Goal: Information Seeking & Learning: Learn about a topic

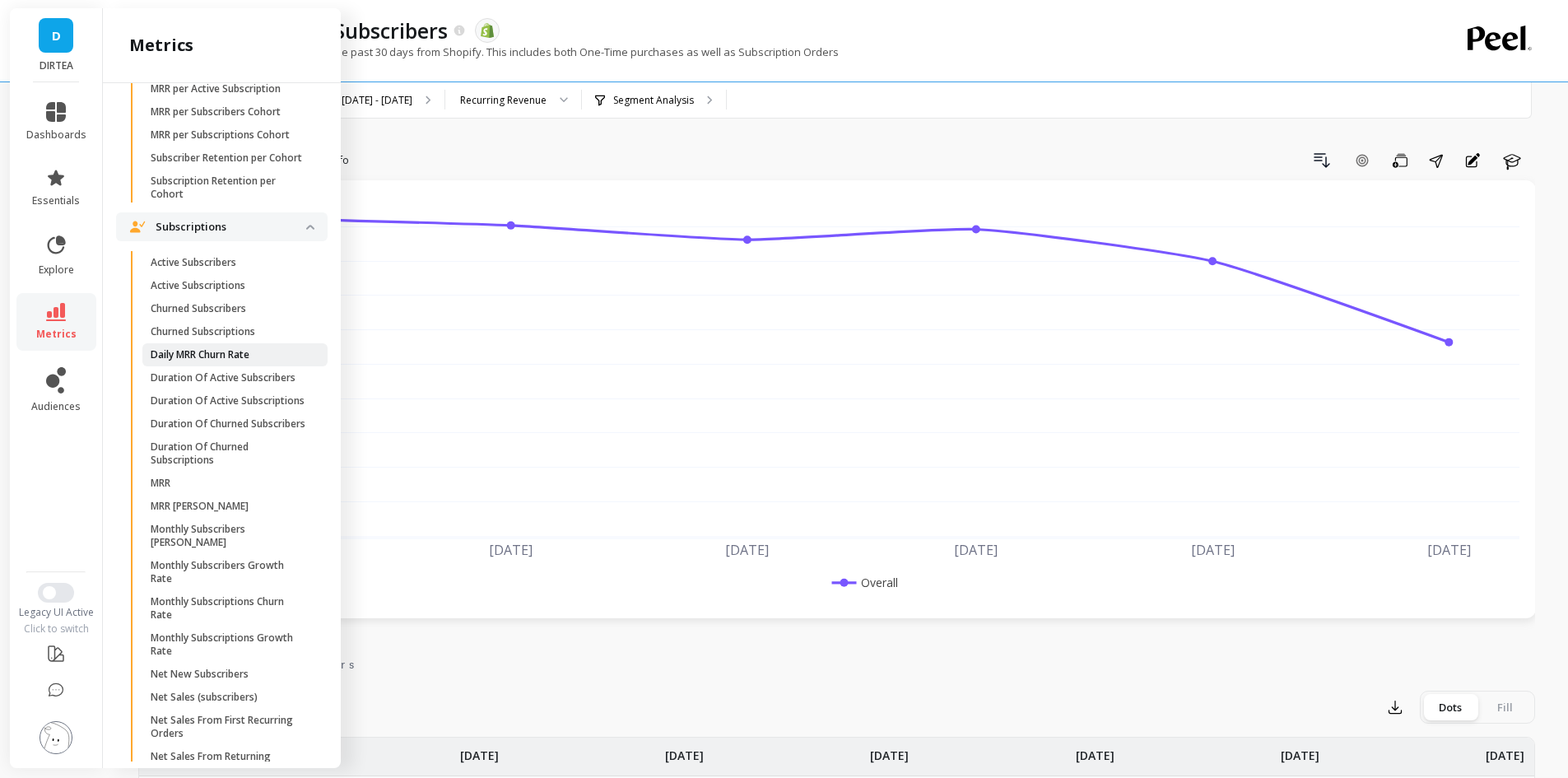
scroll to position [843, 0]
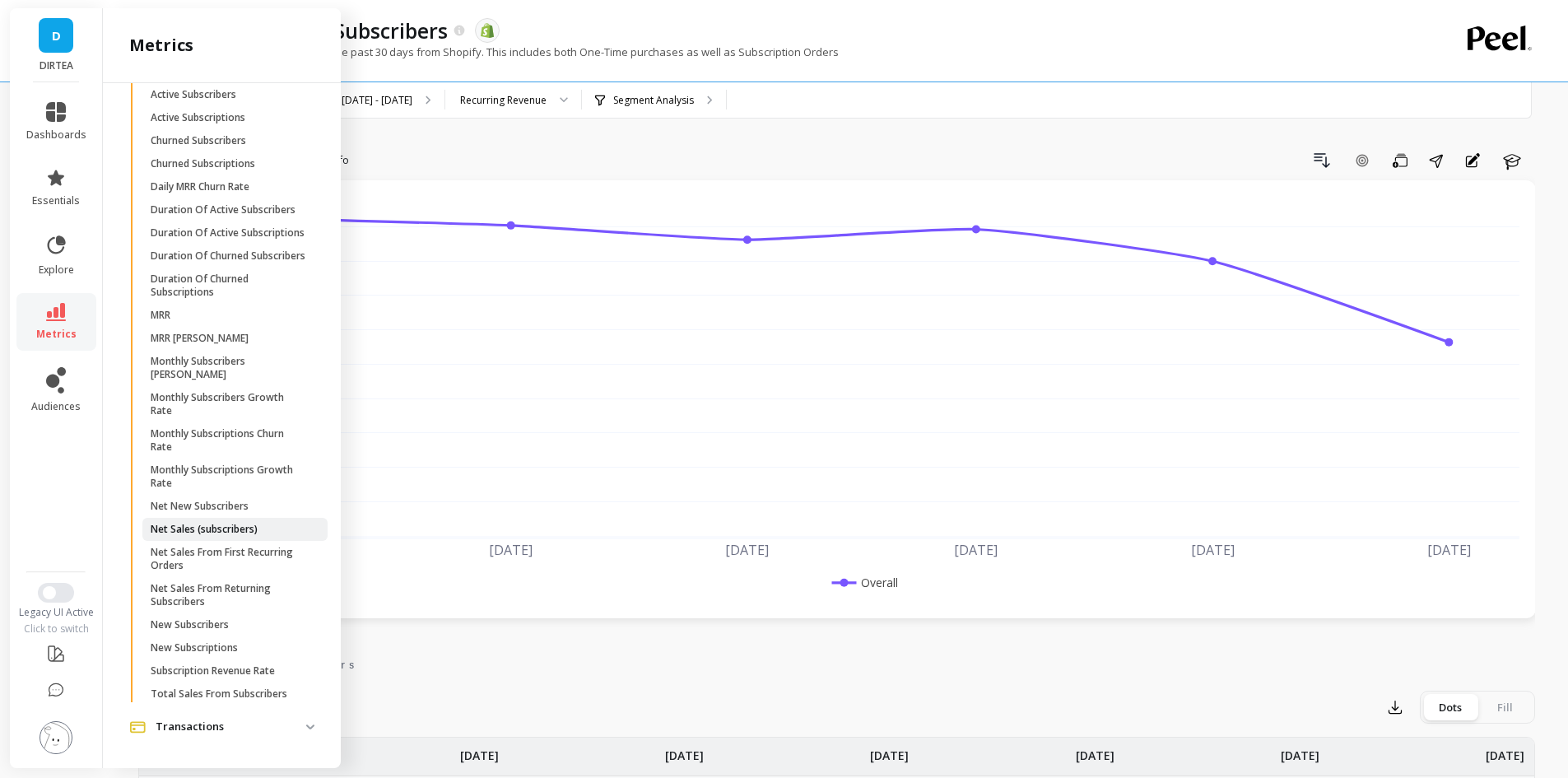
click at [232, 529] on p "Net Sales (subscribers)" at bounding box center [203, 530] width 106 height 13
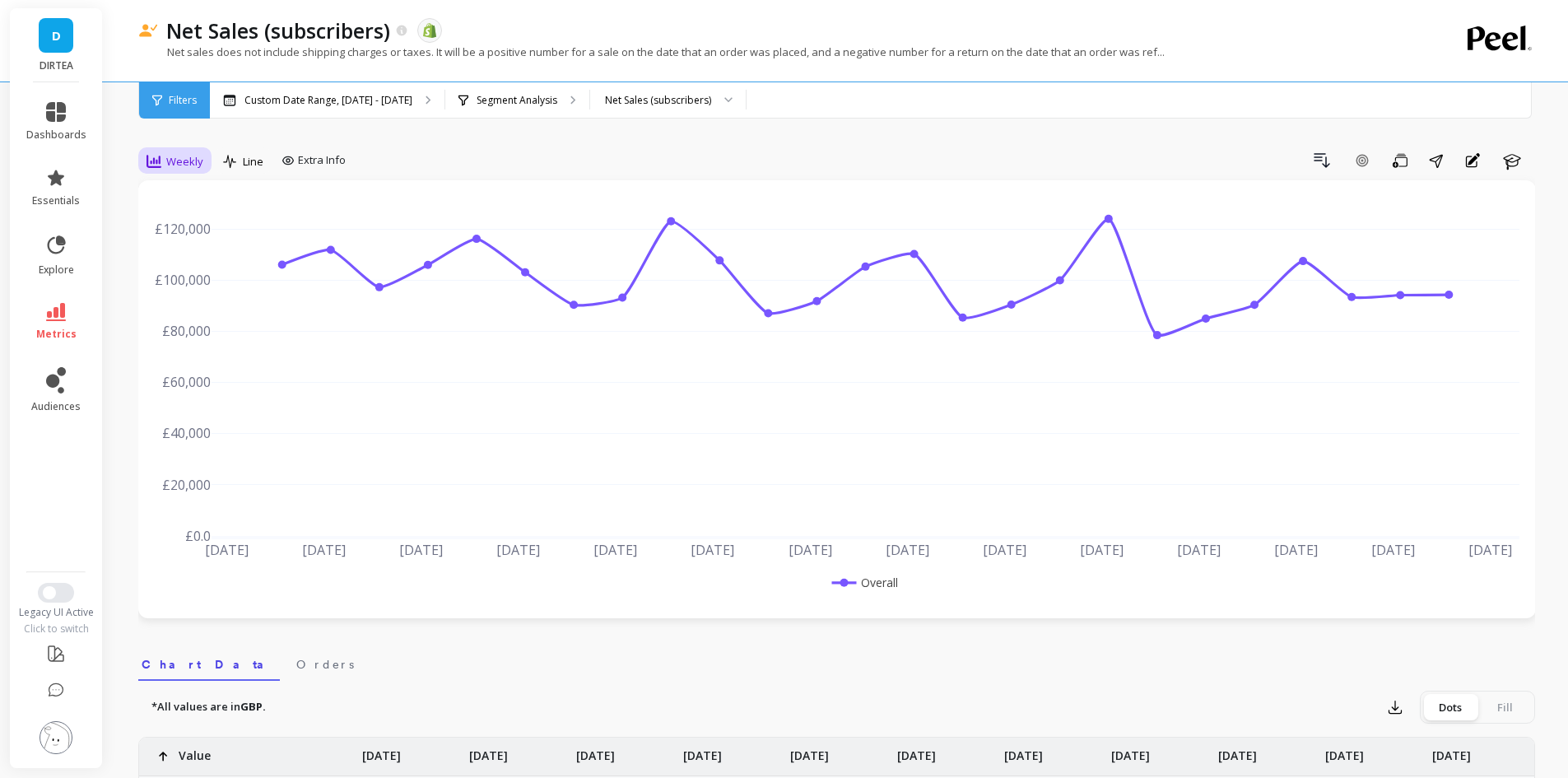
click at [151, 164] on icon at bounding box center [154, 162] width 15 height 13
click at [211, 286] on div "Monthly" at bounding box center [199, 292] width 94 height 15
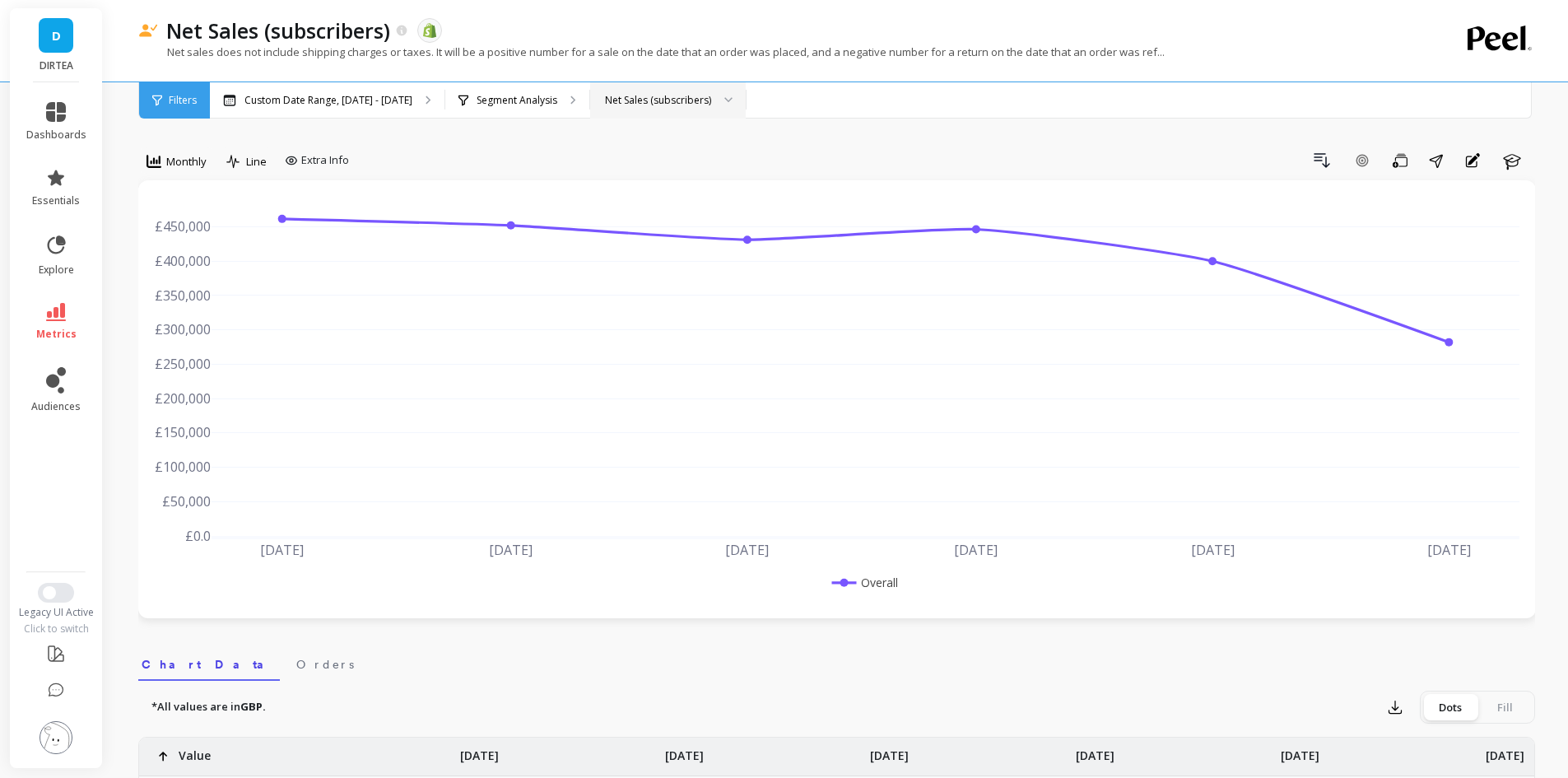
click at [669, 98] on div "Net Sales (subscribers)" at bounding box center [658, 100] width 106 height 15
click at [682, 168] on div "Net Sales – New customers" at bounding box center [668, 177] width 154 height 29
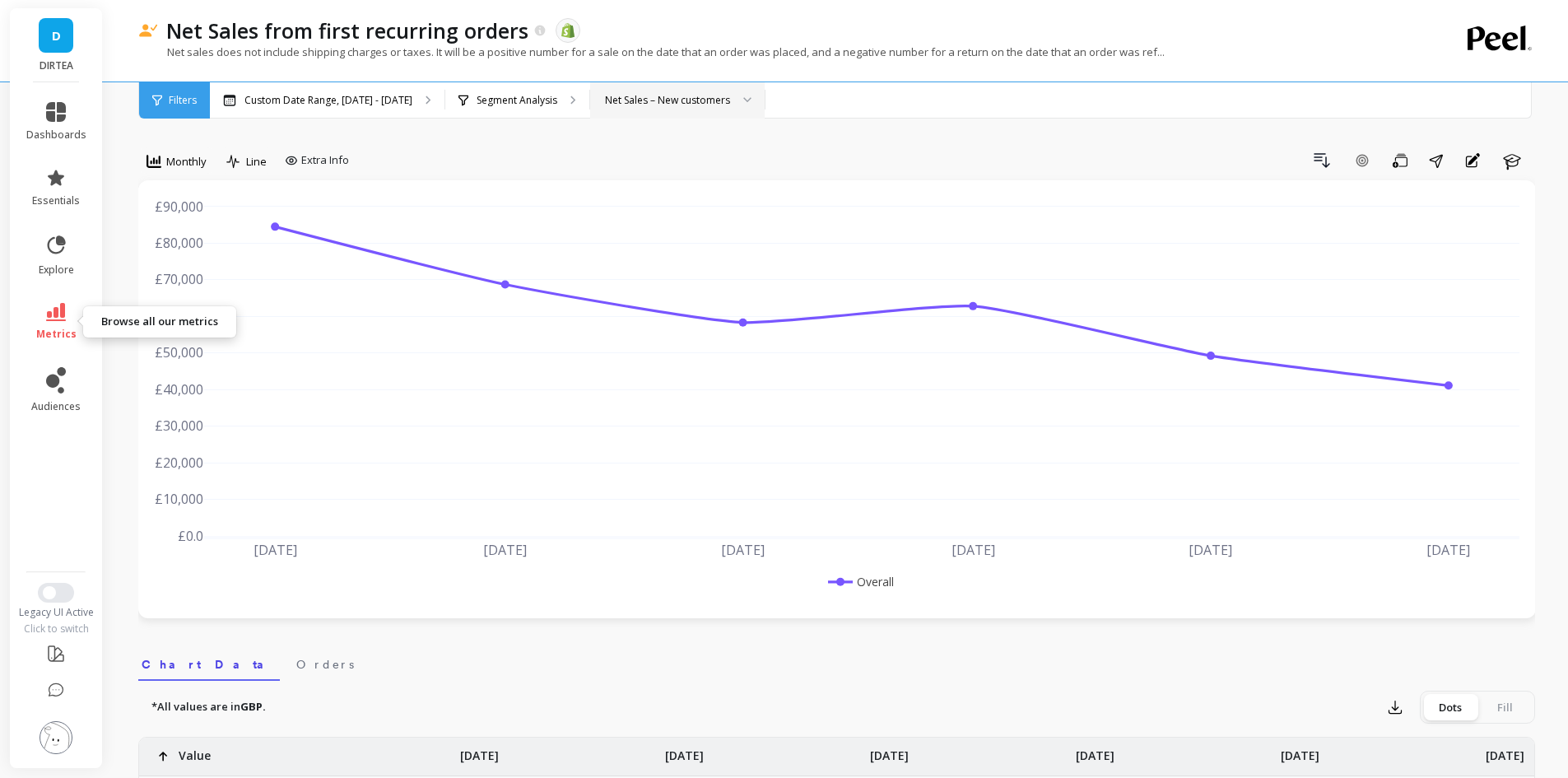
click at [61, 318] on icon at bounding box center [55, 311] width 20 height 18
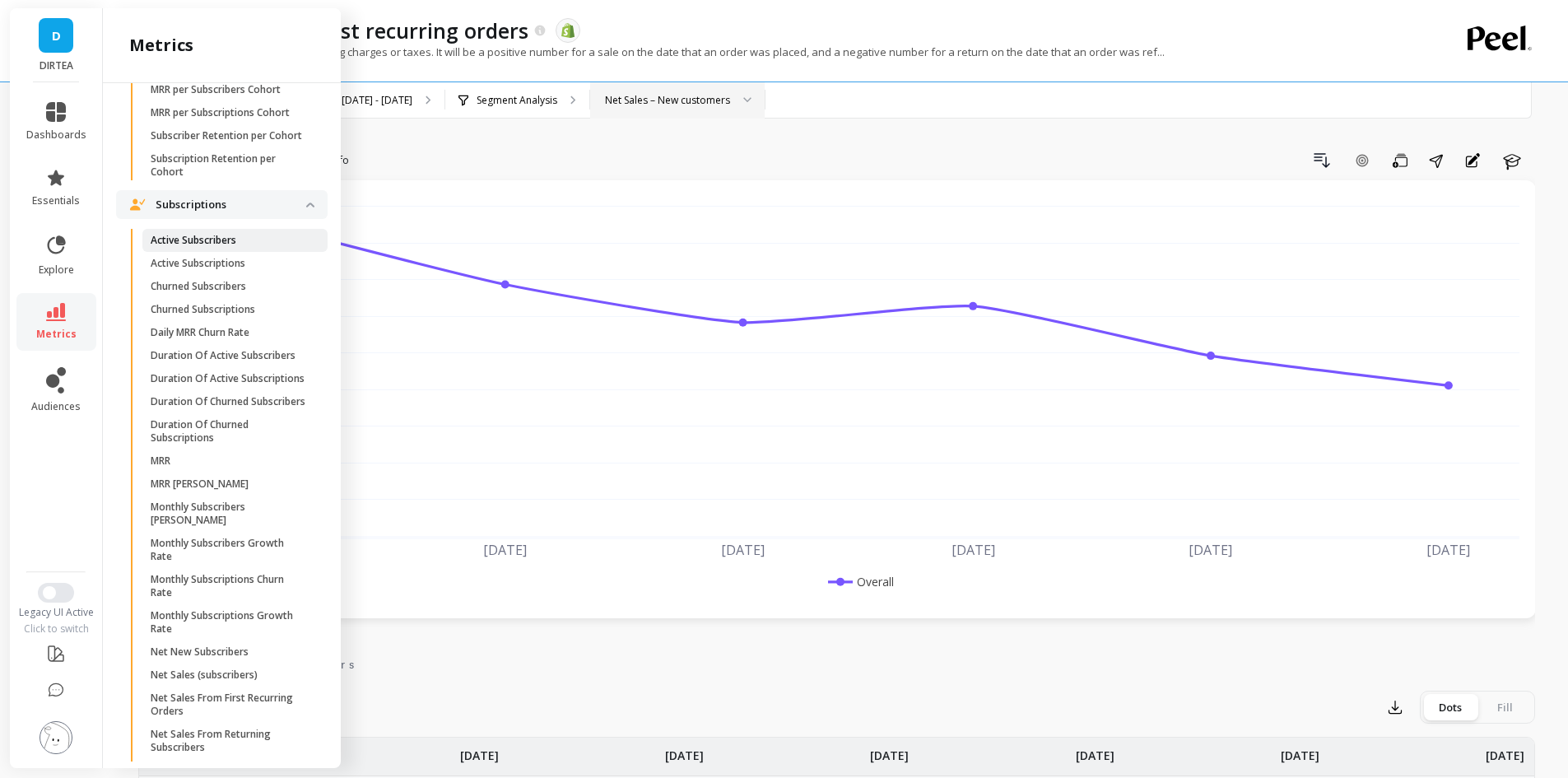
scroll to position [596, 0]
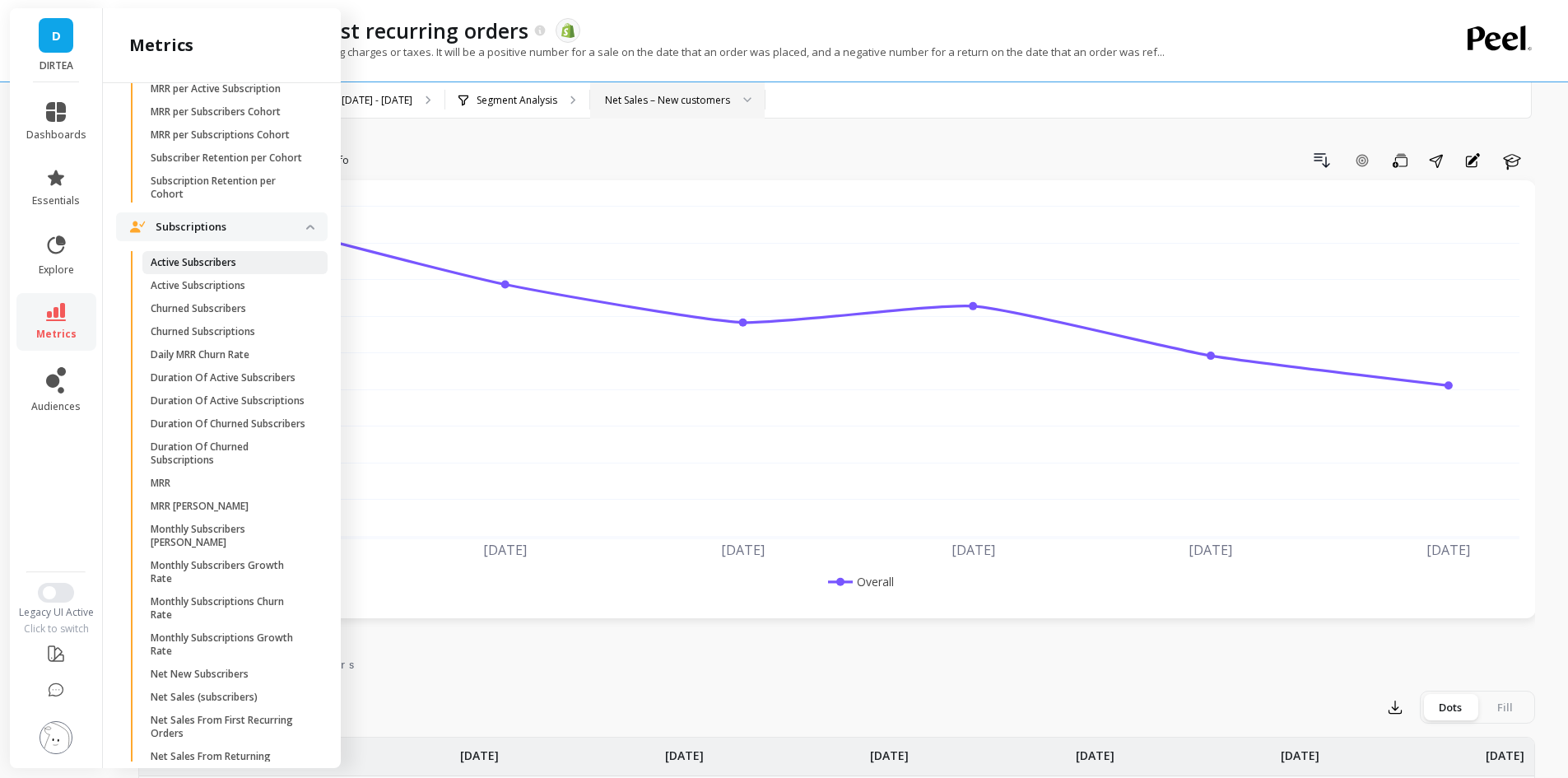
drag, startPoint x: 255, startPoint y: 325, endPoint x: 196, endPoint y: 301, distance: 63.7
drag, startPoint x: 196, startPoint y: 301, endPoint x: 166, endPoint y: 302, distance: 30.0
click at [166, 269] on p "Active Subscribers" at bounding box center [193, 263] width 86 height 13
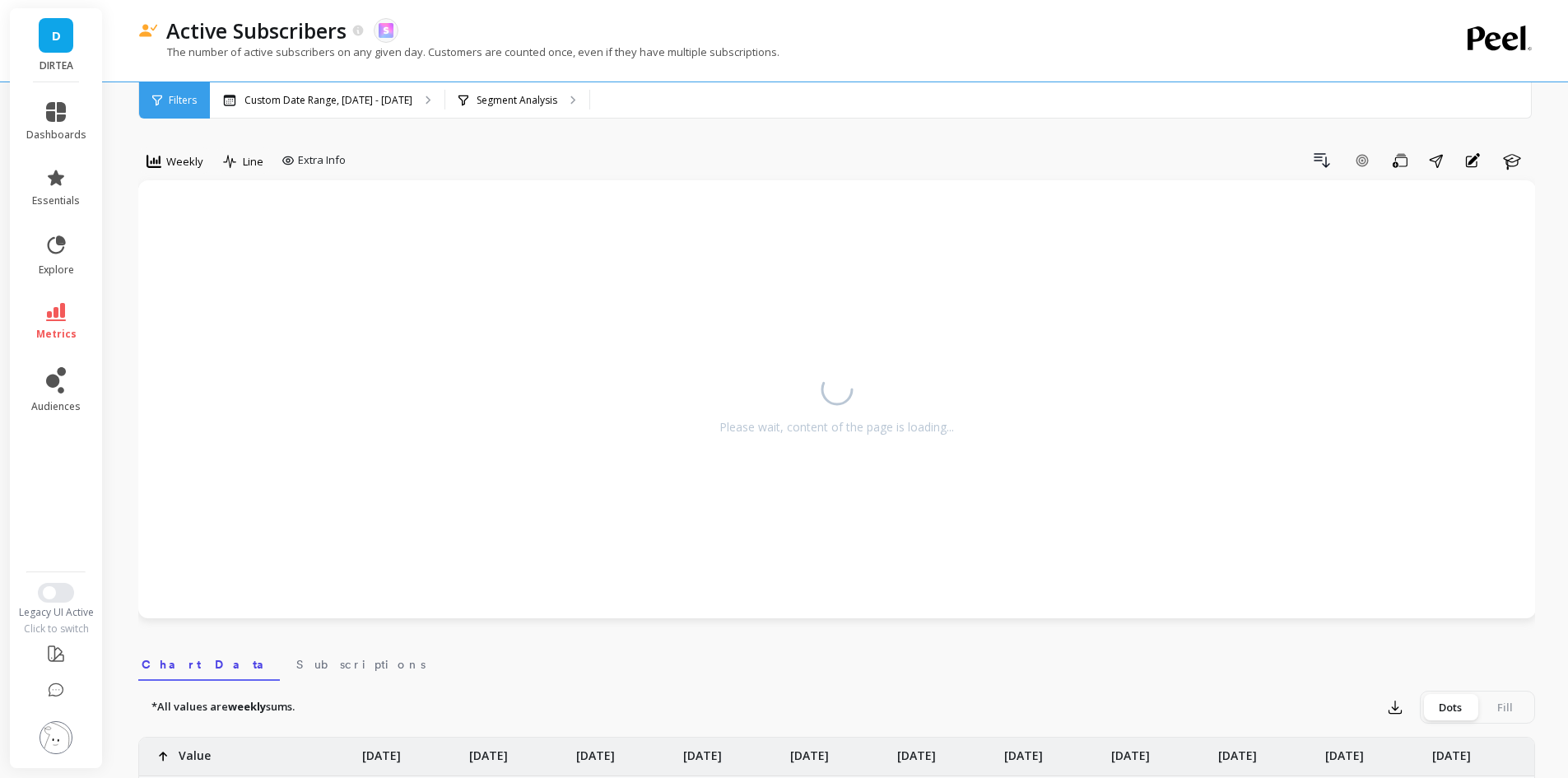
click at [174, 164] on span "Weekly" at bounding box center [184, 162] width 37 height 15
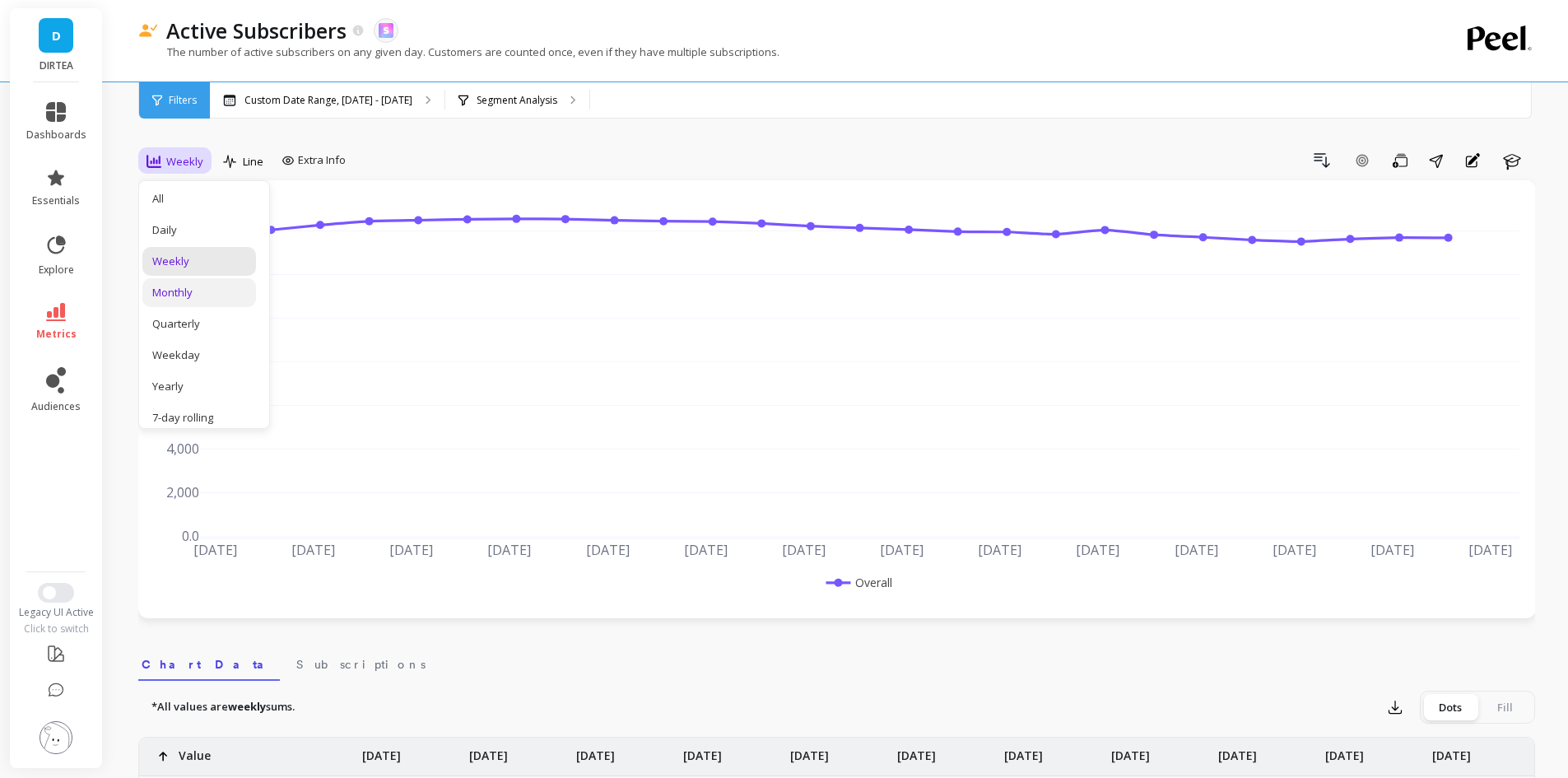
click at [181, 284] on div "Monthly" at bounding box center [199, 292] width 94 height 15
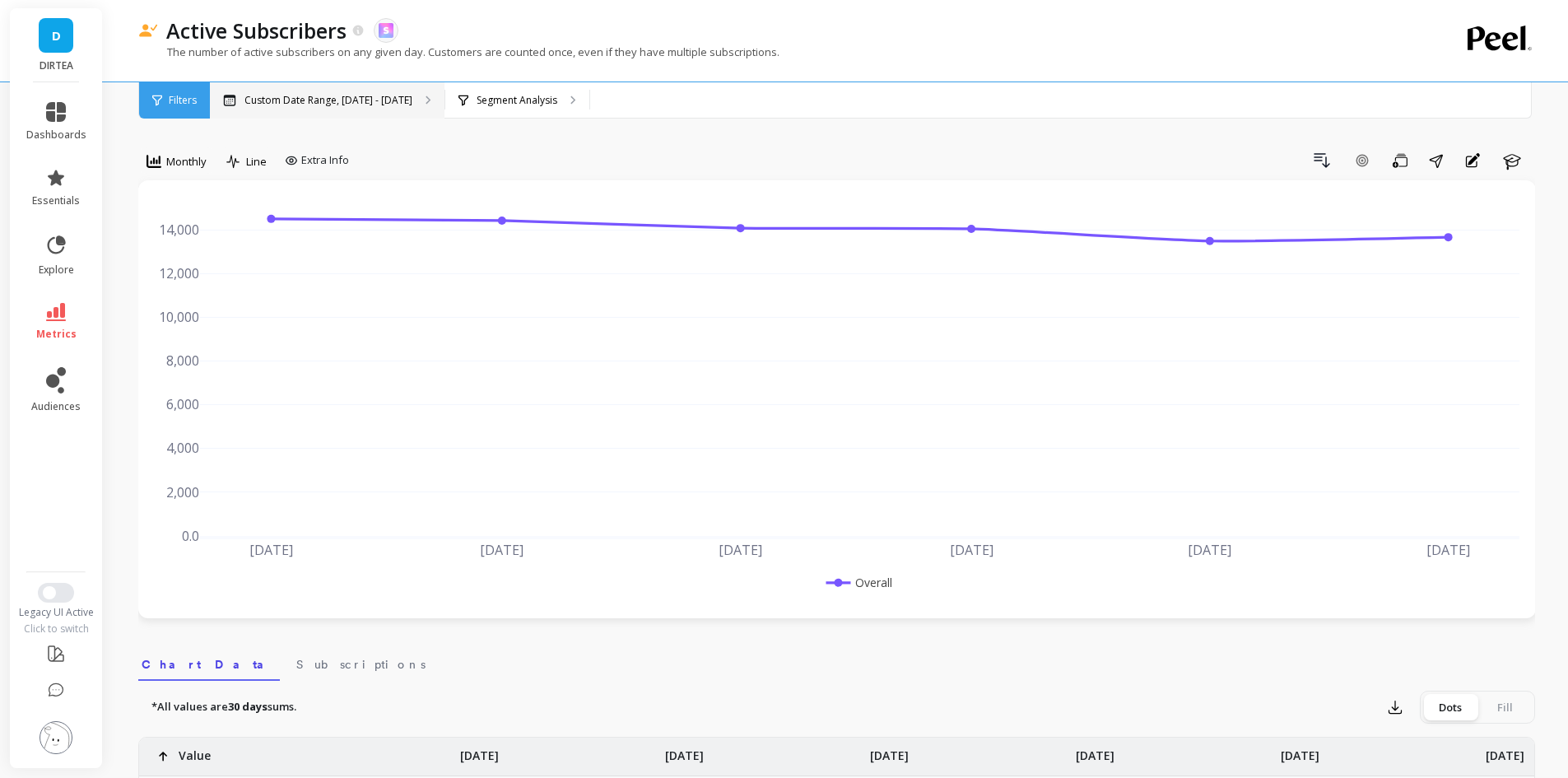
click at [413, 110] on div "Custom Date Range, [DATE] - [DATE]" at bounding box center [327, 101] width 235 height 36
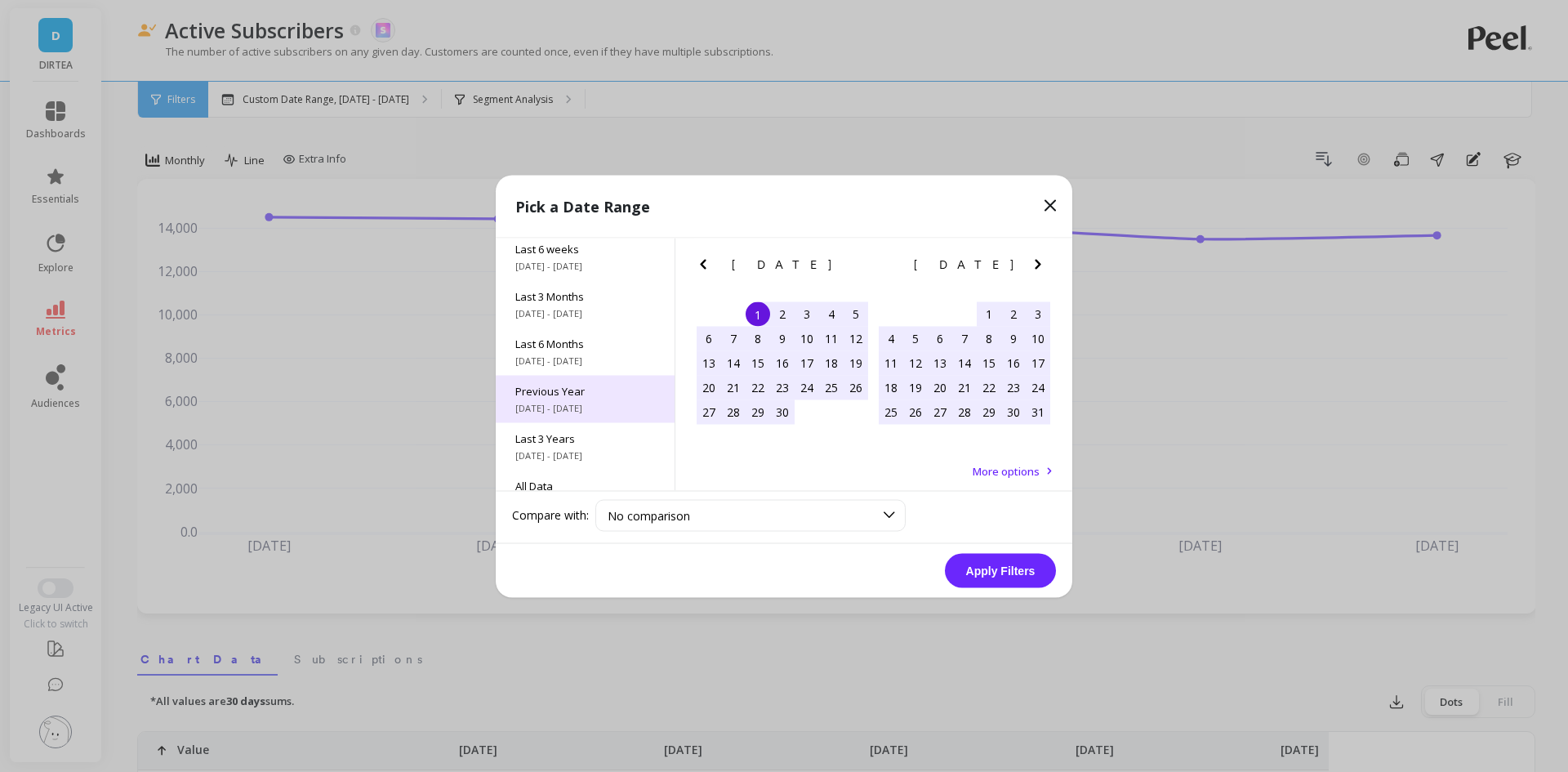
scroll to position [222, 0]
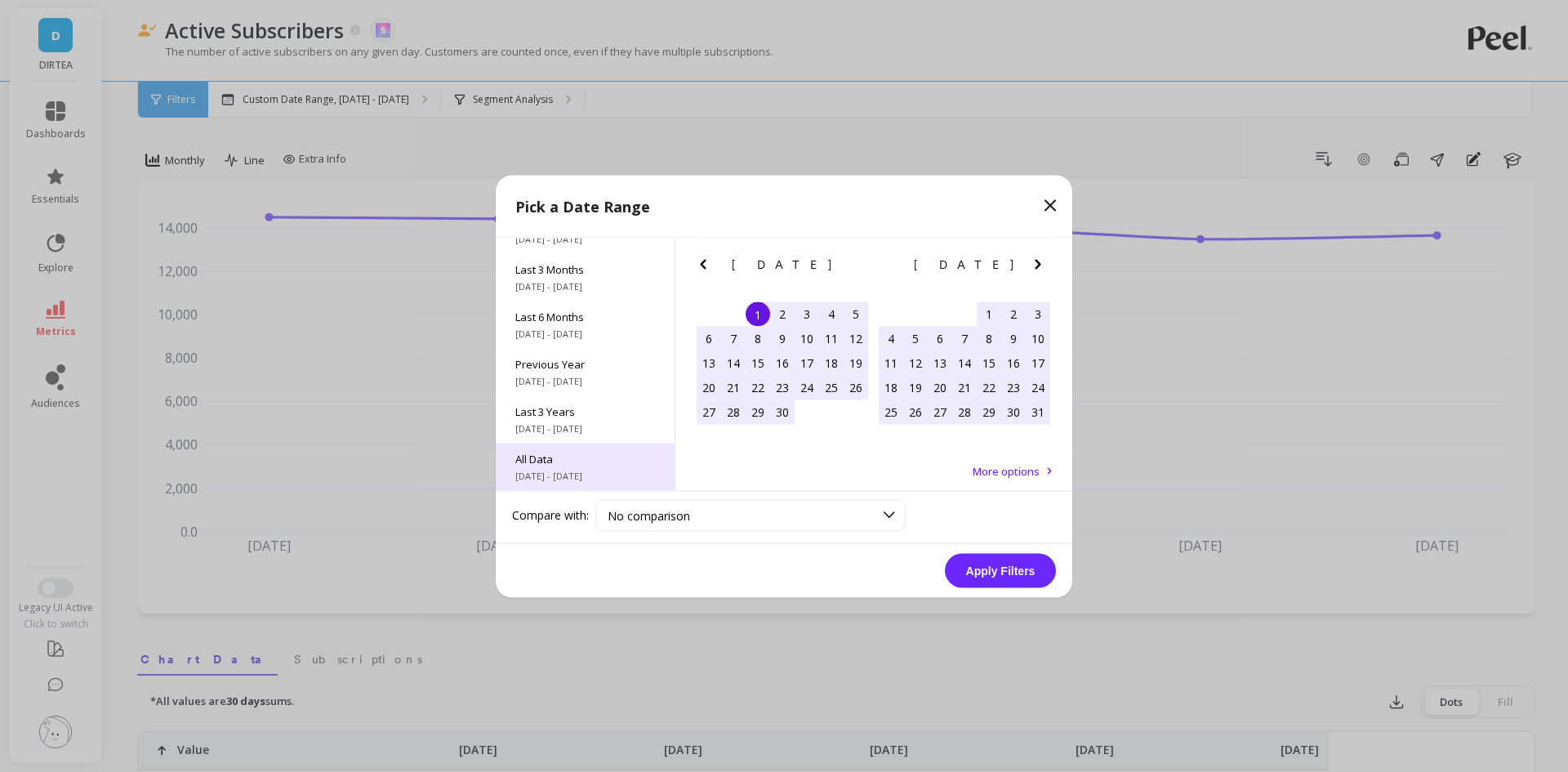
click at [591, 460] on span "All Data" at bounding box center [585, 459] width 140 height 15
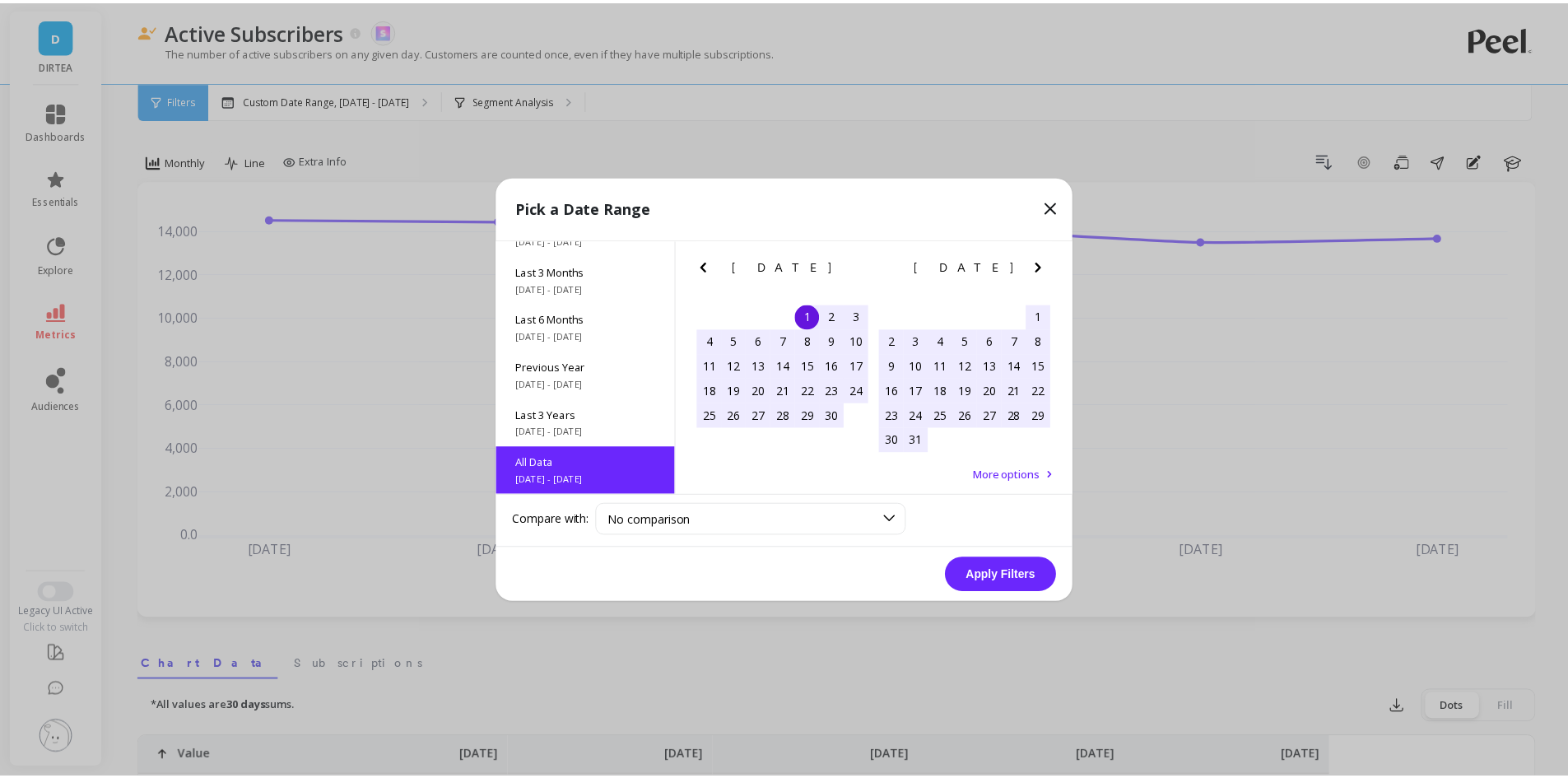
scroll to position [1, 0]
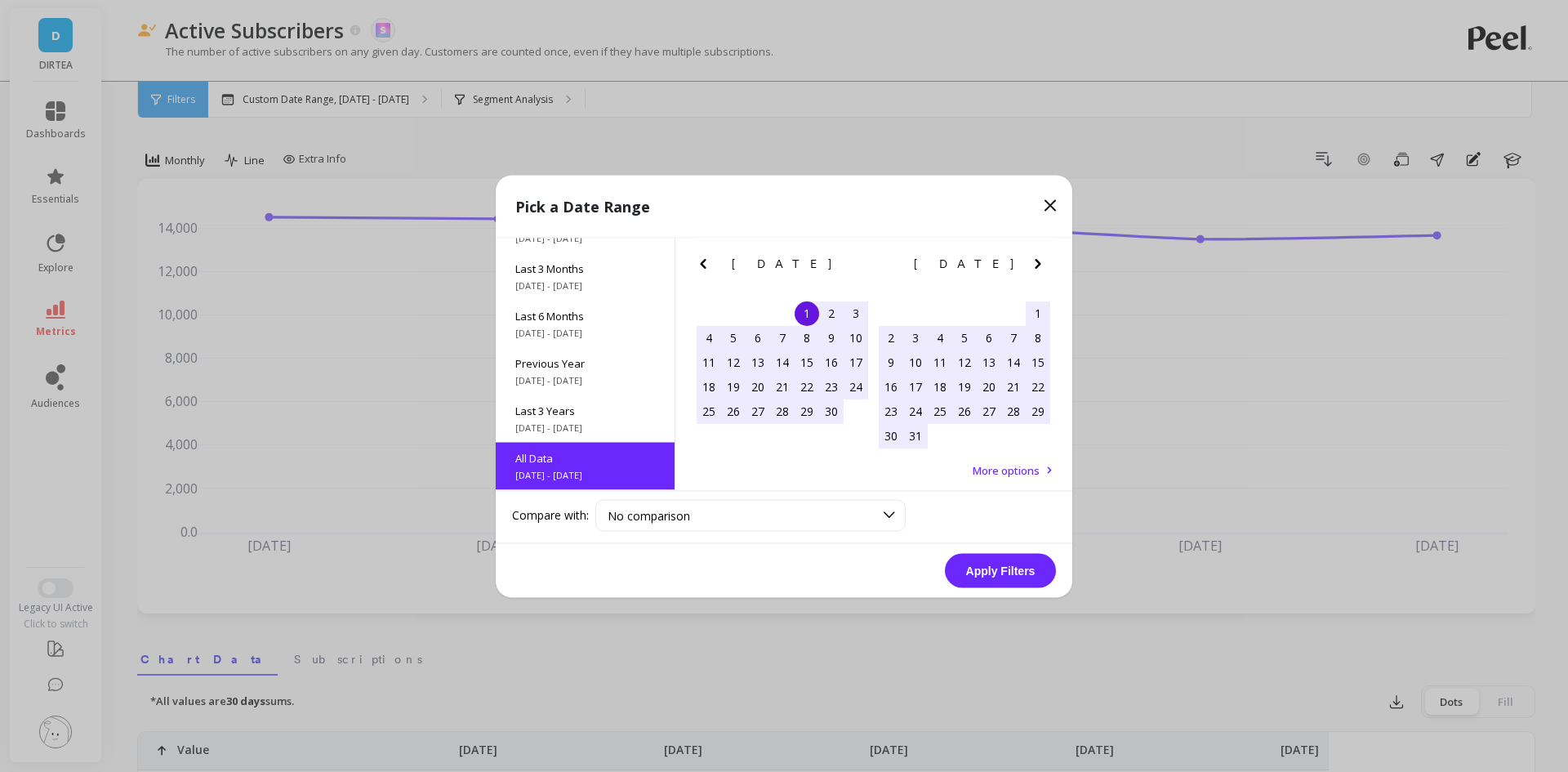
click at [988, 578] on button "Apply Filters" at bounding box center [1000, 570] width 111 height 34
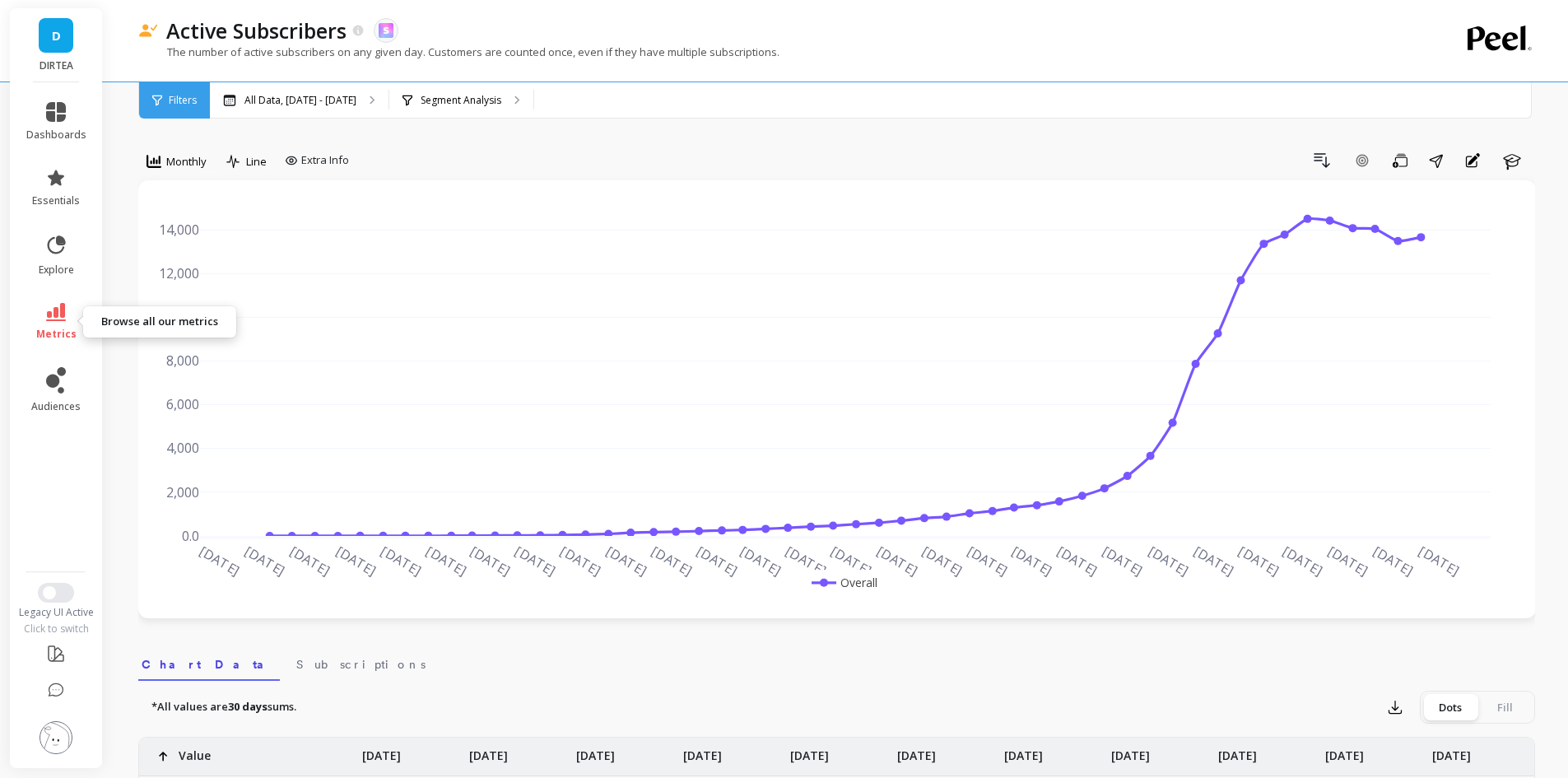
click at [49, 305] on icon at bounding box center [55, 311] width 20 height 18
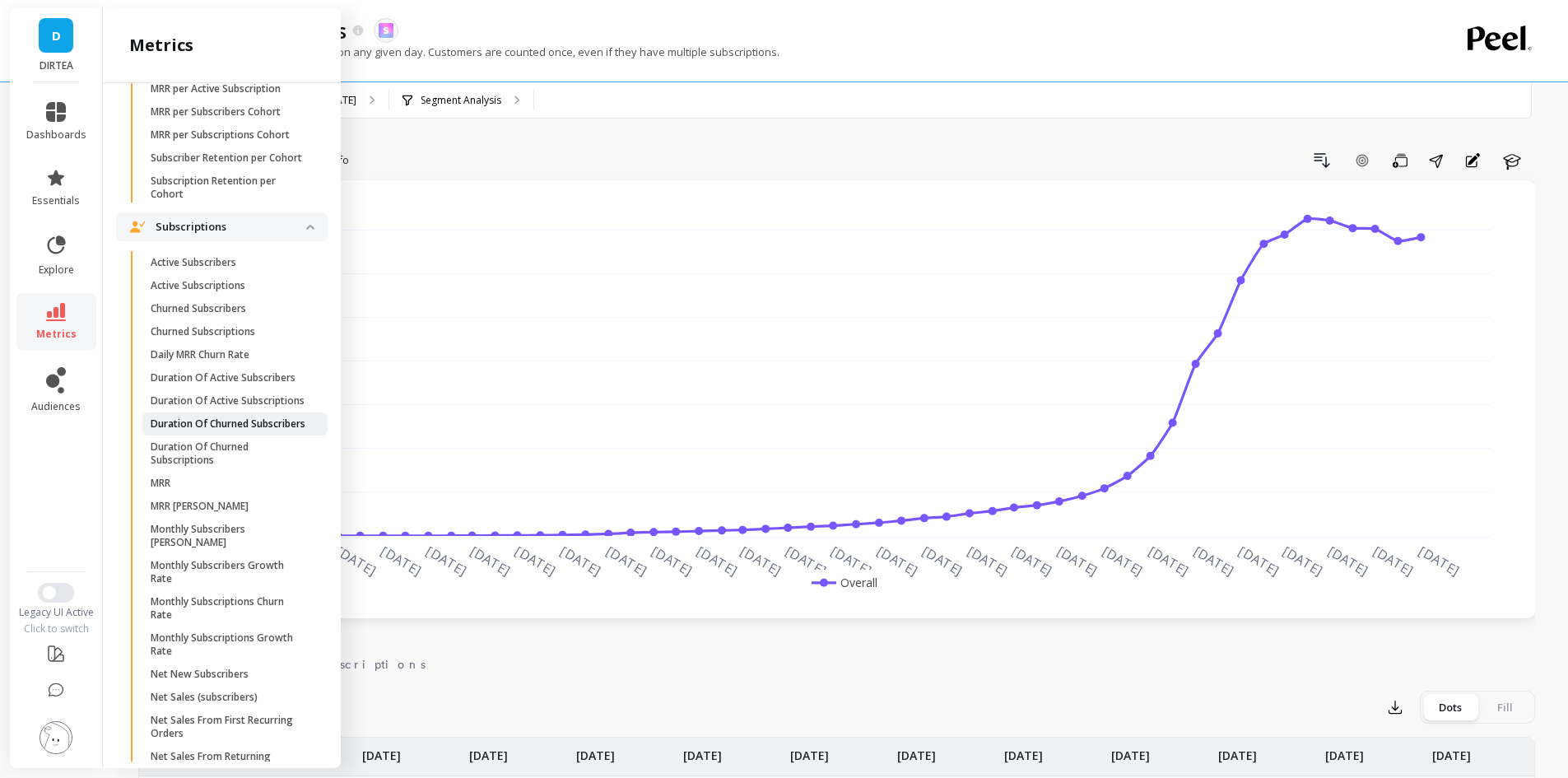
scroll to position [843, 0]
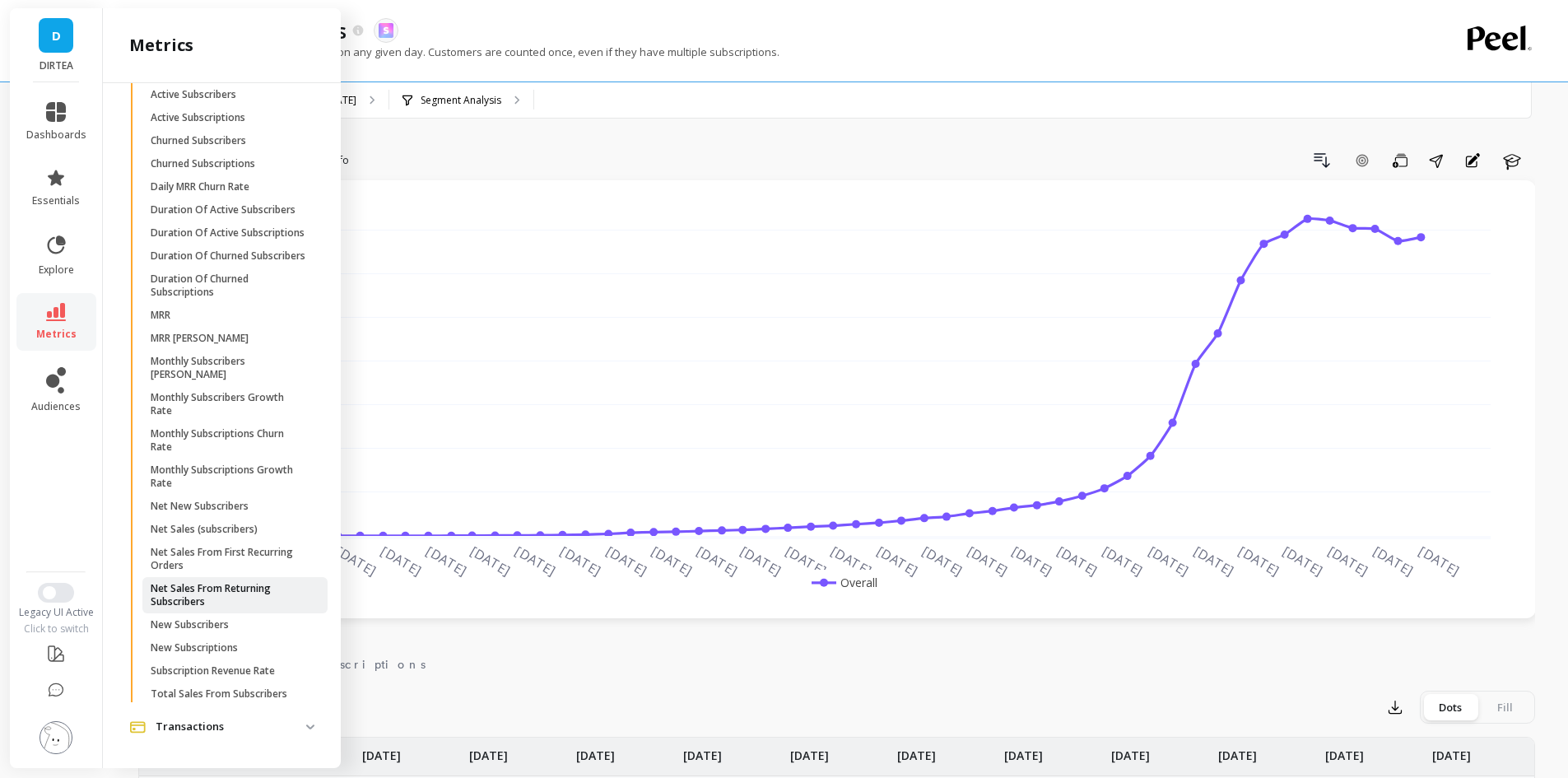
click at [257, 596] on p "Net Sales From Returning Subscribers" at bounding box center [228, 595] width 157 height 27
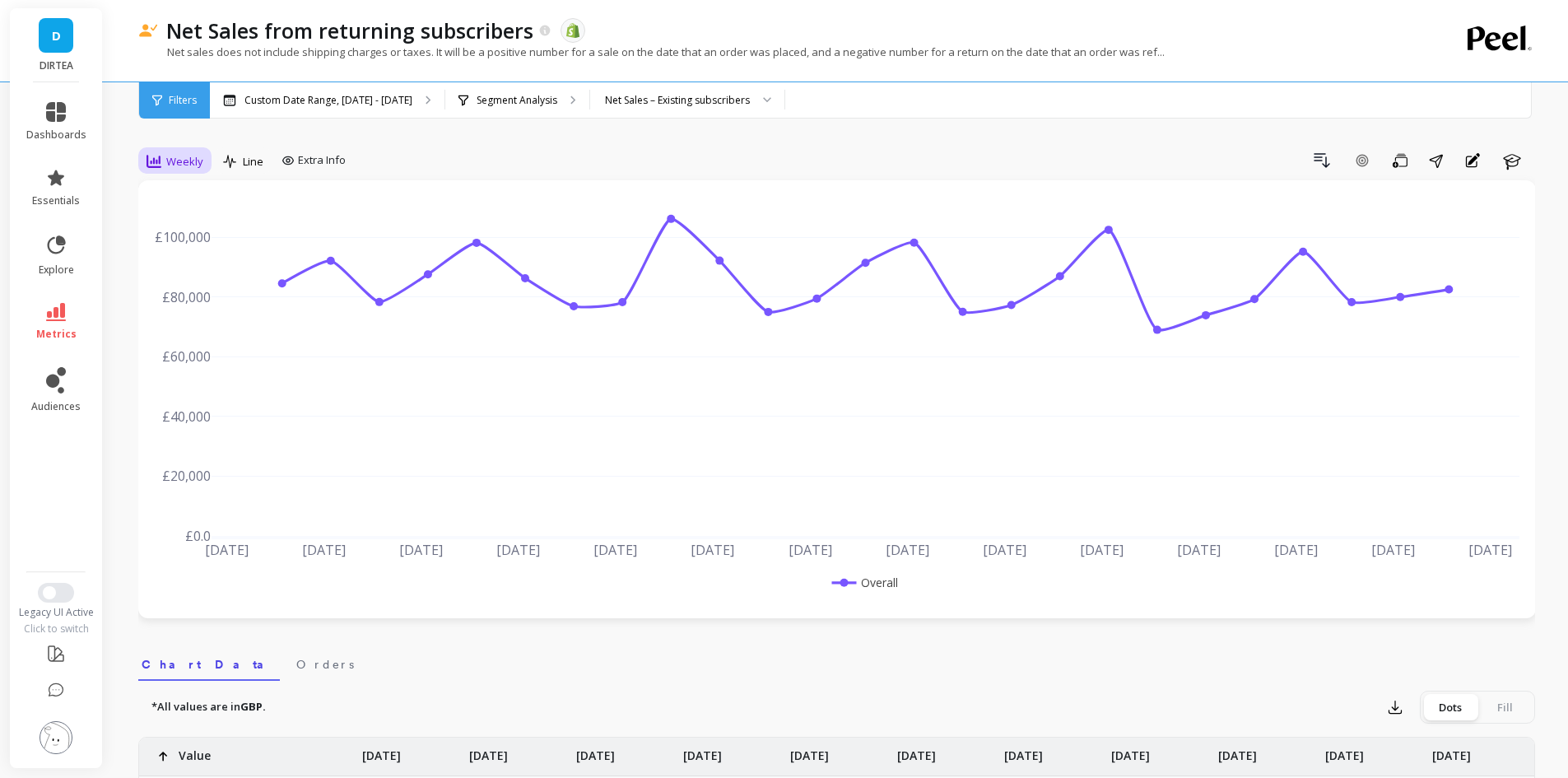
click at [175, 162] on span "Weekly" at bounding box center [184, 162] width 37 height 15
click at [188, 291] on div "Monthly" at bounding box center [199, 292] width 94 height 15
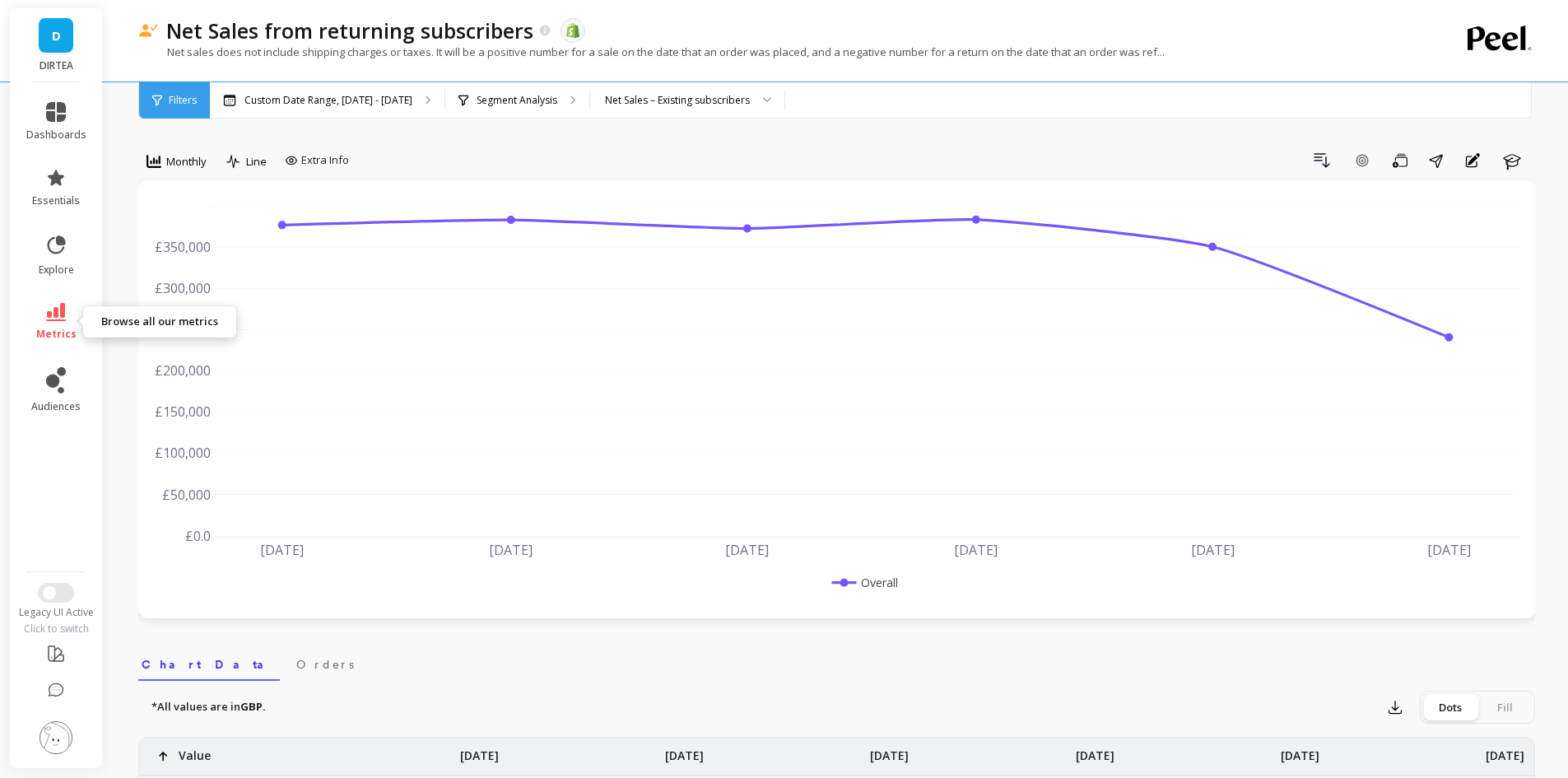
click at [54, 311] on icon at bounding box center [55, 311] width 20 height 18
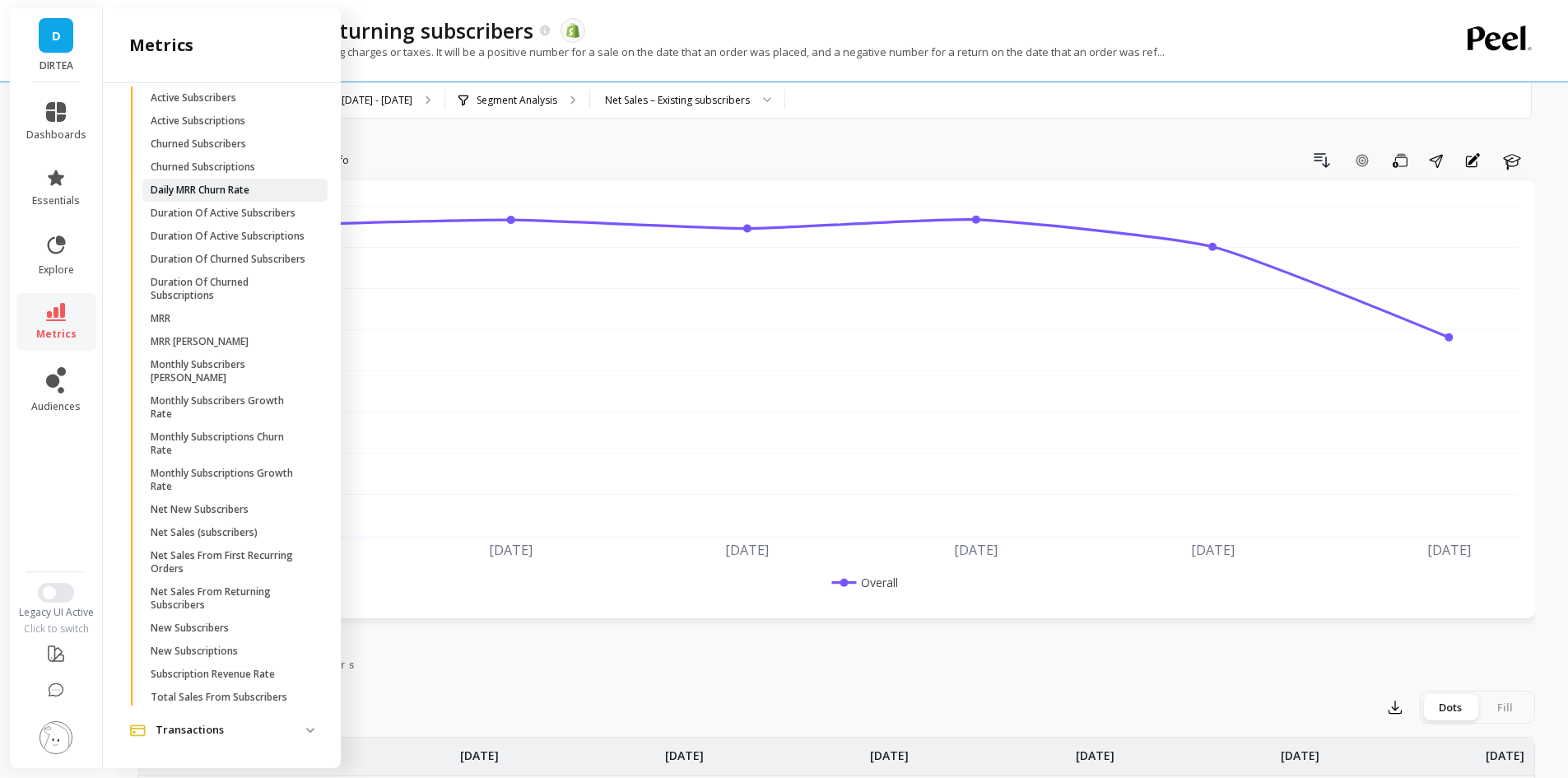
scroll to position [678, 0]
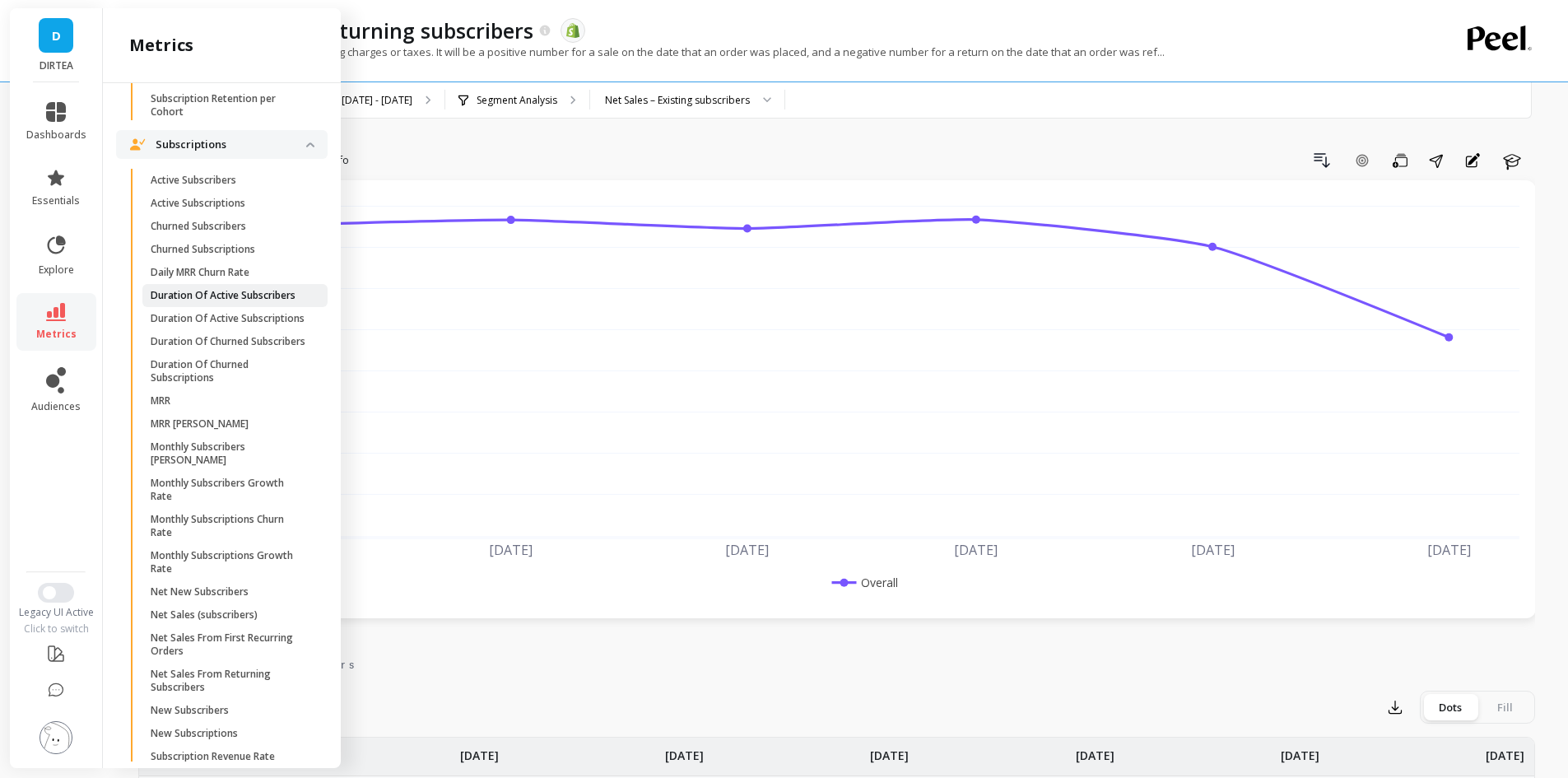
click at [239, 302] on p "Duration Of Active Subscribers" at bounding box center [223, 296] width 145 height 13
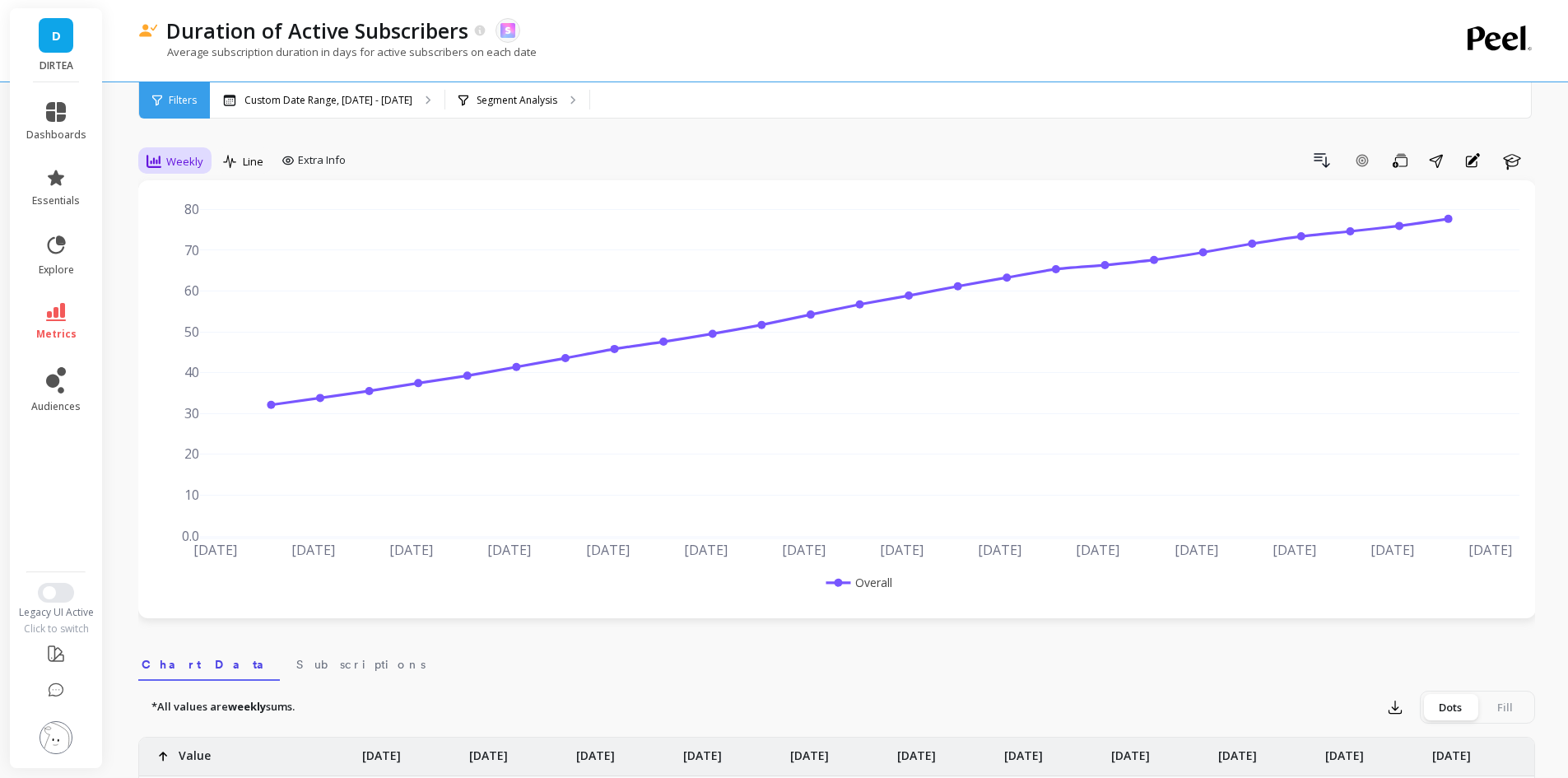
click at [165, 150] on div "Weekly" at bounding box center [175, 161] width 67 height 28
click at [182, 274] on div "Weekly" at bounding box center [199, 262] width 113 height 29
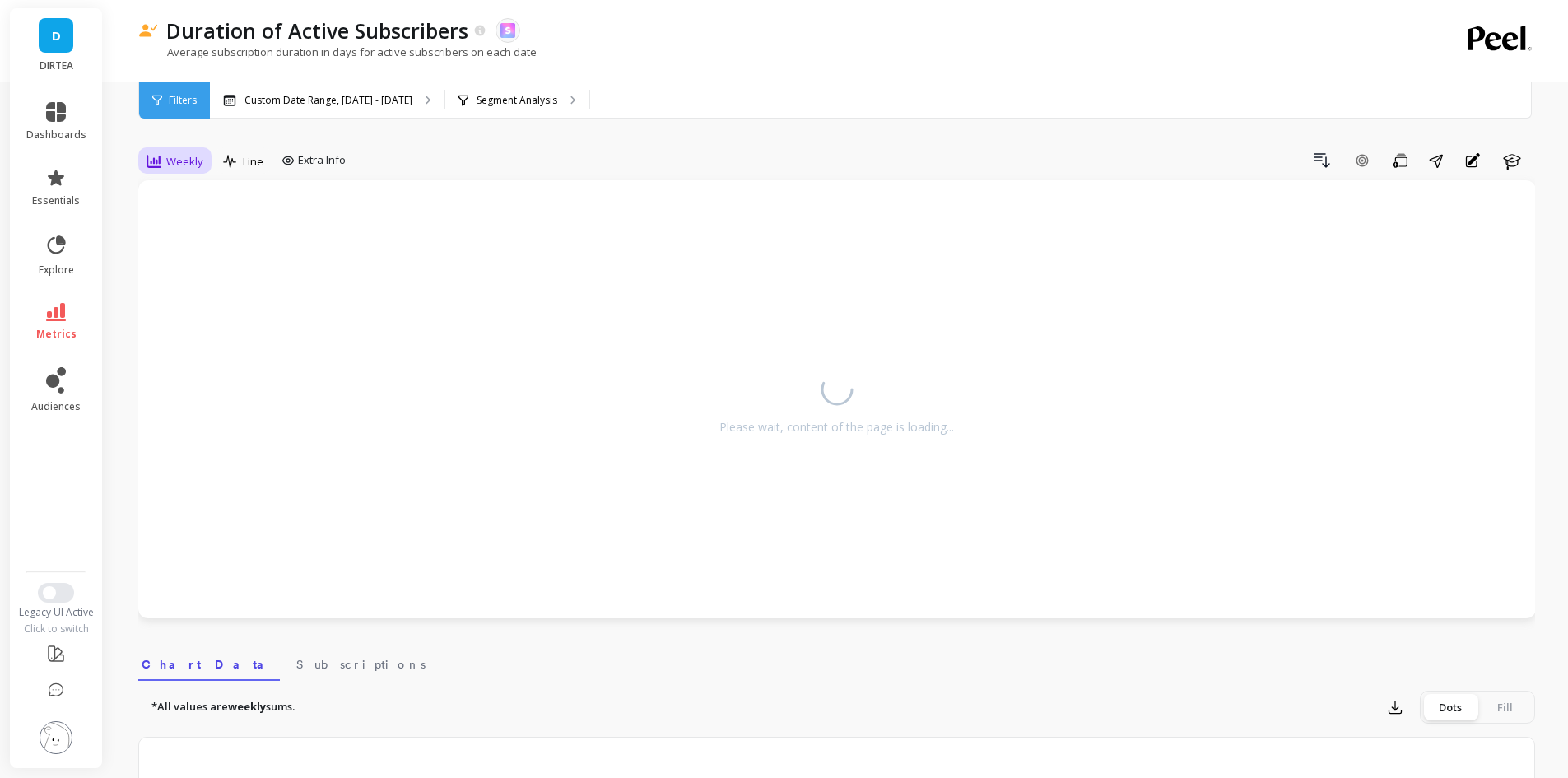
click at [185, 174] on div "Weekly" at bounding box center [175, 161] width 67 height 28
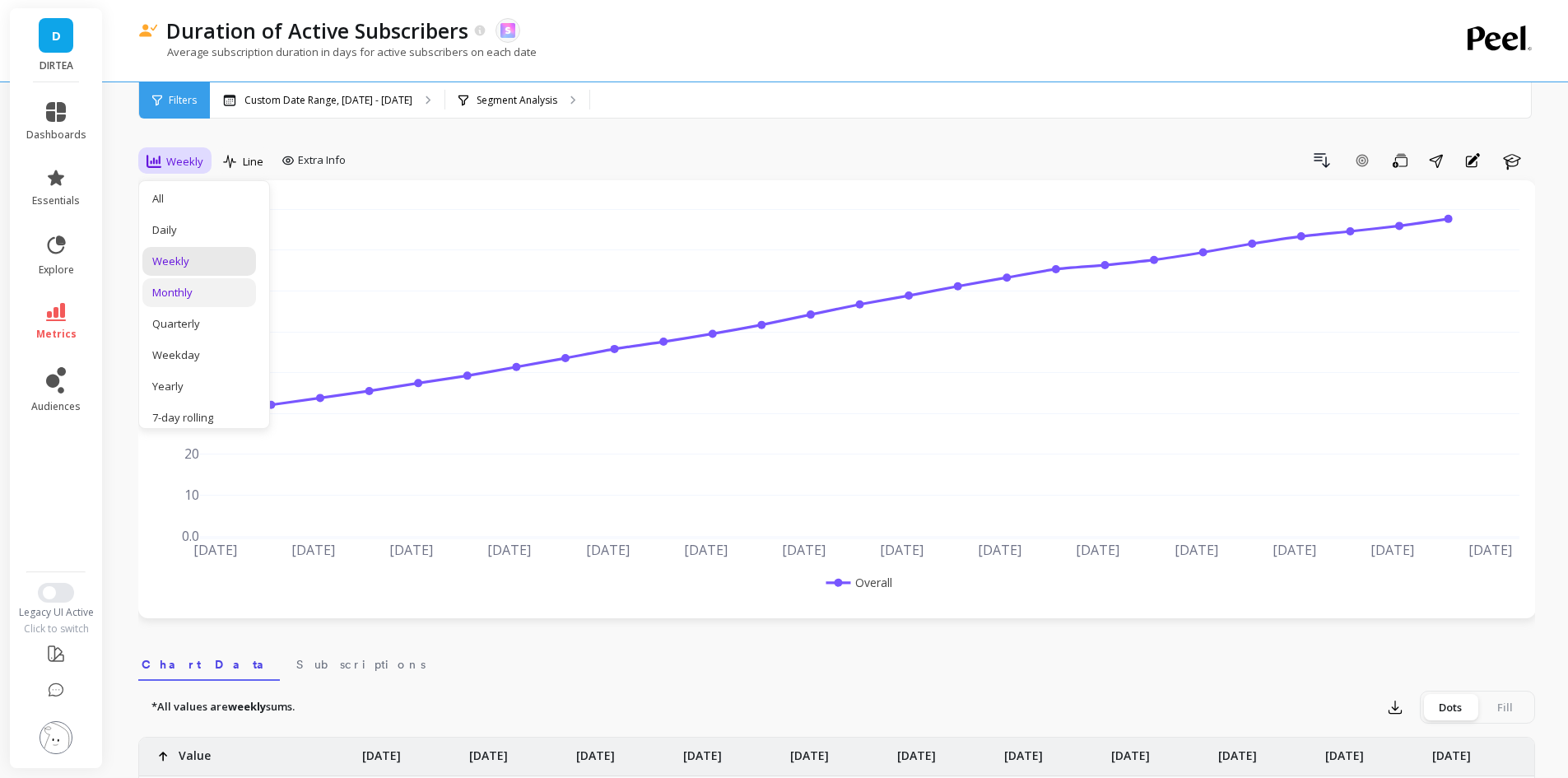
click at [174, 295] on div "Monthly" at bounding box center [199, 292] width 94 height 15
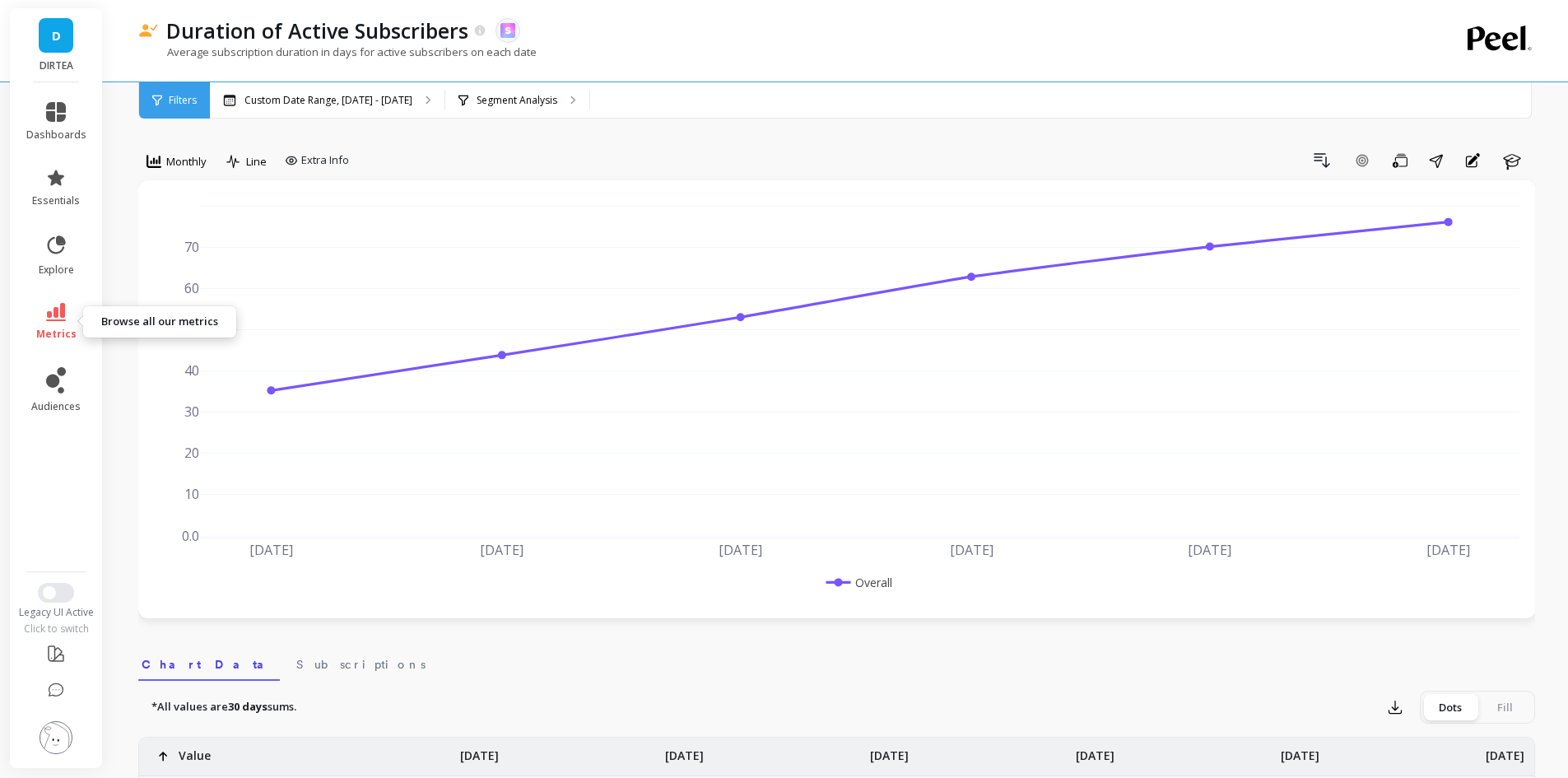
click at [68, 327] on span "metrics" at bounding box center [56, 334] width 40 height 13
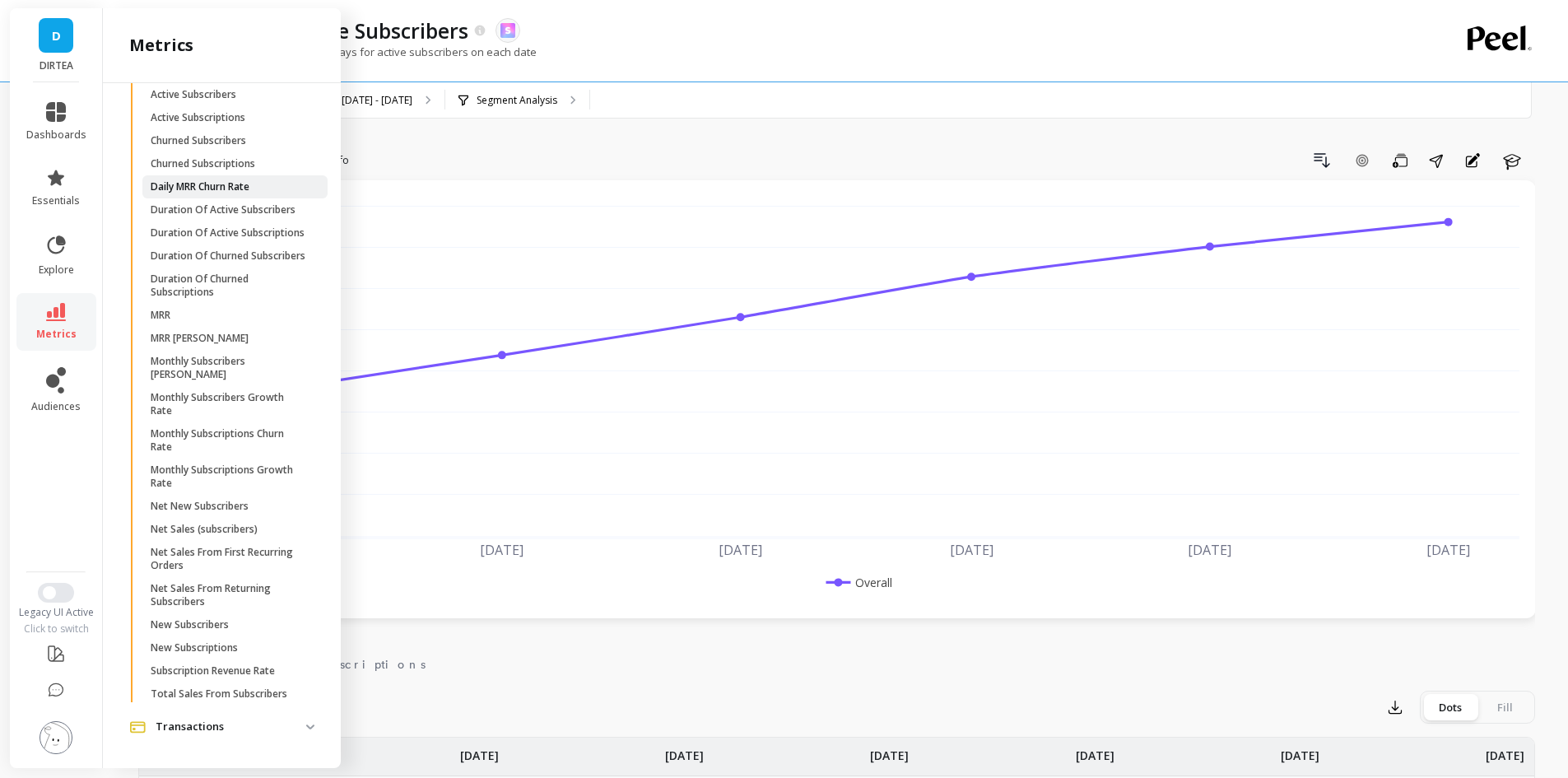
scroll to position [761, 0]
click at [250, 243] on p "Duration Of Active Subscriptions" at bounding box center [227, 236] width 154 height 13
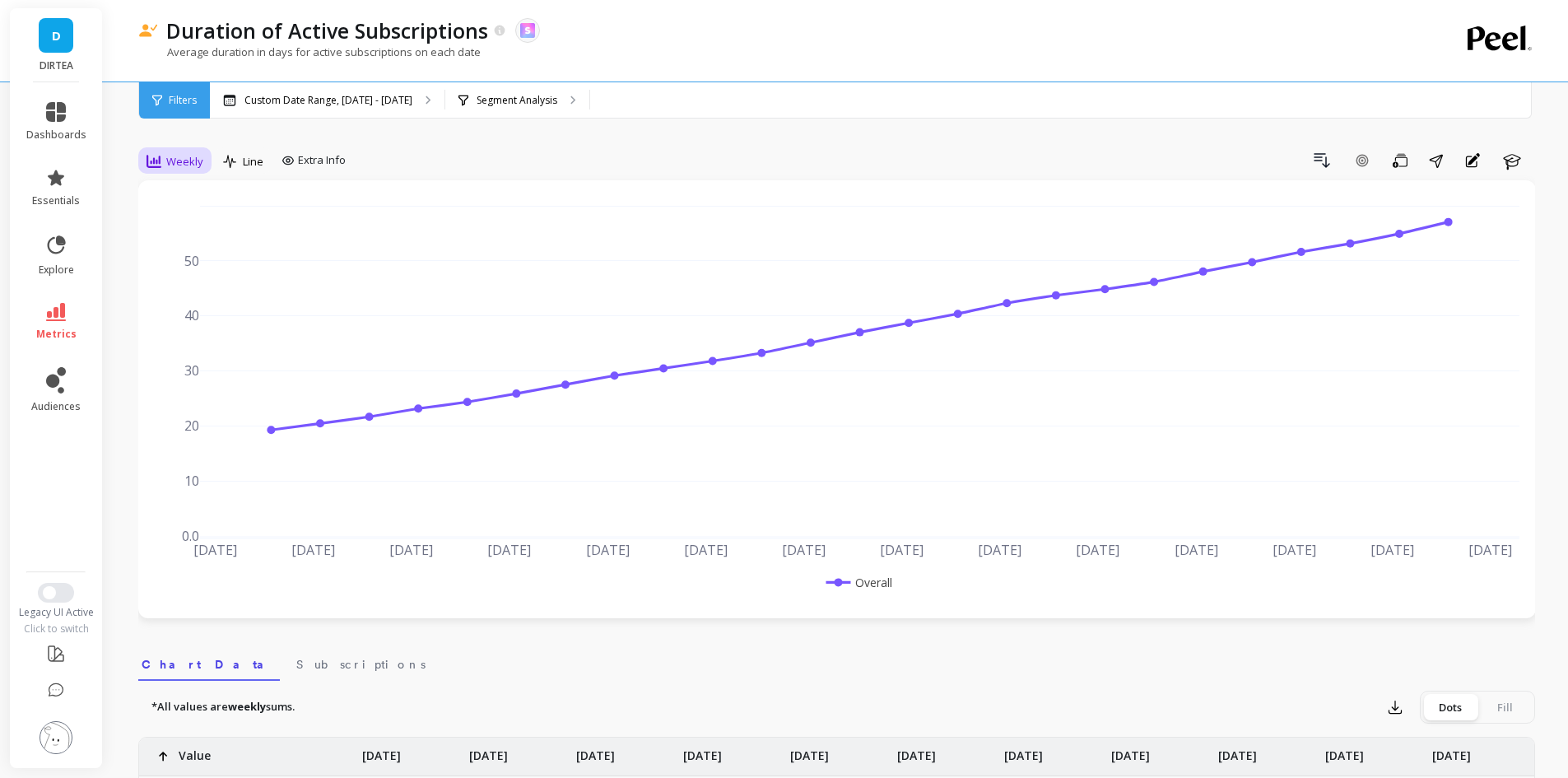
click at [179, 149] on div "Weekly" at bounding box center [175, 161] width 67 height 28
click at [187, 286] on div "Monthly" at bounding box center [199, 292] width 94 height 15
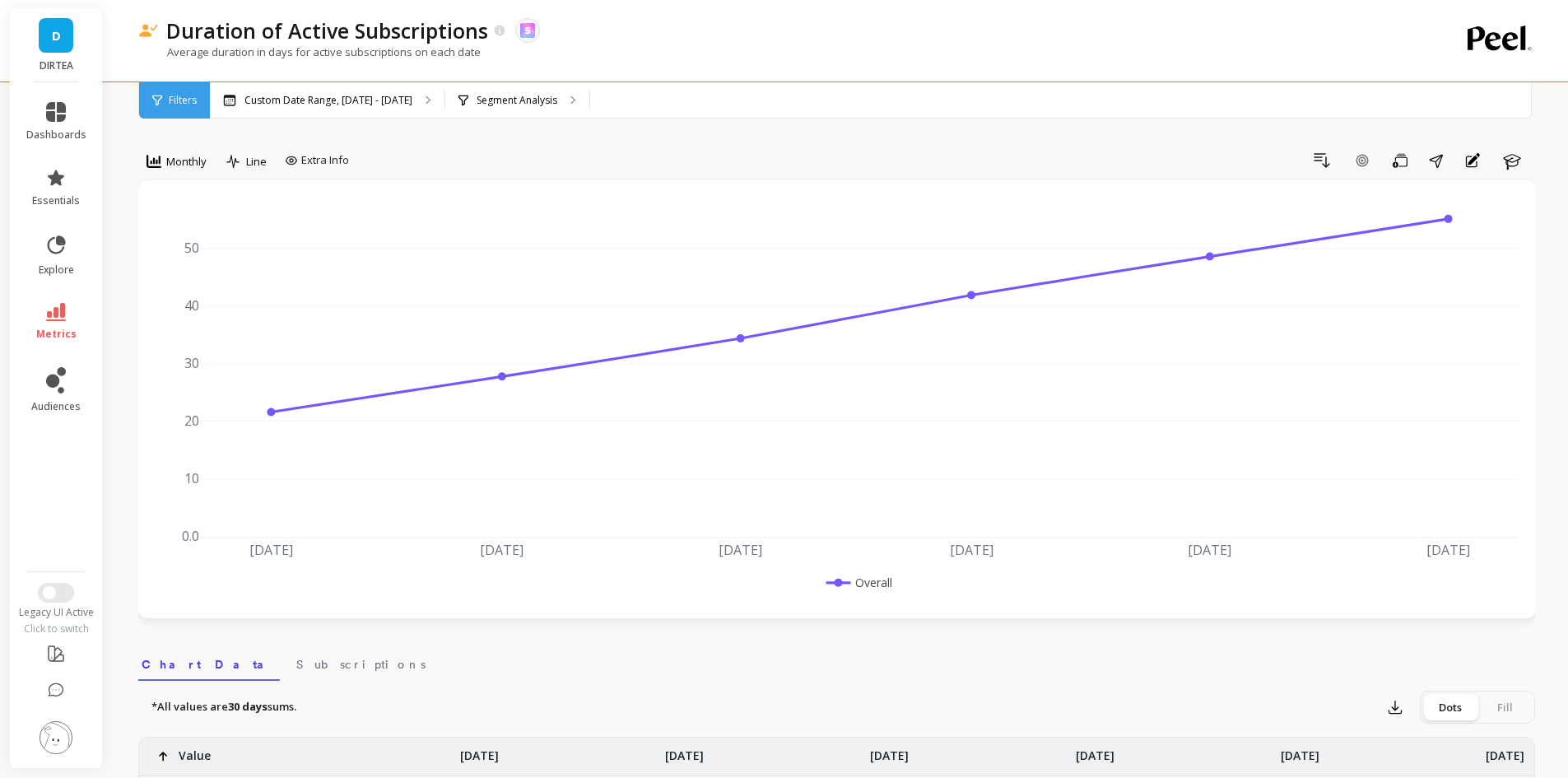
click at [45, 323] on link "metrics" at bounding box center [56, 321] width 60 height 38
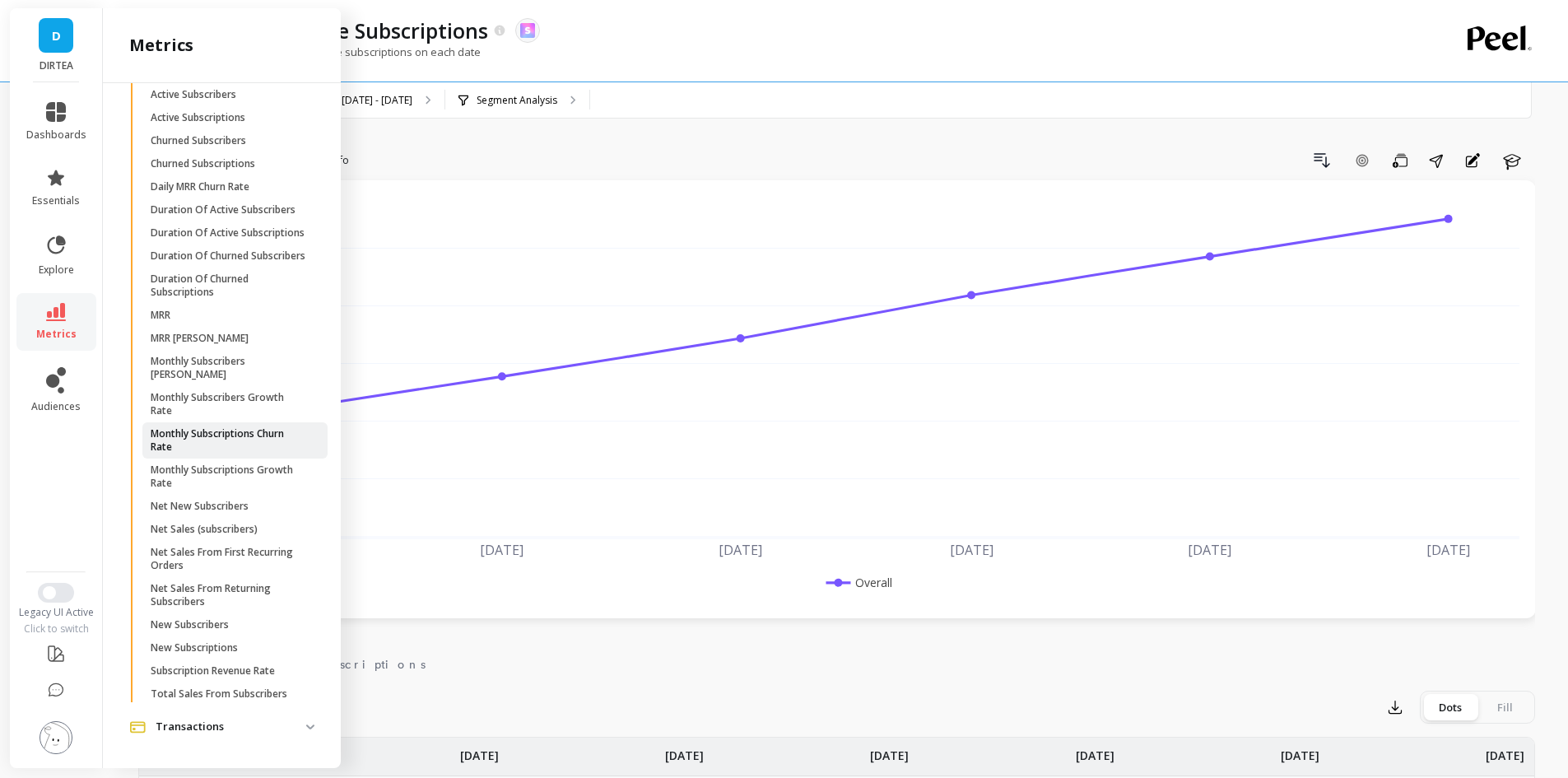
scroll to position [843, 0]
click at [243, 249] on p "Duration Of Churned Subscribers" at bounding box center [227, 256] width 155 height 13
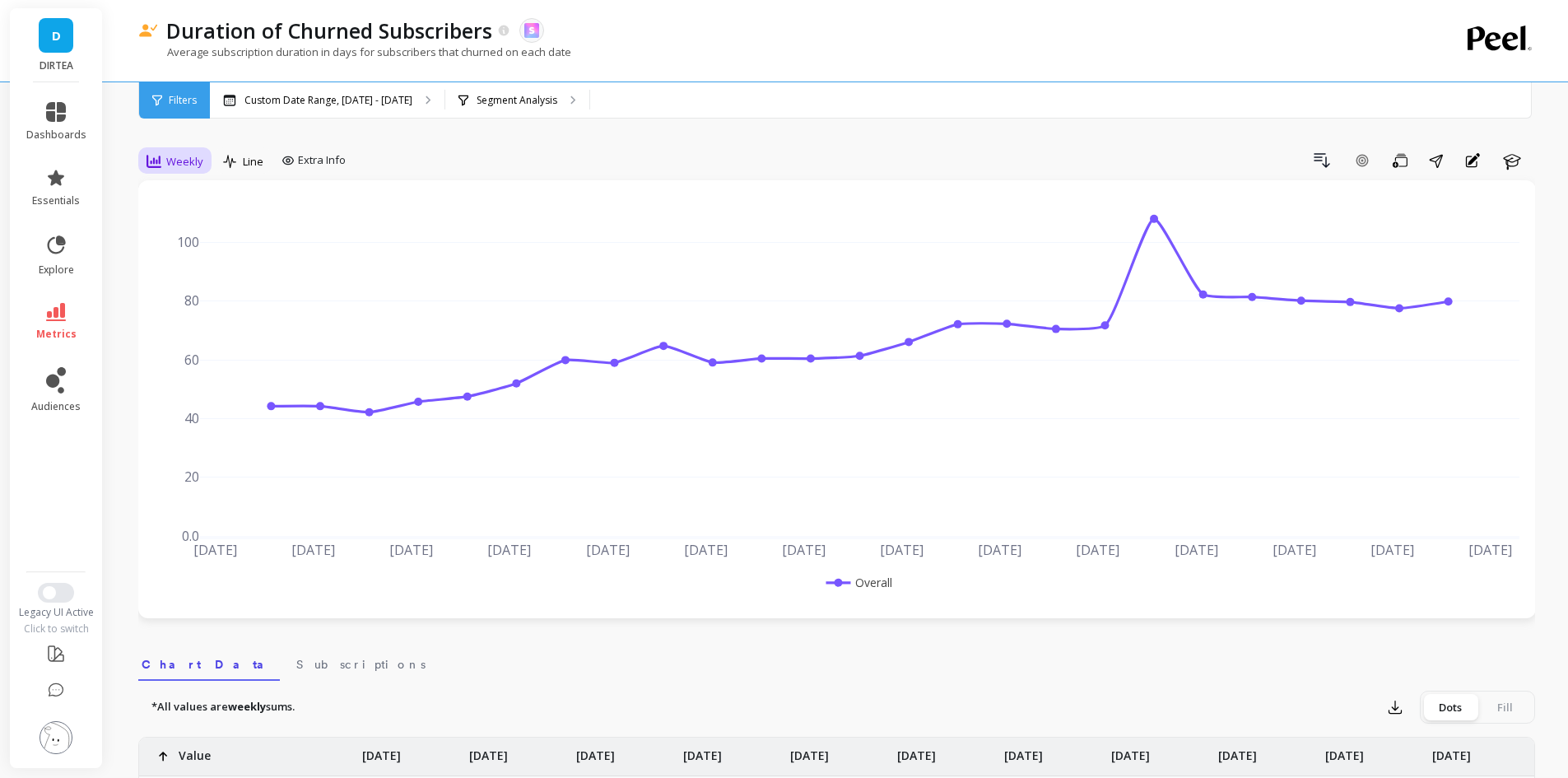
click at [168, 161] on span "Weekly" at bounding box center [184, 162] width 37 height 15
click at [192, 286] on div "Monthly" at bounding box center [199, 292] width 94 height 15
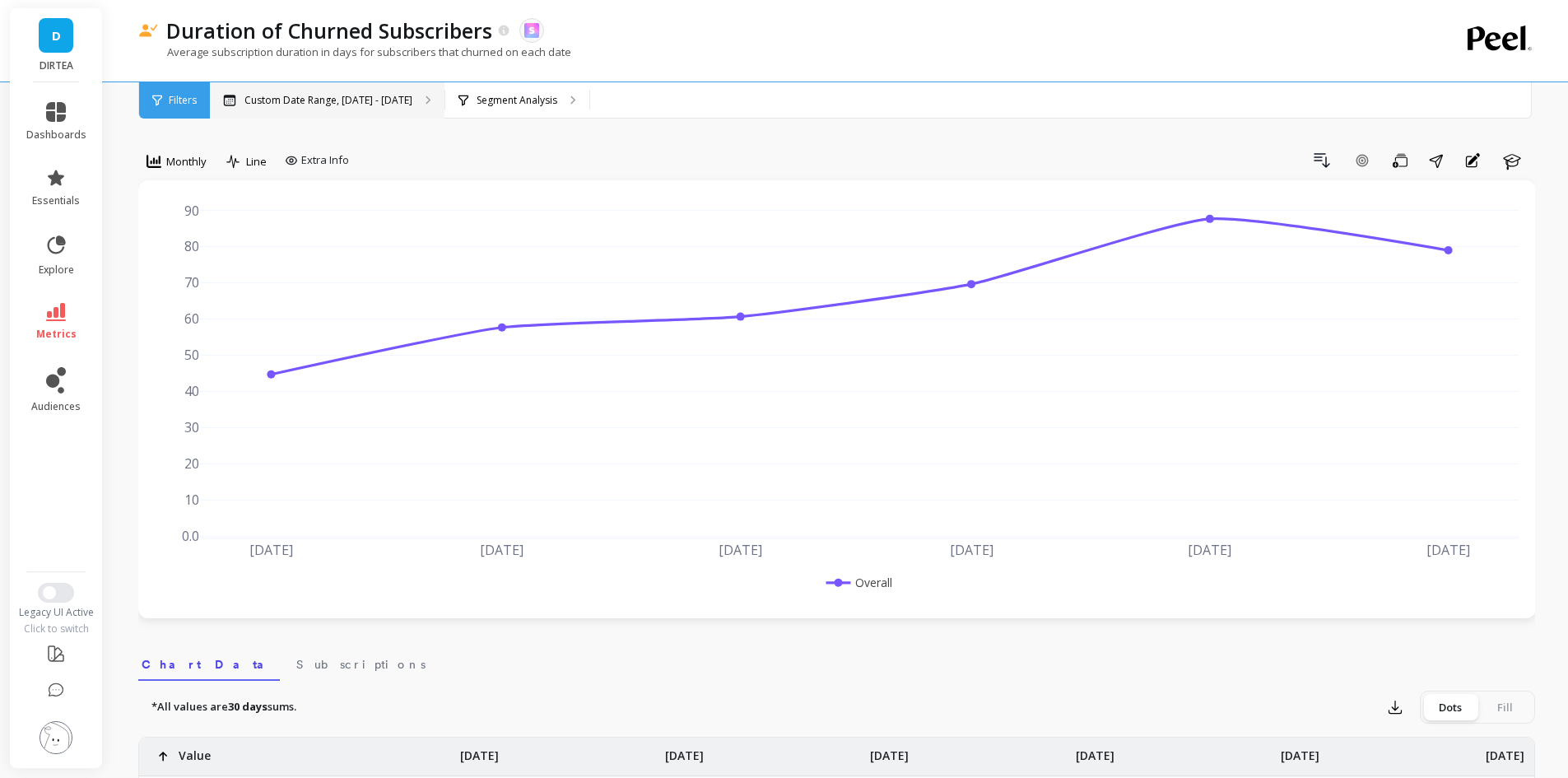
click at [281, 108] on div "Custom Date Range, [DATE] - [DATE]" at bounding box center [327, 101] width 235 height 36
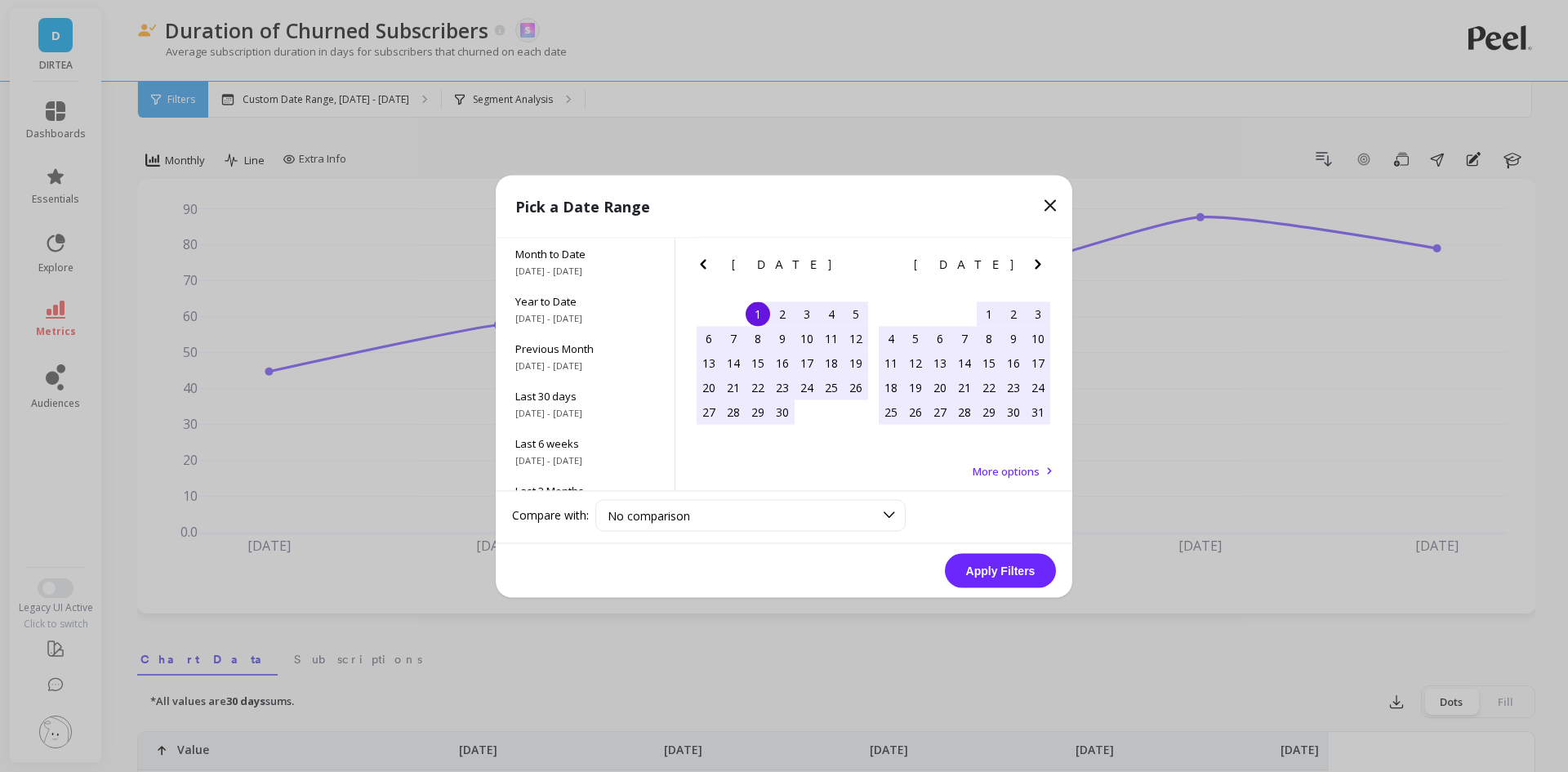
scroll to position [222, 0]
click at [565, 468] on div "All Data [DATE] - [DATE]" at bounding box center [585, 466] width 179 height 47
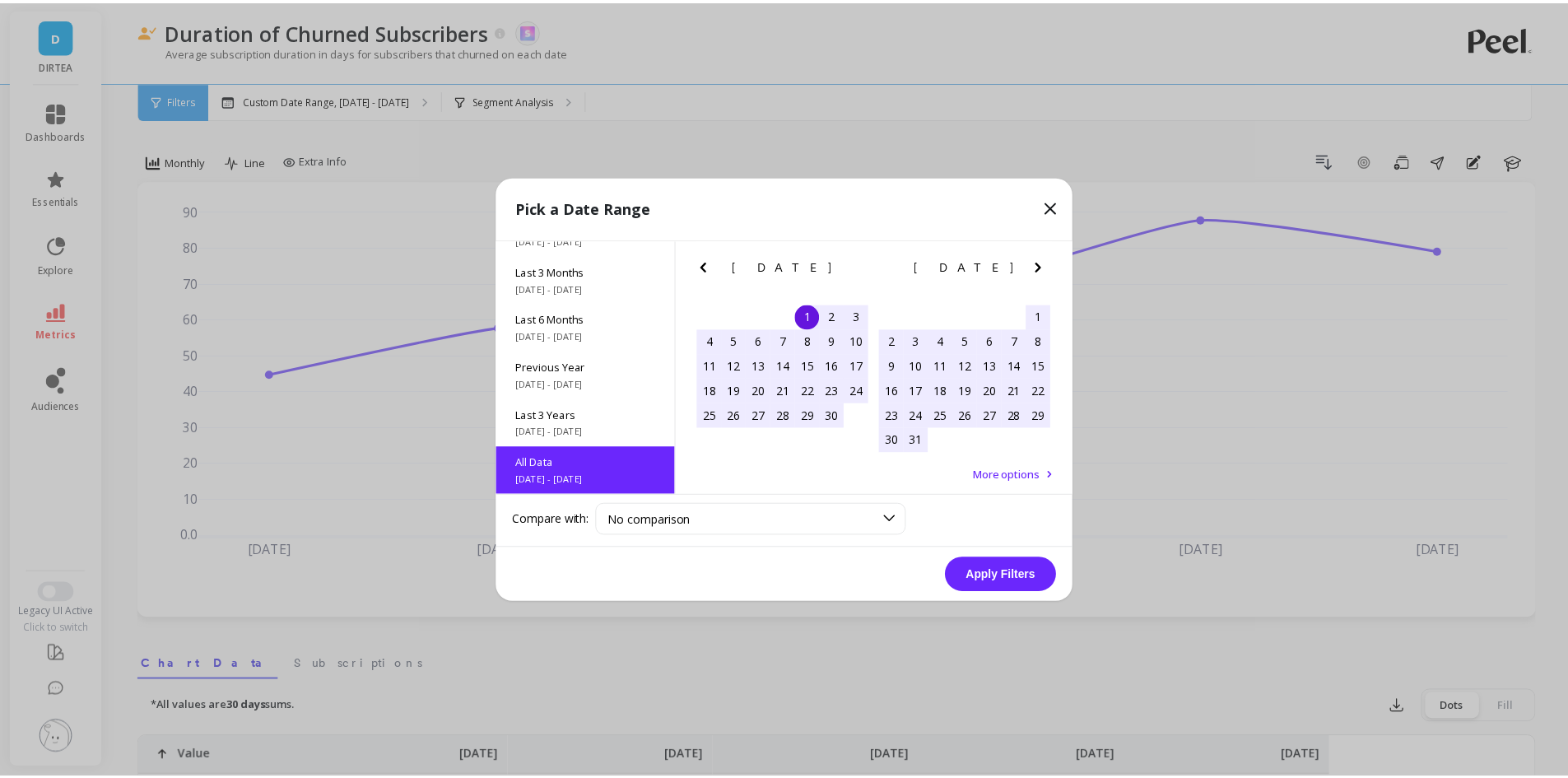
scroll to position [1, 0]
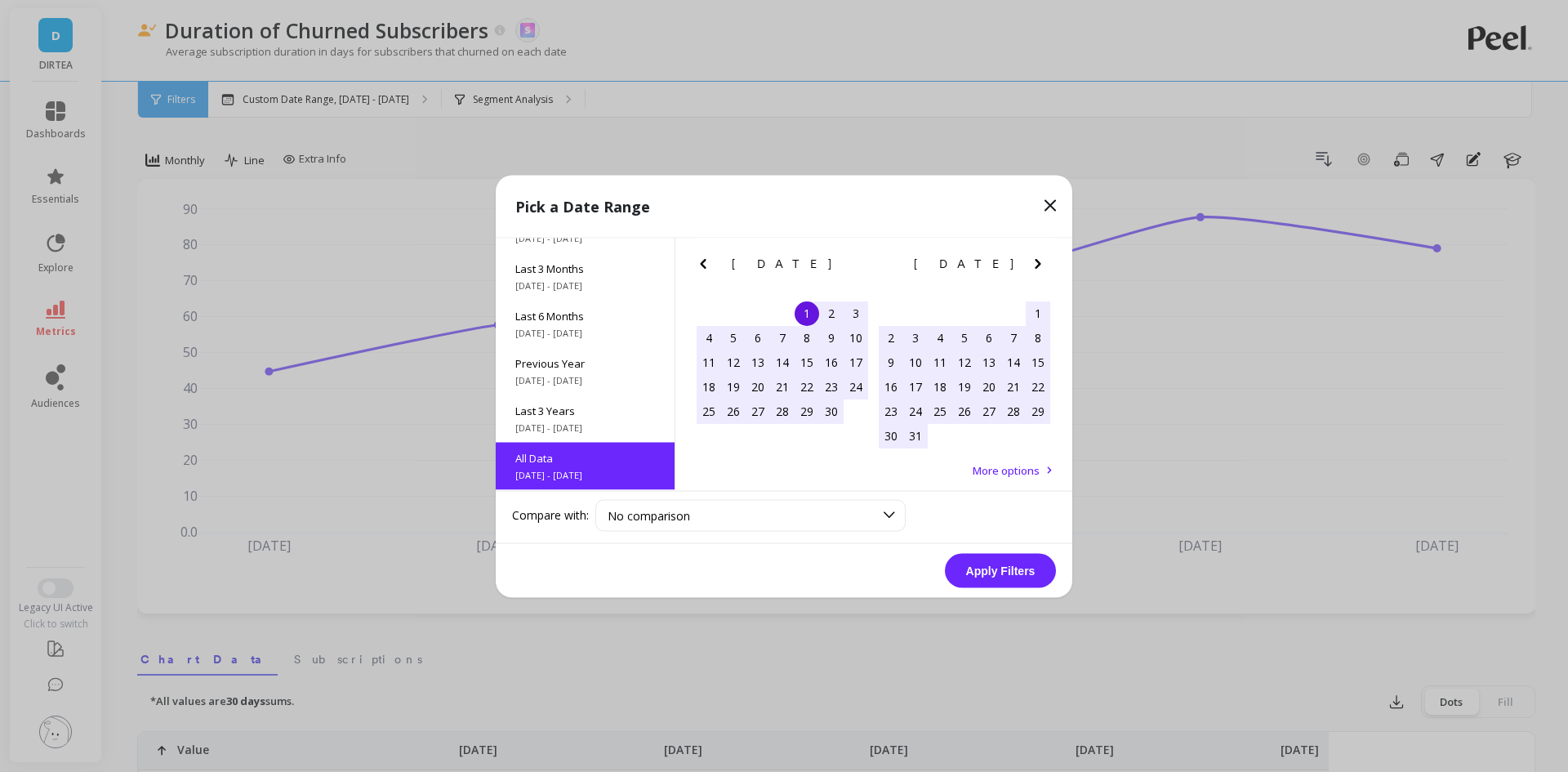
click at [995, 574] on button "Apply Filters" at bounding box center [1000, 570] width 111 height 34
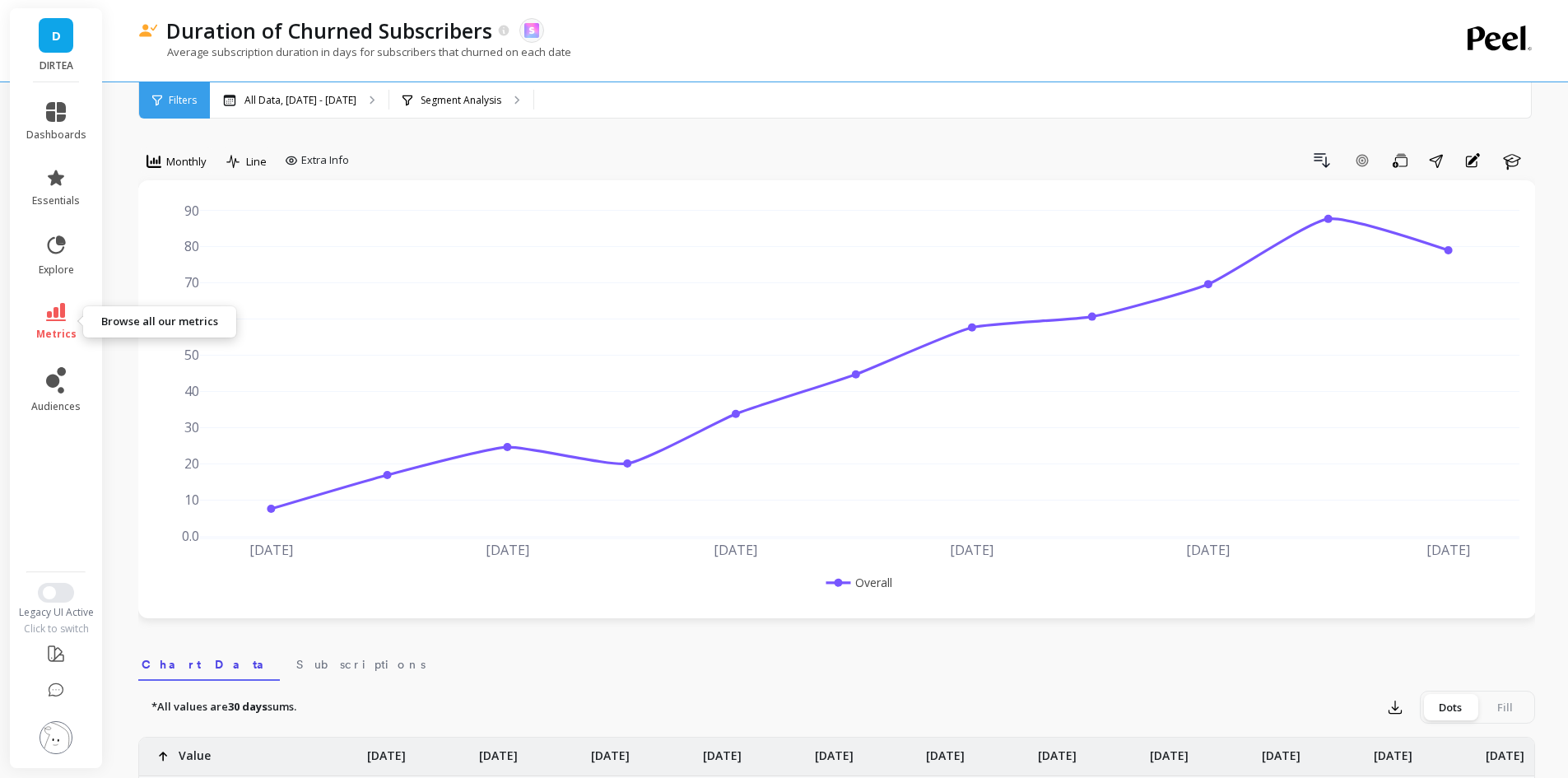
click at [71, 320] on link "metrics" at bounding box center [56, 321] width 60 height 38
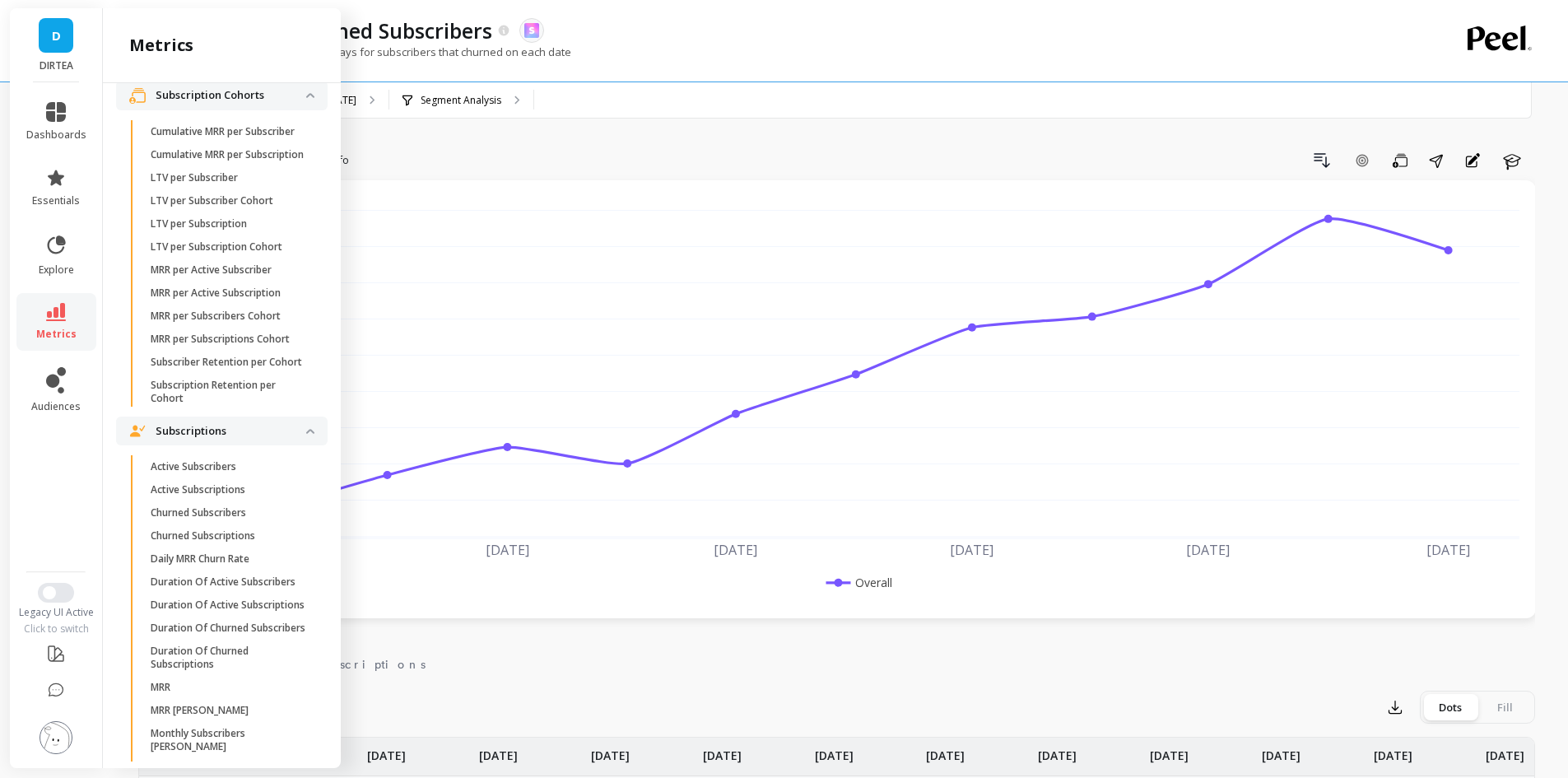
scroll to position [431, 0]
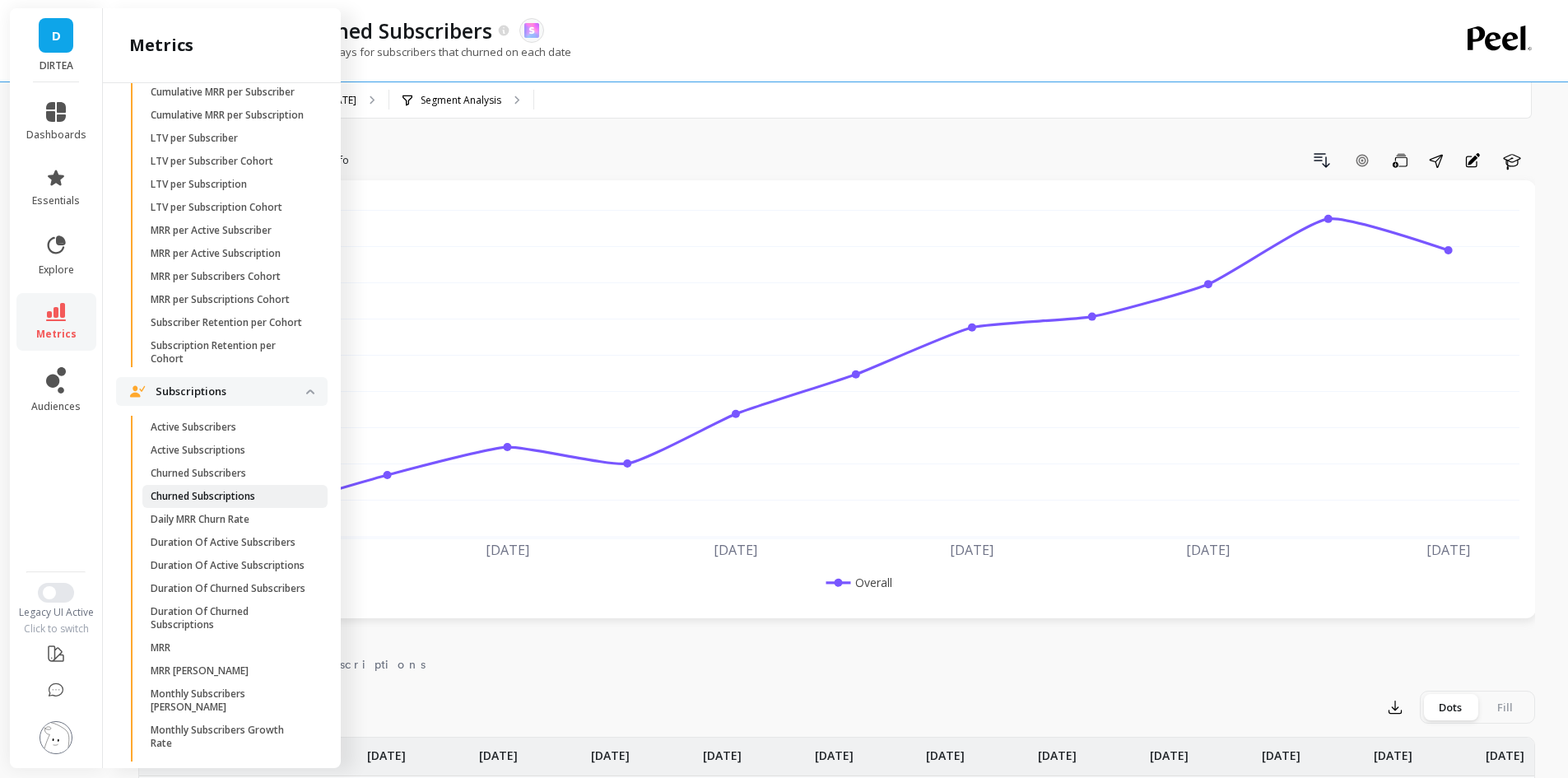
click at [204, 503] on p "Churned Subscriptions" at bounding box center [203, 496] width 105 height 13
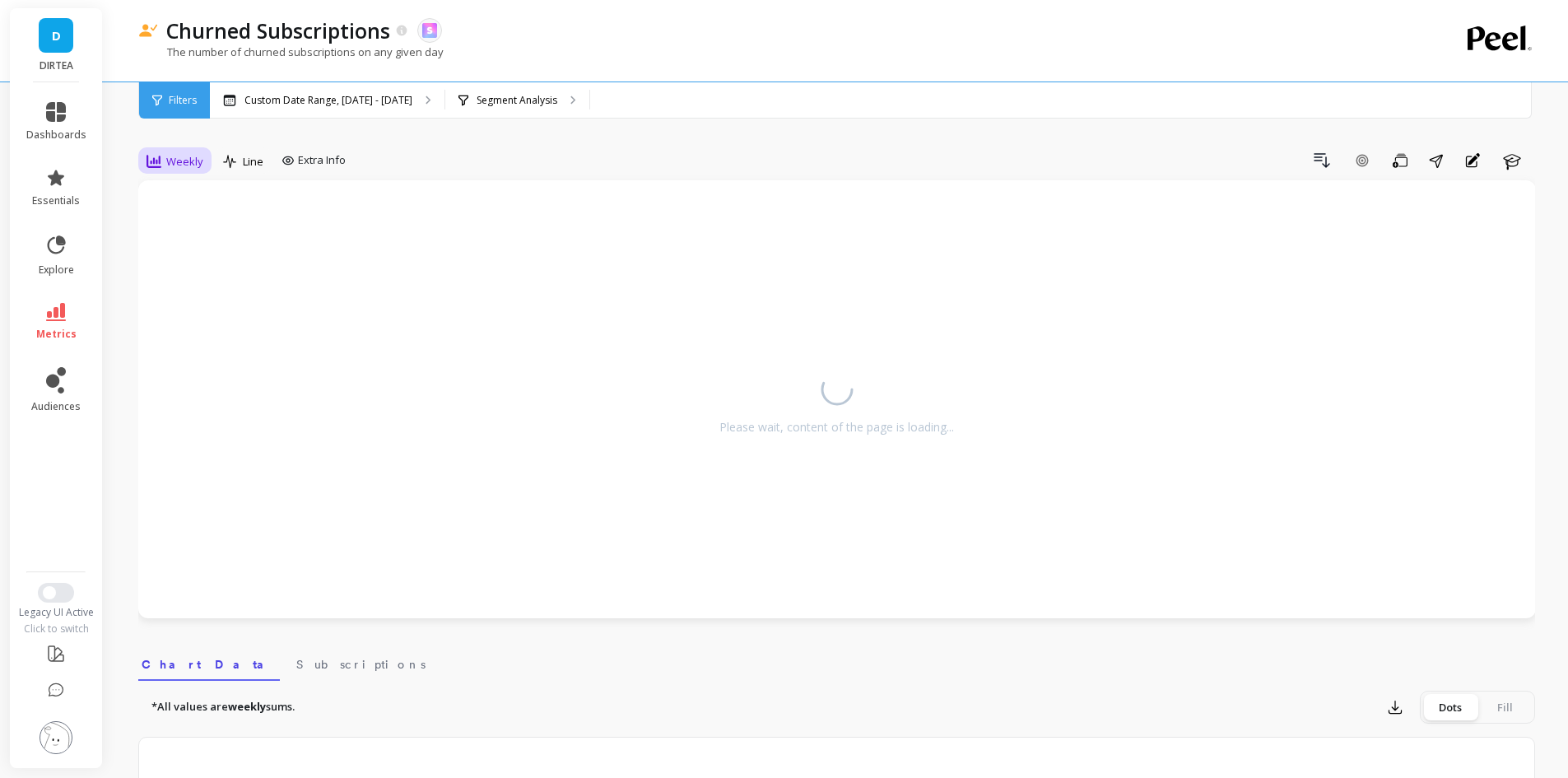
click at [185, 172] on div "Weekly" at bounding box center [175, 161] width 67 height 28
click at [184, 297] on div "Monthly" at bounding box center [199, 292] width 94 height 15
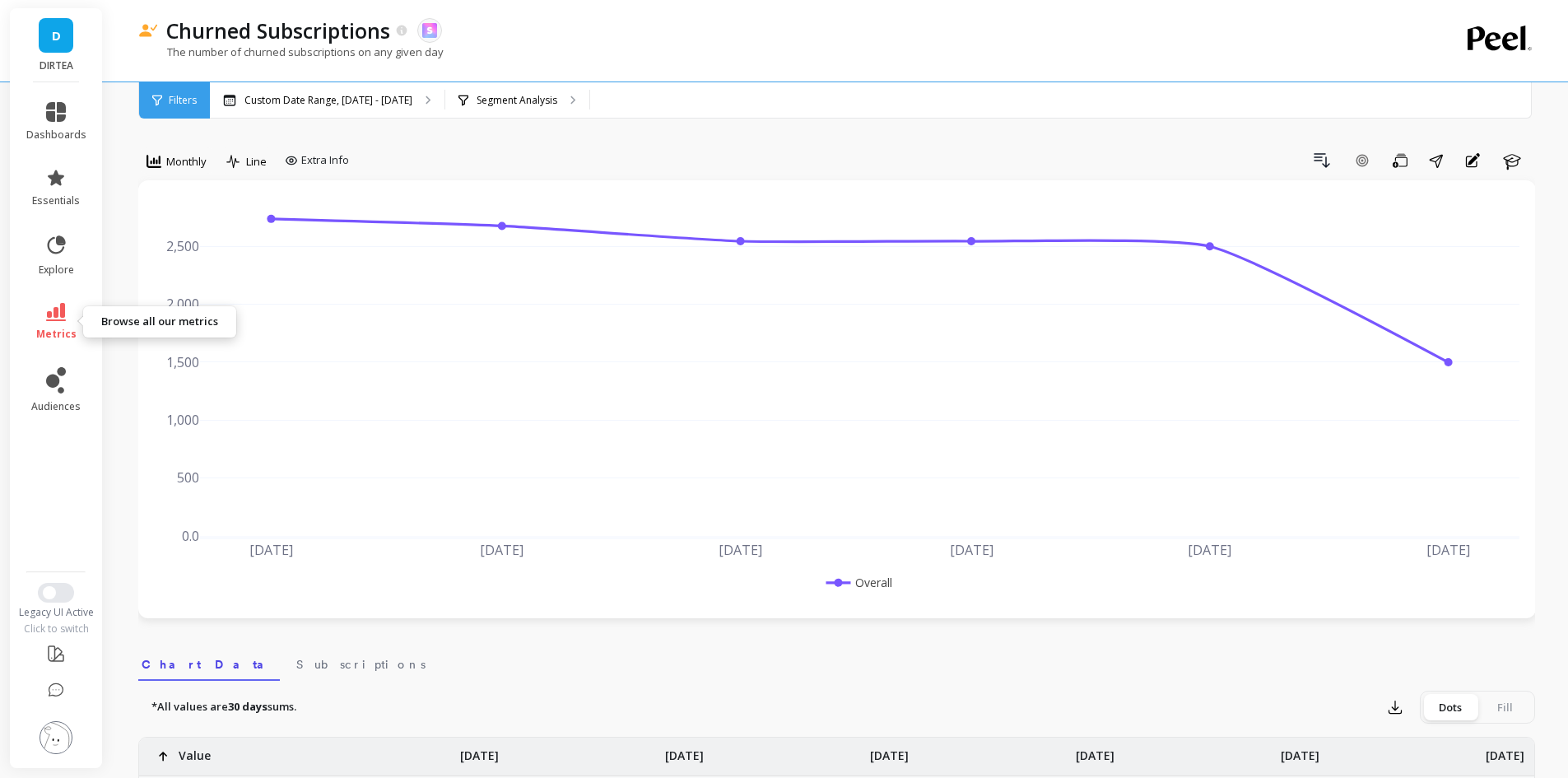
click at [34, 311] on link "metrics" at bounding box center [56, 321] width 60 height 38
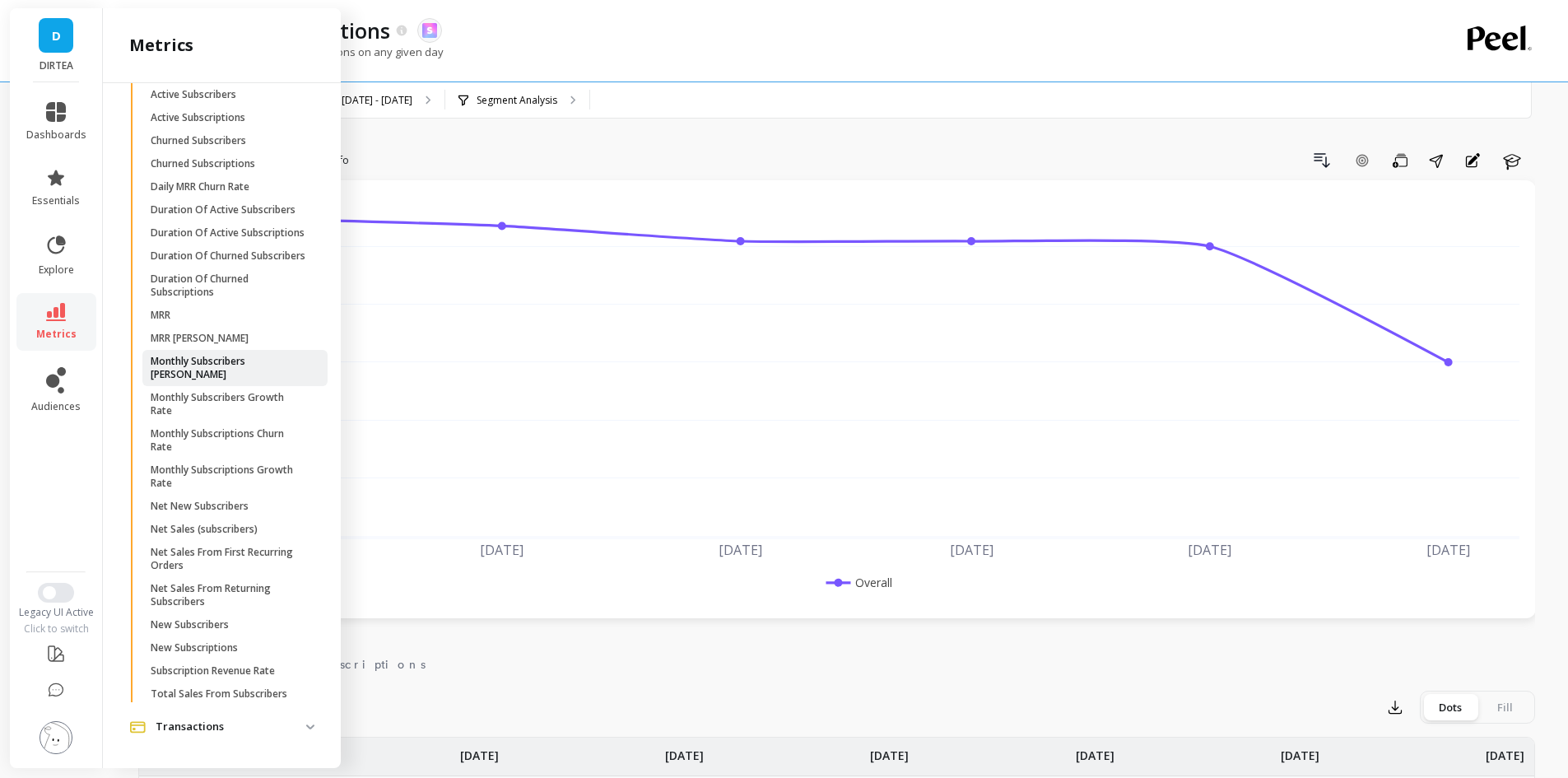
scroll to position [843, 0]
click at [261, 675] on p "Subscription Revenue Rate" at bounding box center [212, 671] width 125 height 13
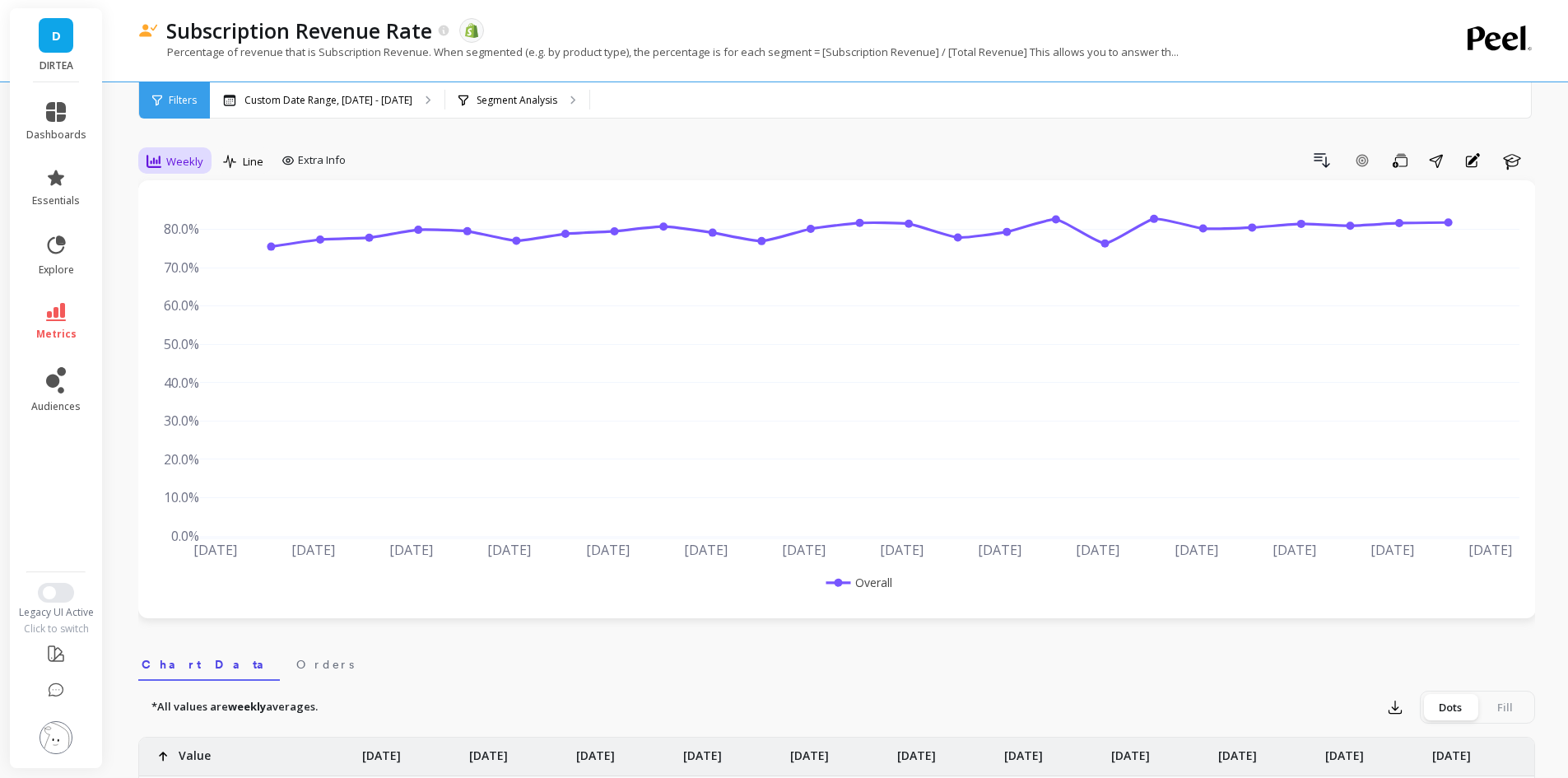
click at [186, 154] on span "Weekly" at bounding box center [184, 162] width 37 height 15
click at [186, 295] on div "Monthly" at bounding box center [199, 292] width 94 height 15
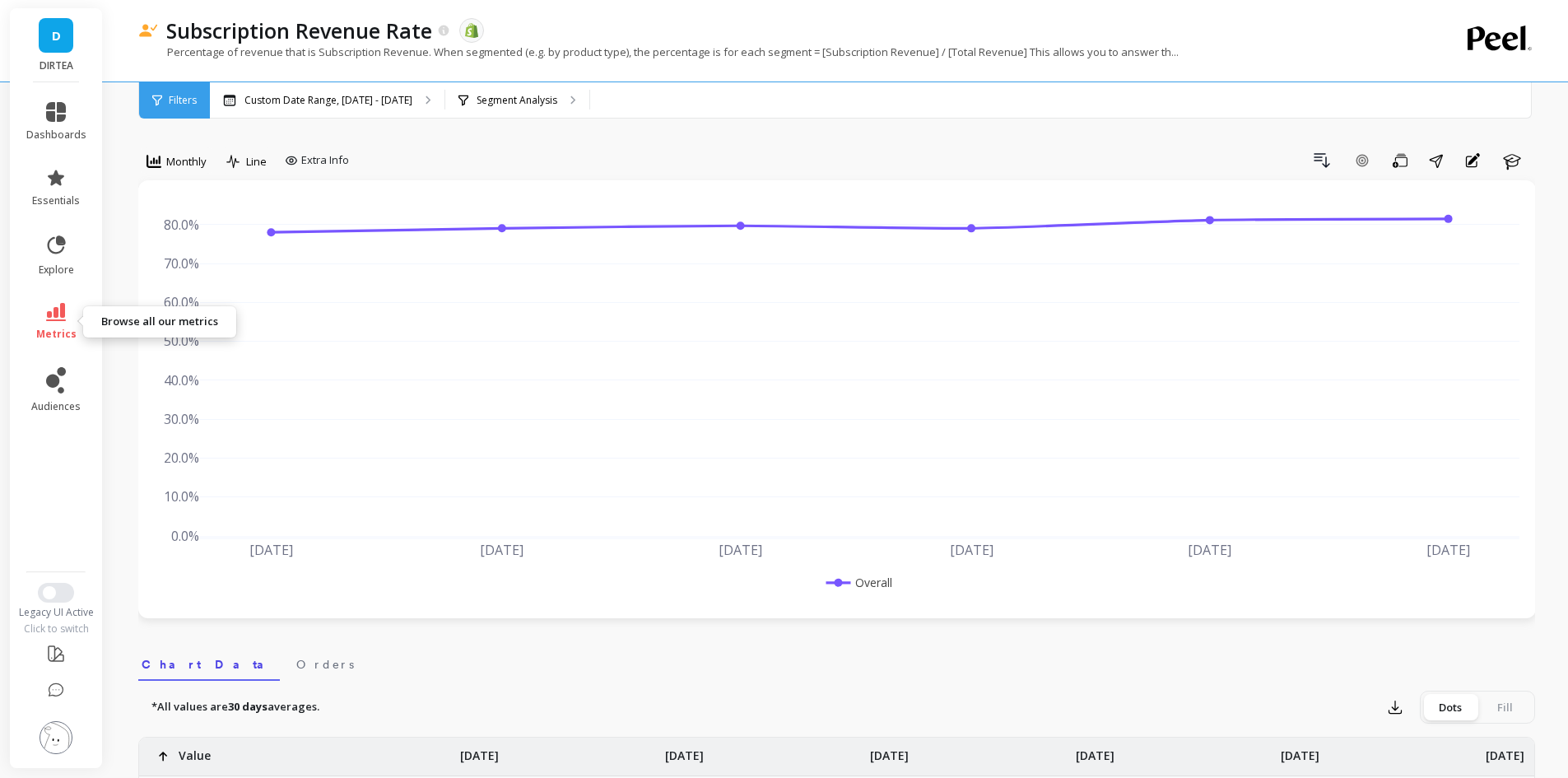
click at [52, 318] on icon at bounding box center [55, 311] width 20 height 18
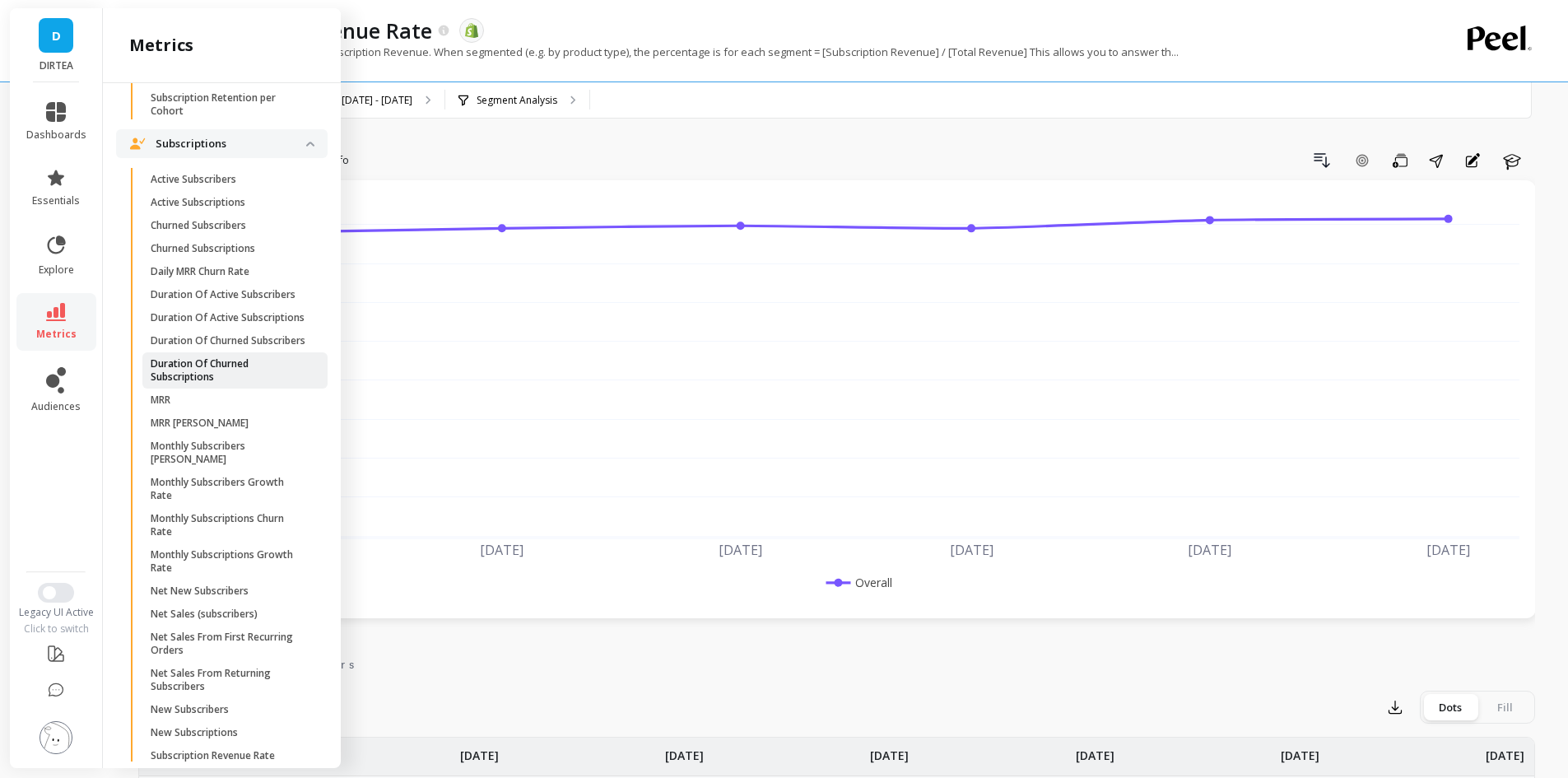
scroll to position [678, 0]
click at [228, 575] on p "Monthly Subscriptions Growth Rate" at bounding box center [228, 562] width 157 height 27
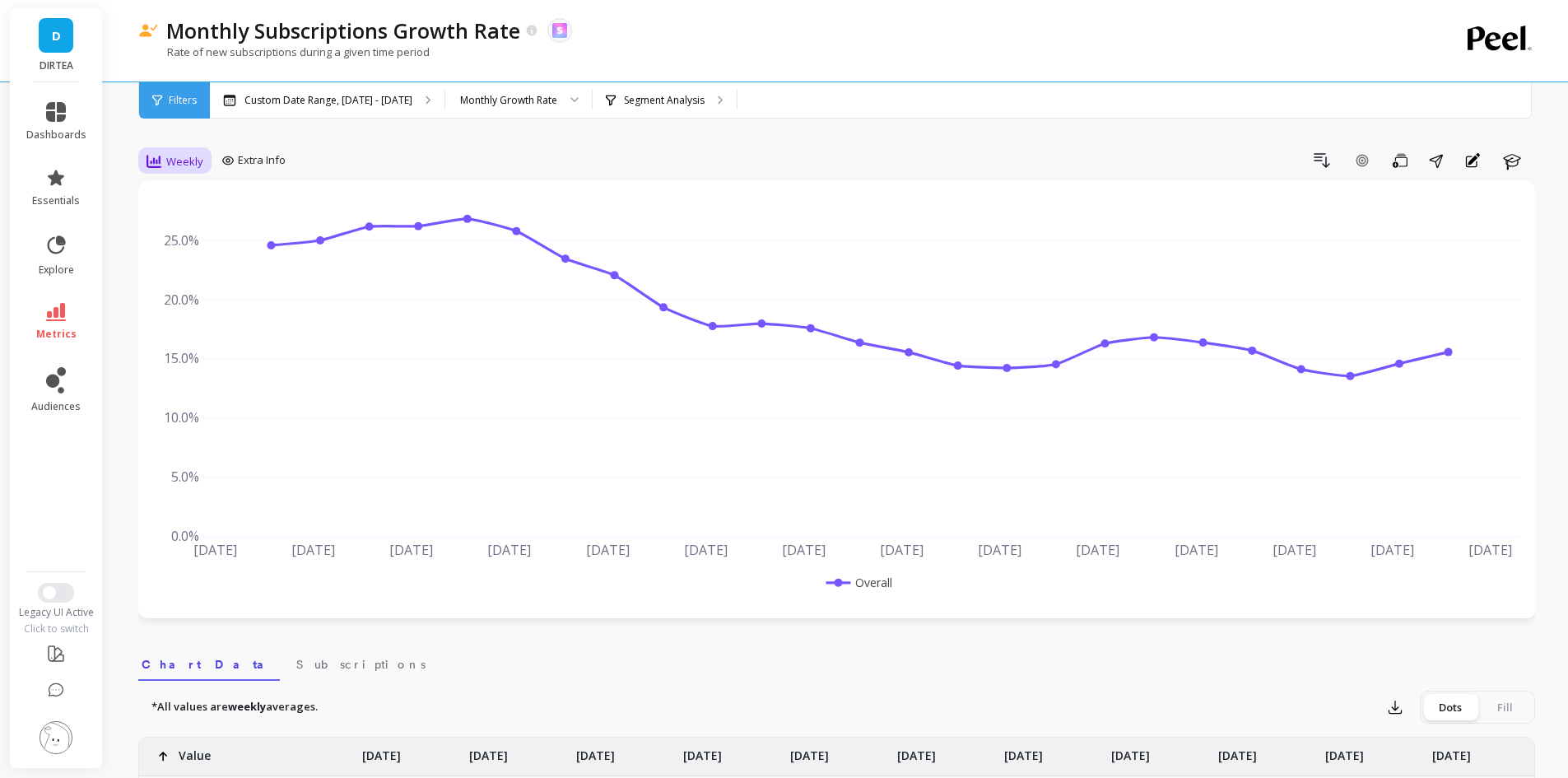
click at [165, 156] on div "Weekly" at bounding box center [175, 161] width 57 height 20
click at [220, 285] on div "Monthly" at bounding box center [199, 292] width 94 height 15
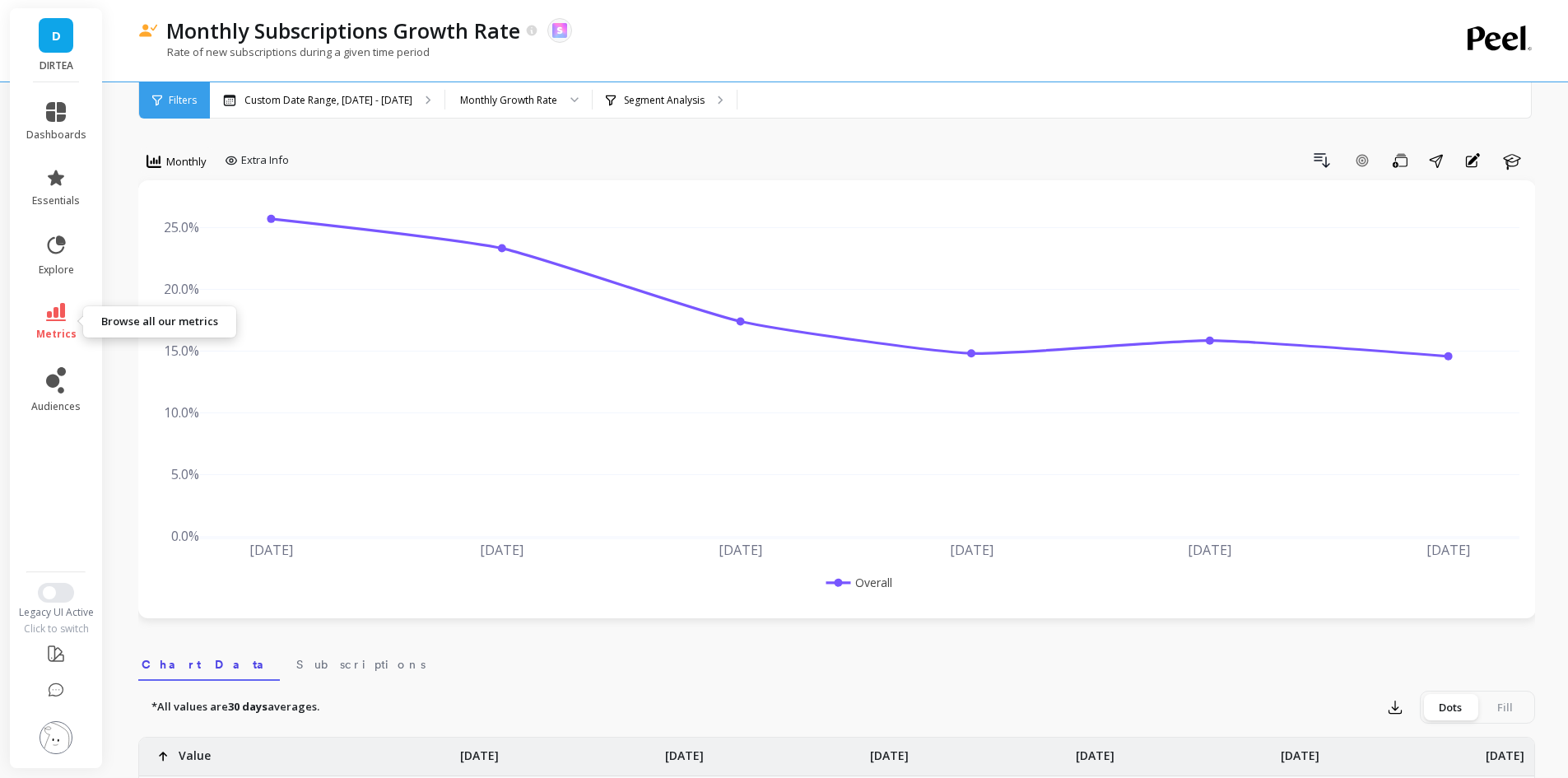
click at [56, 310] on icon at bounding box center [55, 311] width 20 height 18
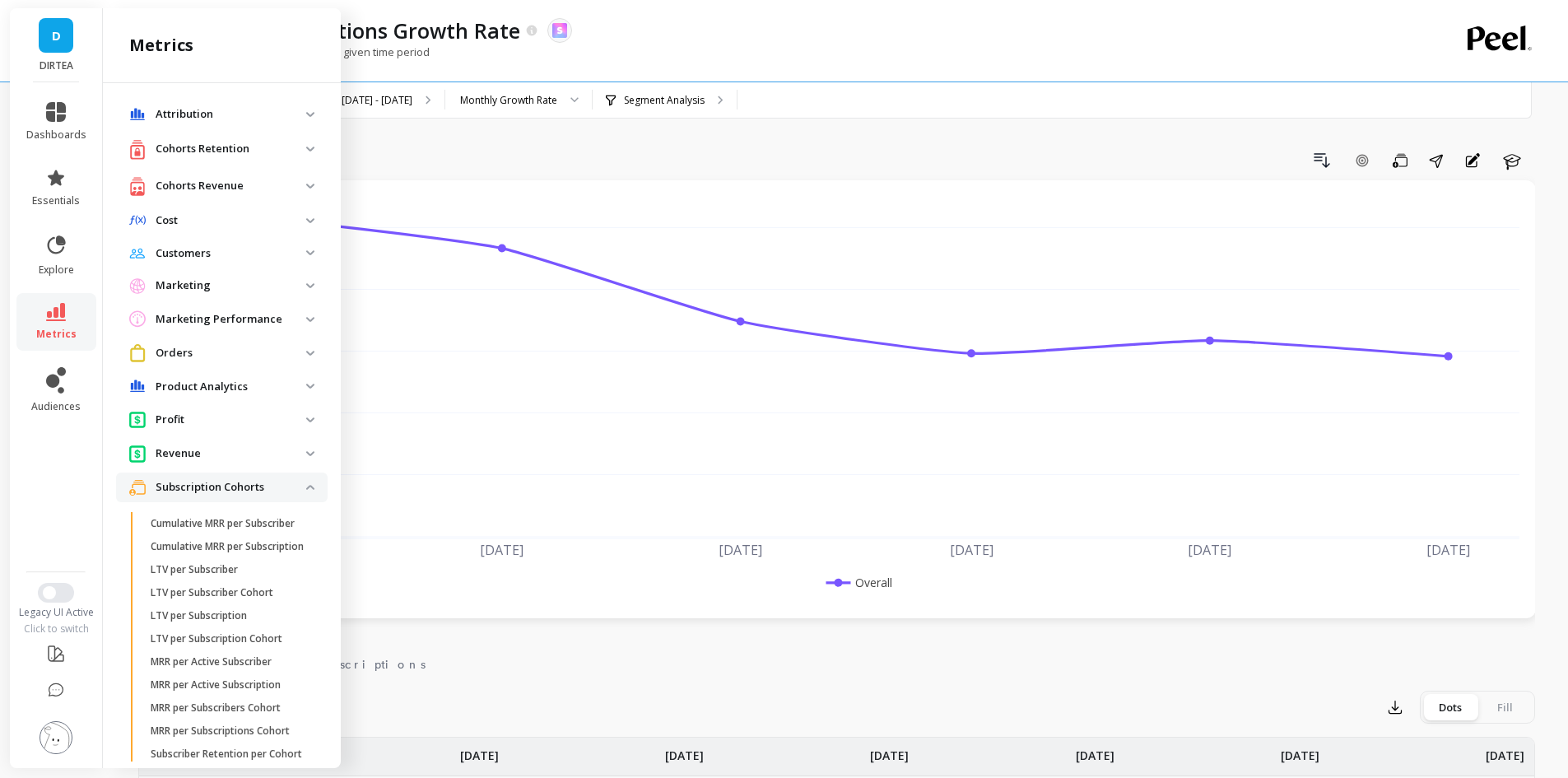
scroll to position [678, 0]
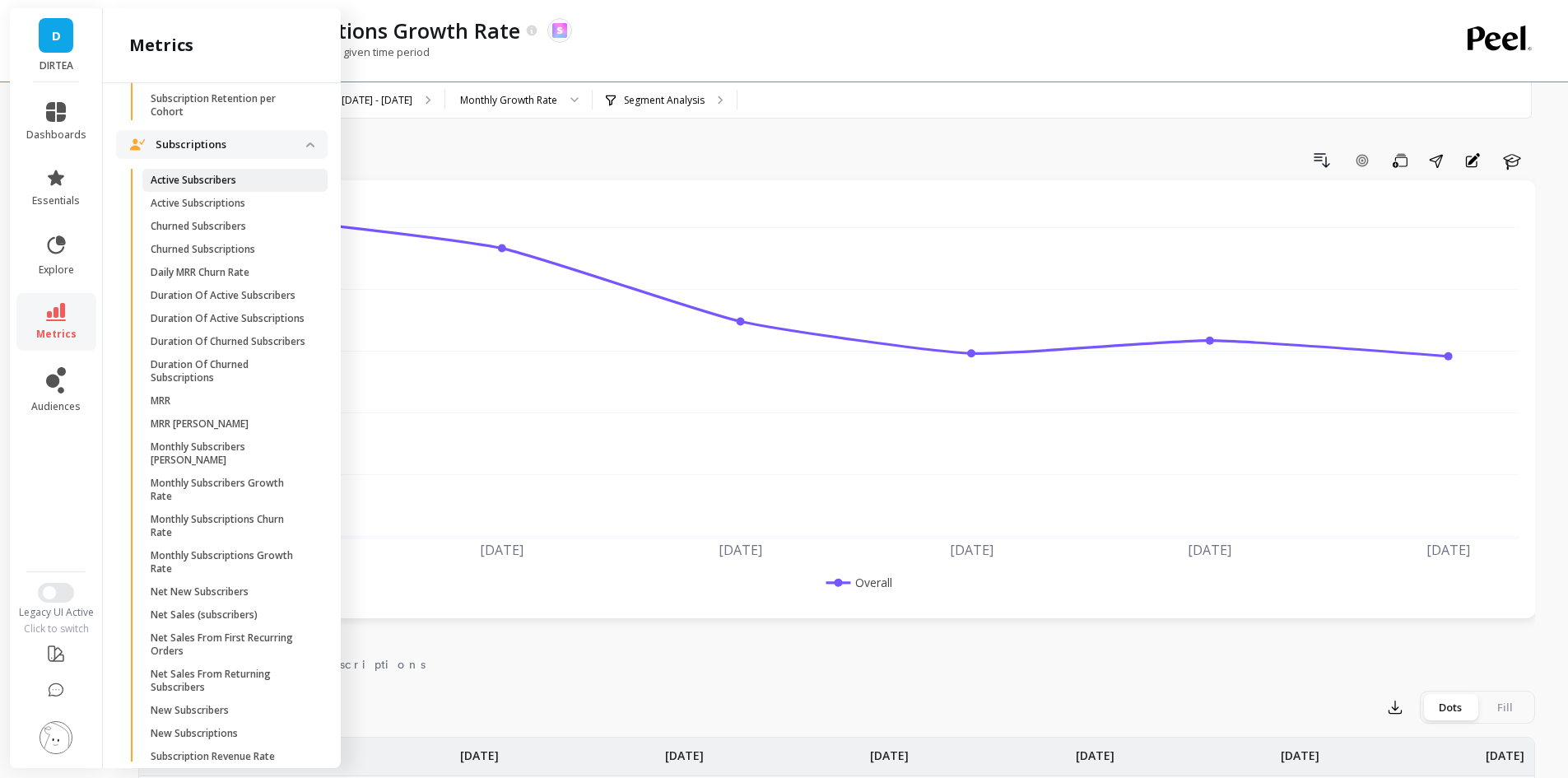
click at [254, 186] on span "Active Subscribers" at bounding box center [228, 181] width 157 height 13
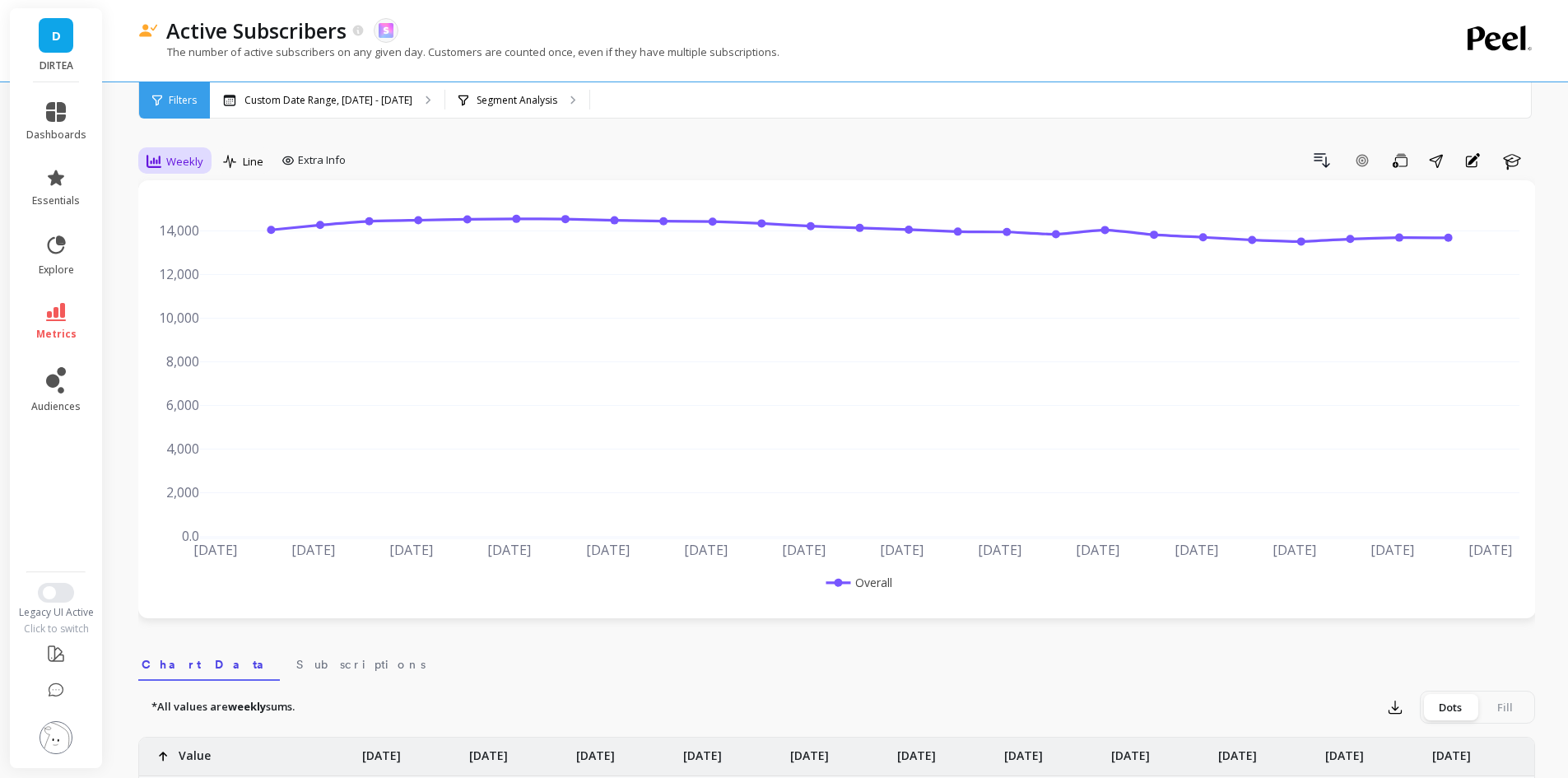
click at [165, 155] on div "Weekly" at bounding box center [175, 161] width 57 height 20
click at [193, 292] on div "Monthly" at bounding box center [199, 292] width 94 height 15
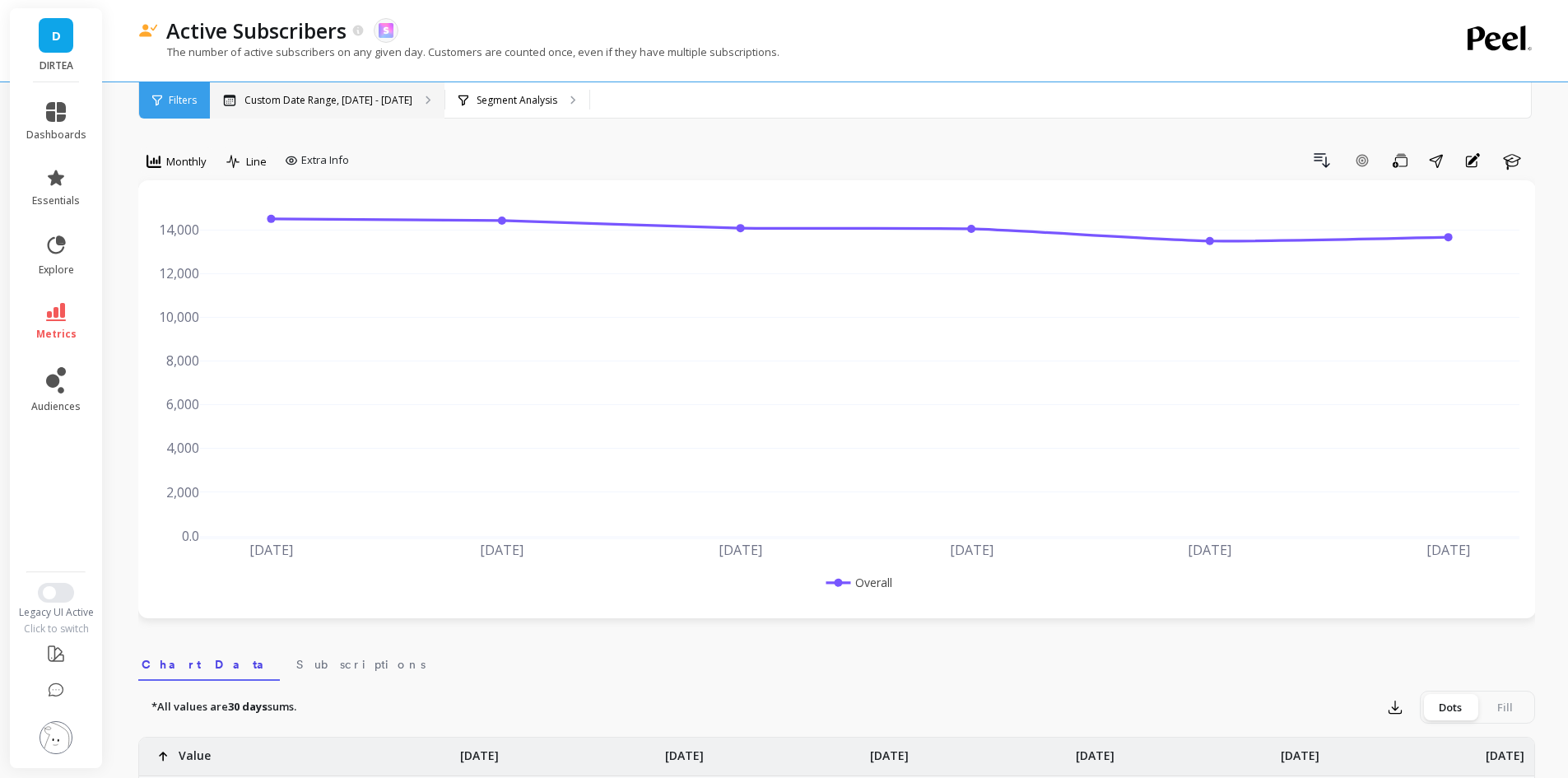
click at [274, 107] on div "Custom Date Range, [DATE] - [DATE]" at bounding box center [327, 101] width 235 height 36
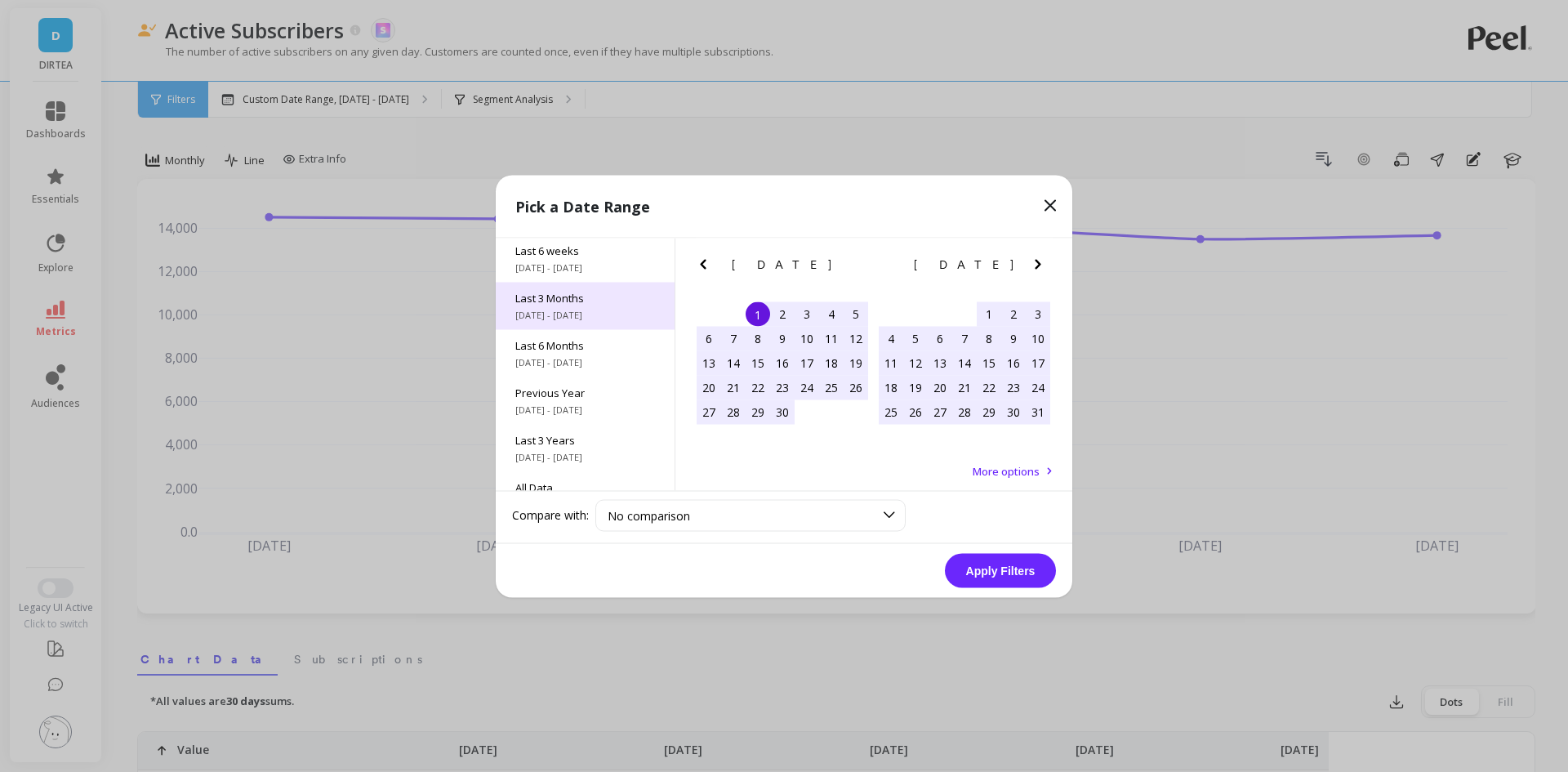
scroll to position [222, 0]
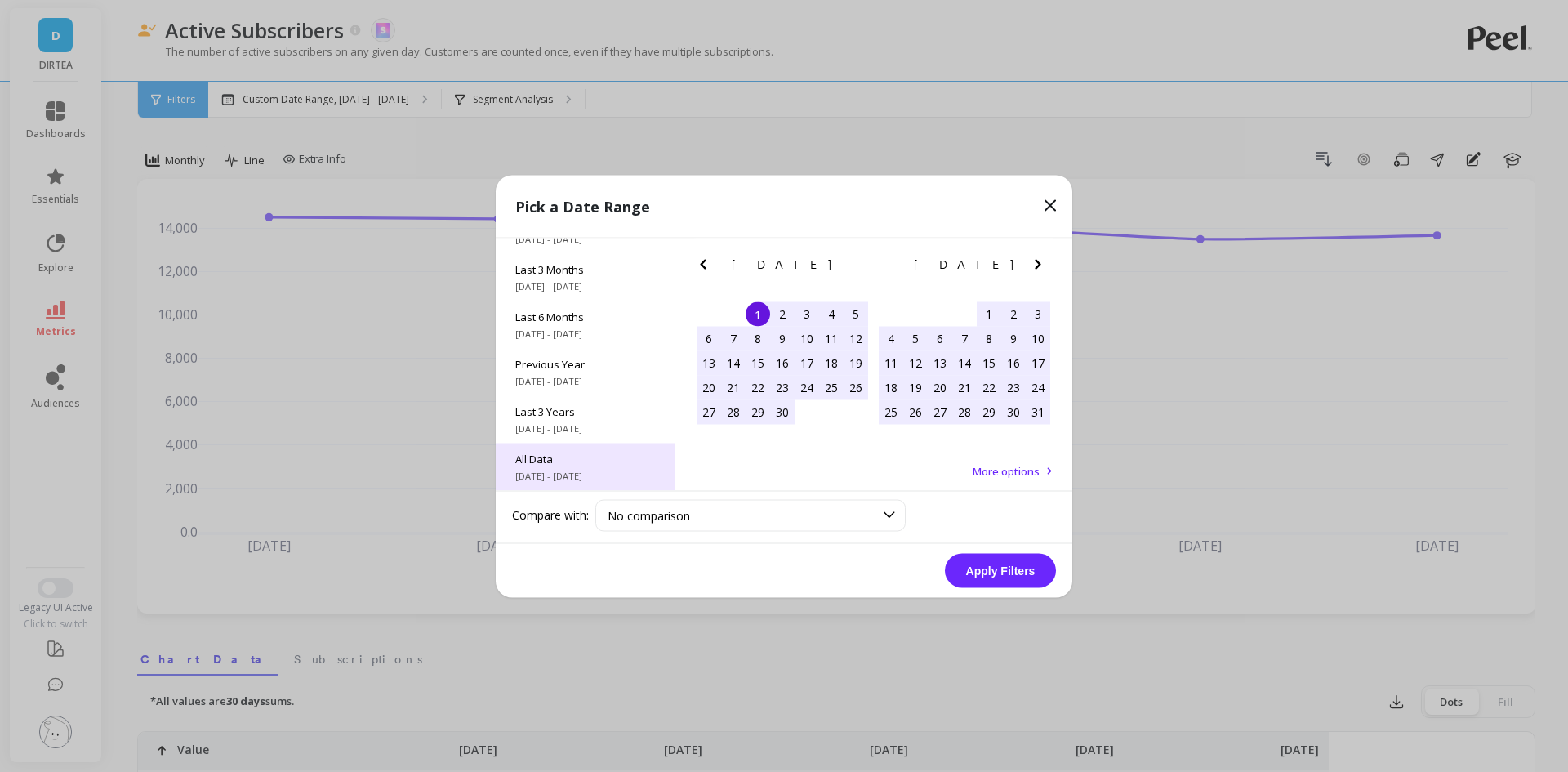
click at [574, 469] on span "[DATE] - [DATE]" at bounding box center [585, 476] width 140 height 13
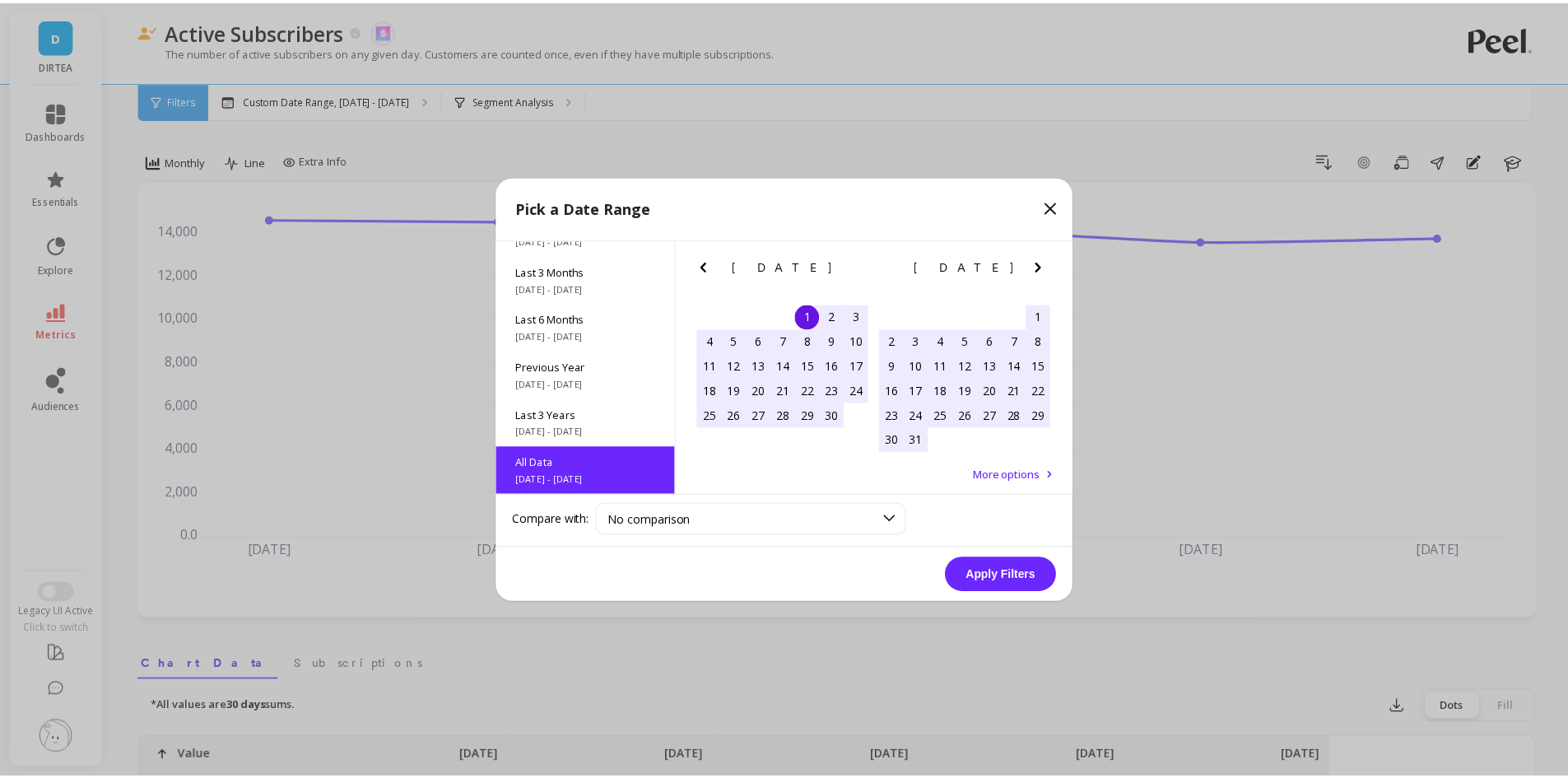
scroll to position [1, 0]
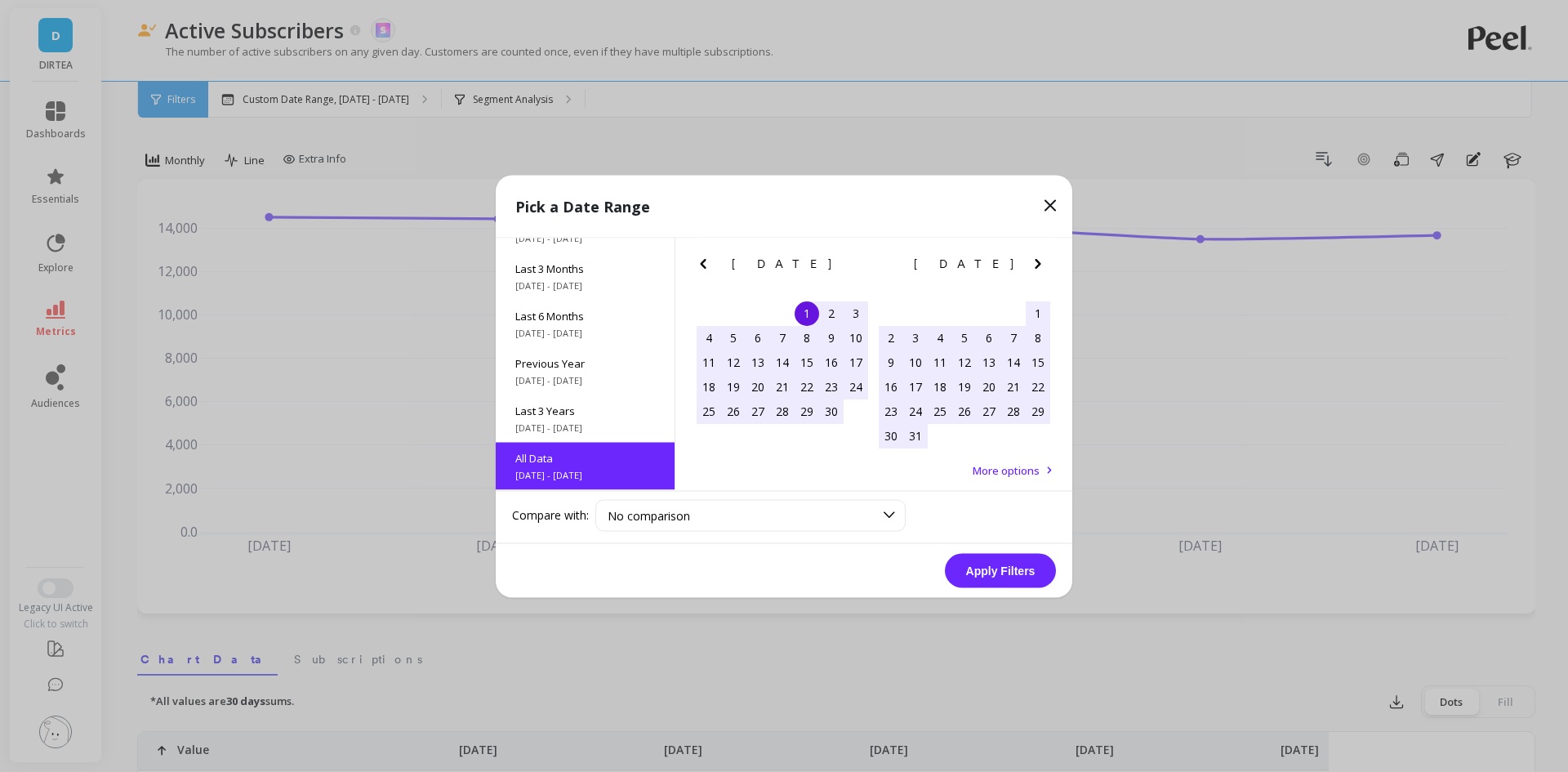
click at [1007, 569] on button "Apply Filters" at bounding box center [1000, 570] width 111 height 34
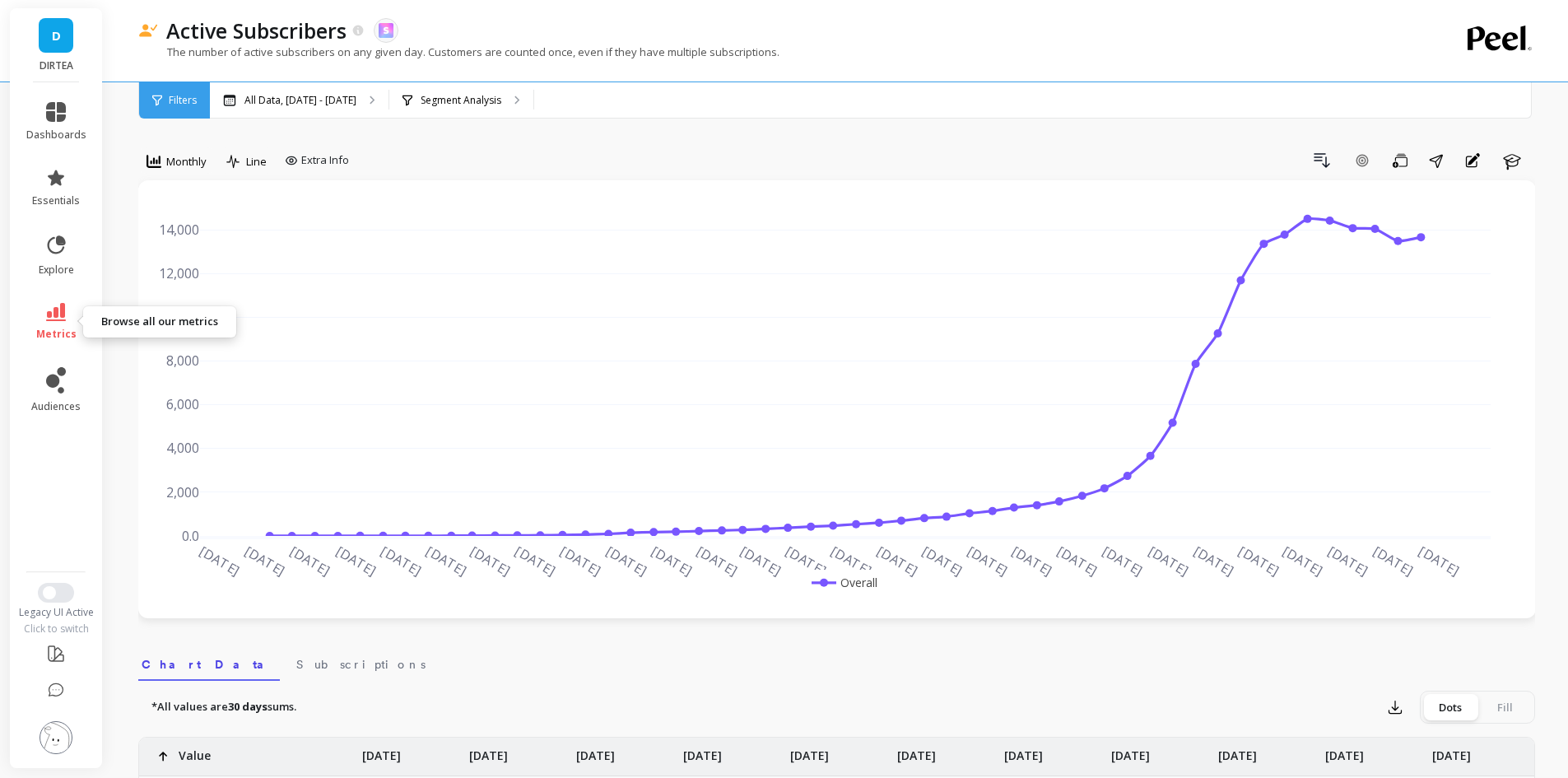
click at [63, 307] on icon at bounding box center [55, 311] width 20 height 18
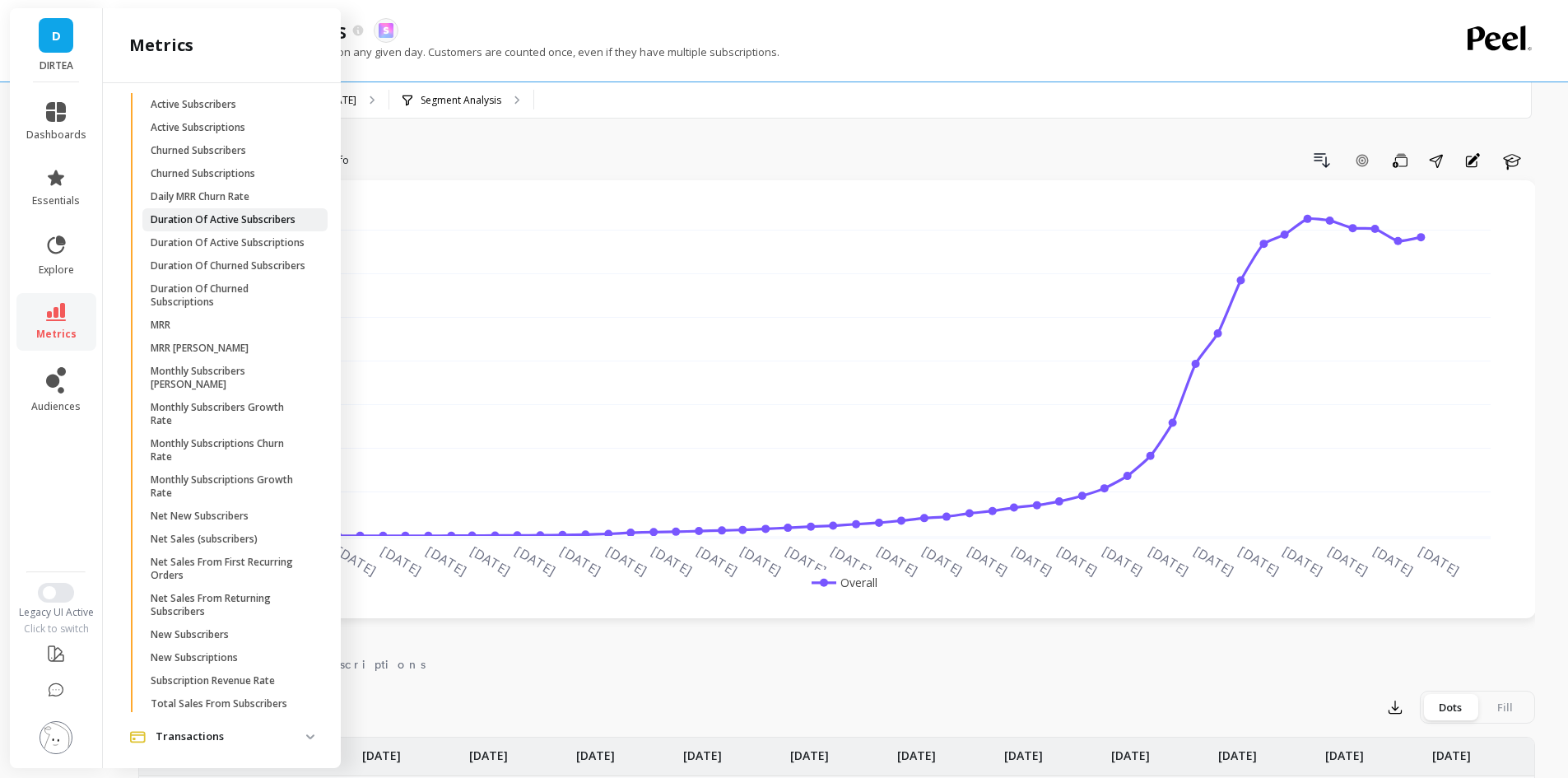
scroll to position [843, 0]
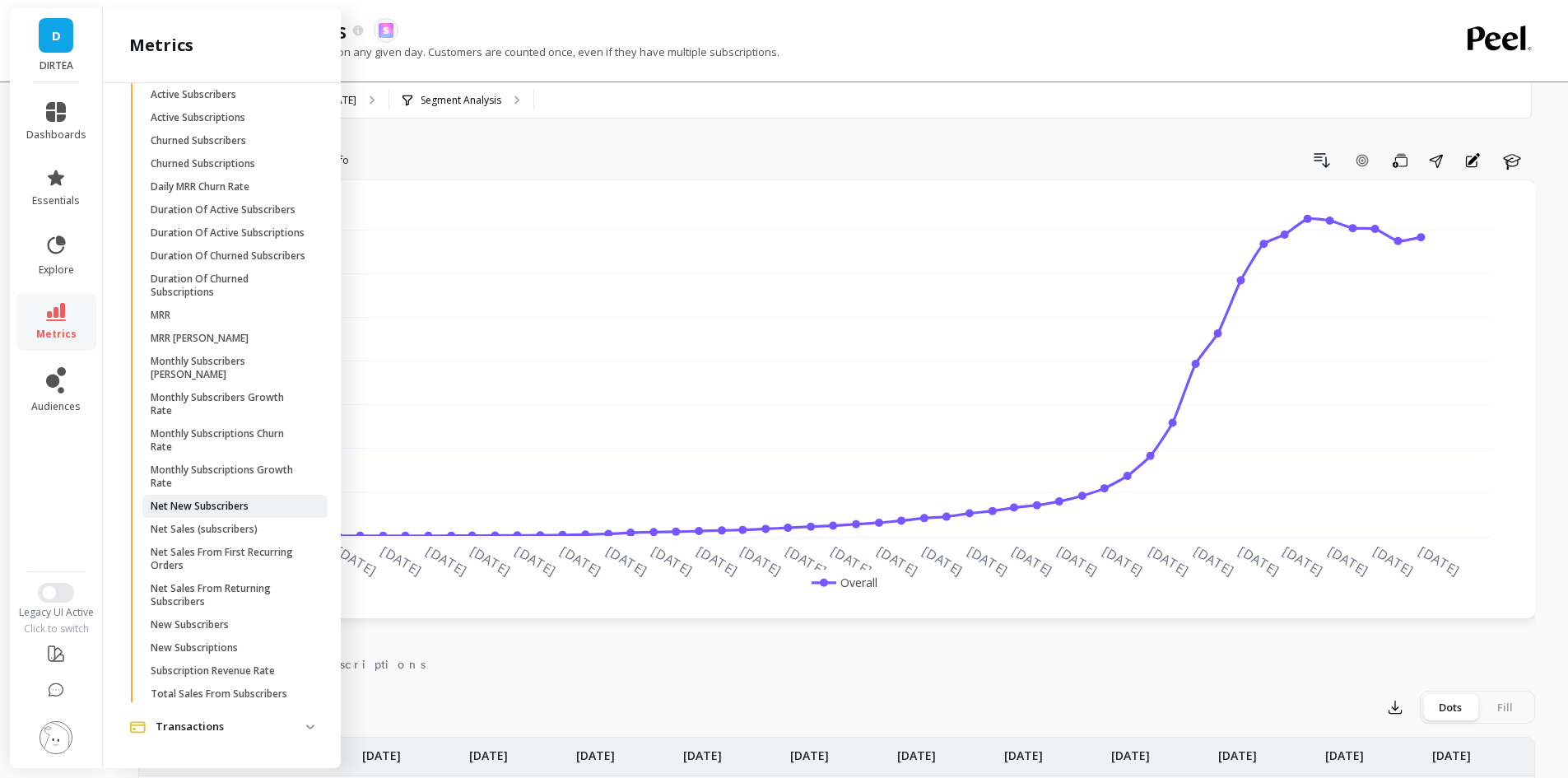
click at [229, 498] on link "Net New Subscribers" at bounding box center [235, 506] width 185 height 23
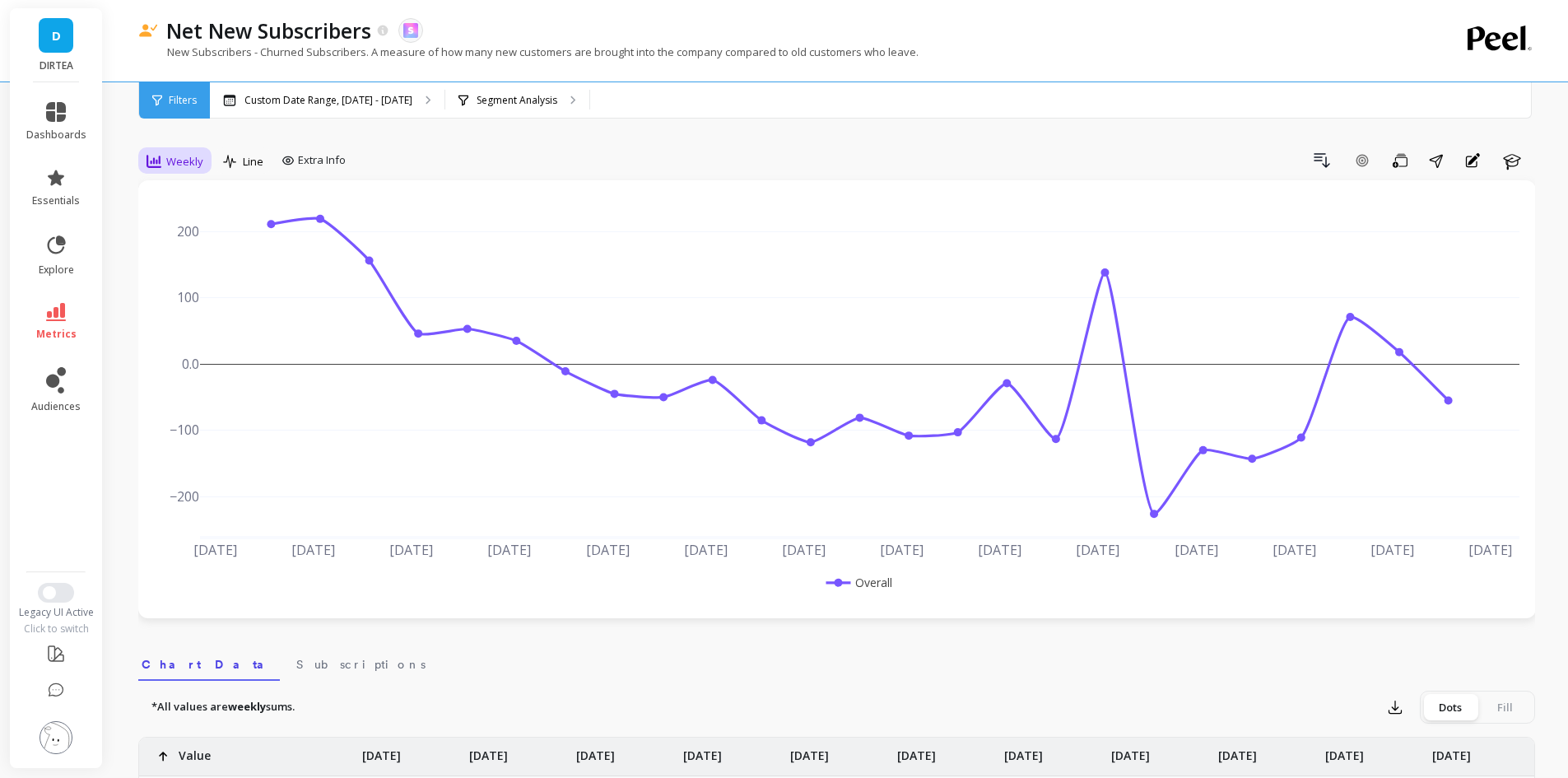
click at [186, 155] on span "Weekly" at bounding box center [184, 162] width 37 height 15
click at [170, 305] on div "Monthly" at bounding box center [199, 292] width 113 height 29
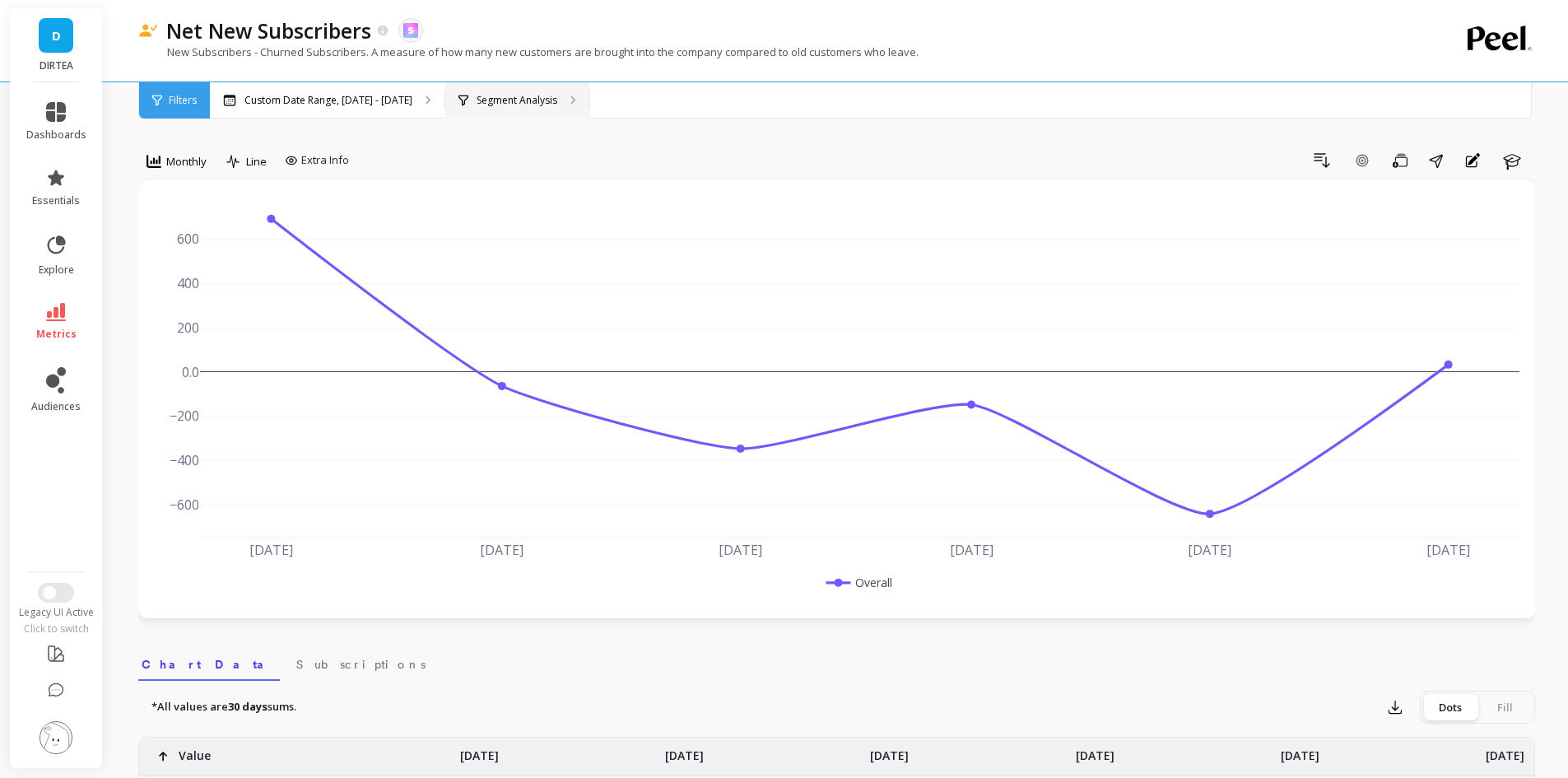
click at [517, 101] on p "Segment Analysis" at bounding box center [516, 101] width 81 height 13
click at [49, 340] on span "metrics" at bounding box center [56, 334] width 40 height 13
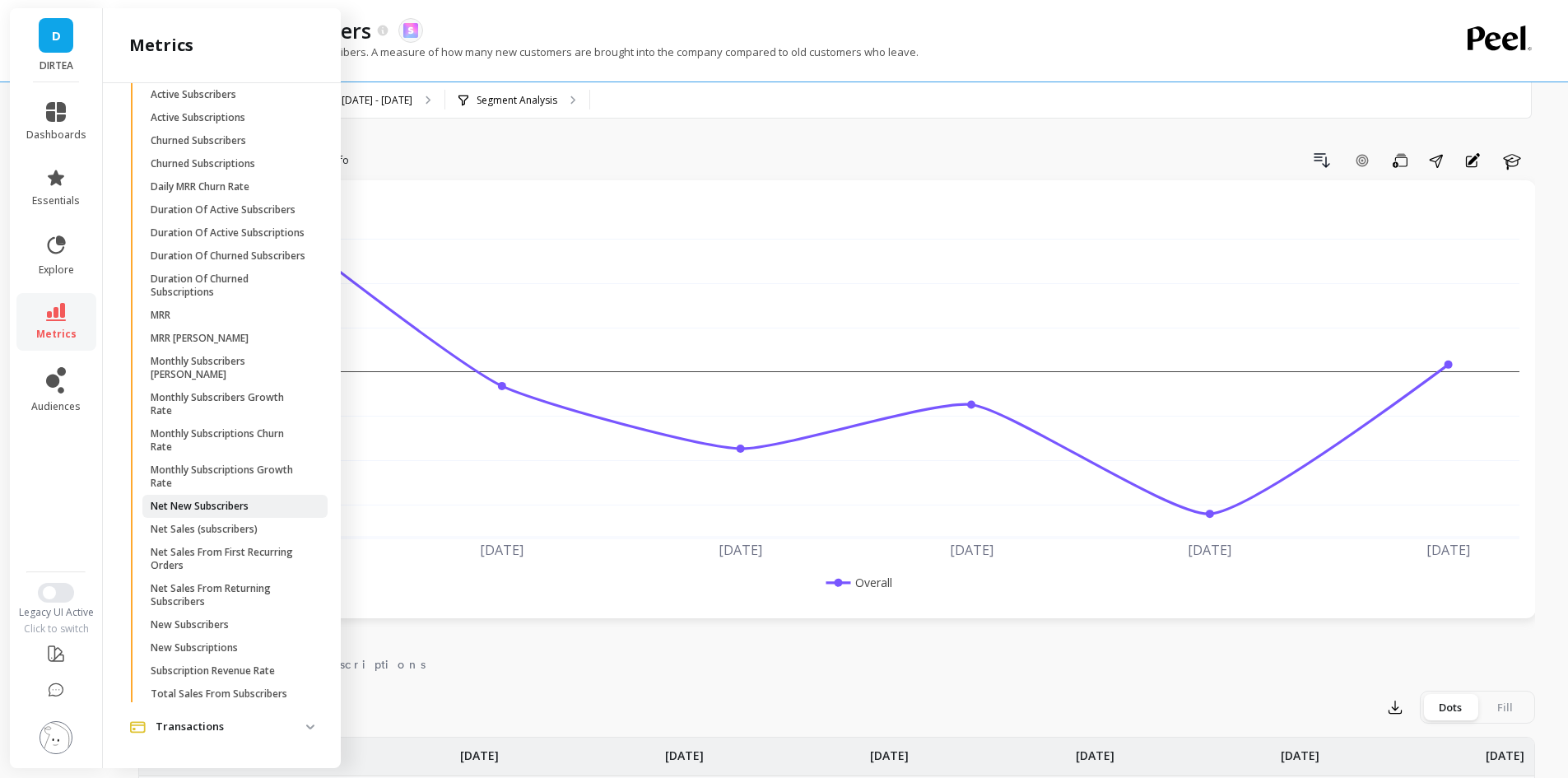
scroll to position [843, 0]
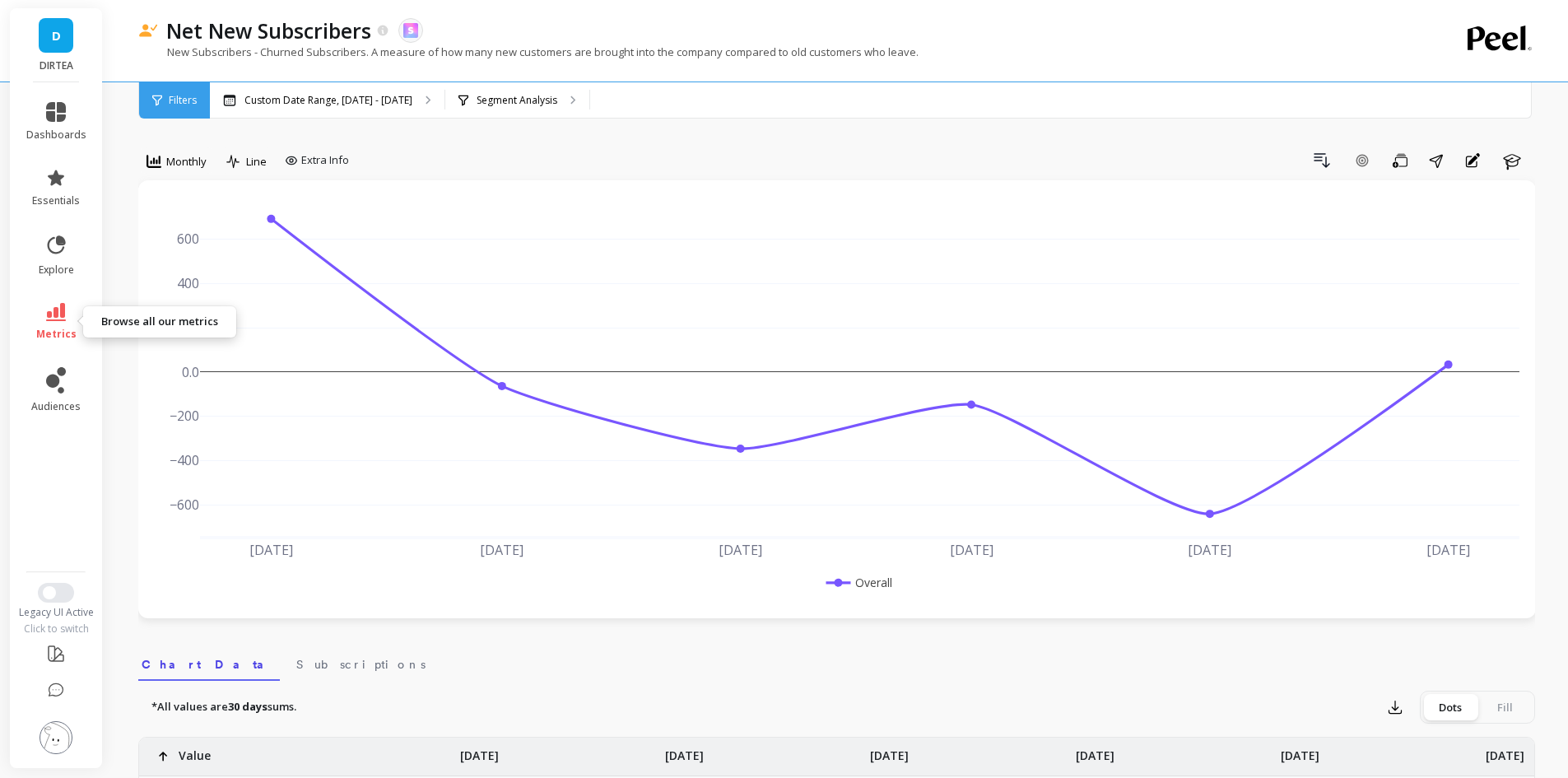
click at [61, 327] on span "metrics" at bounding box center [56, 334] width 40 height 13
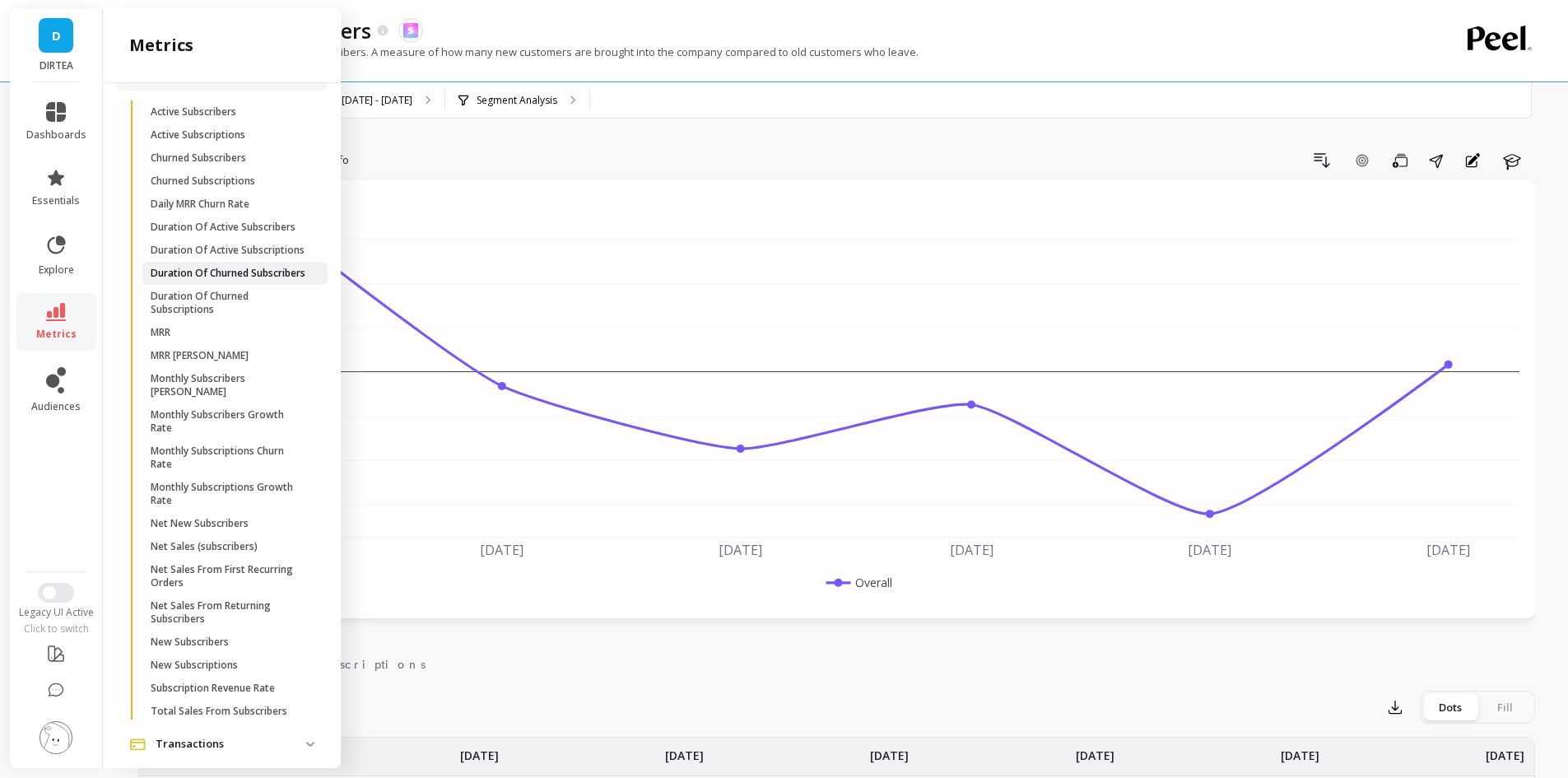
scroll to position [596, 0]
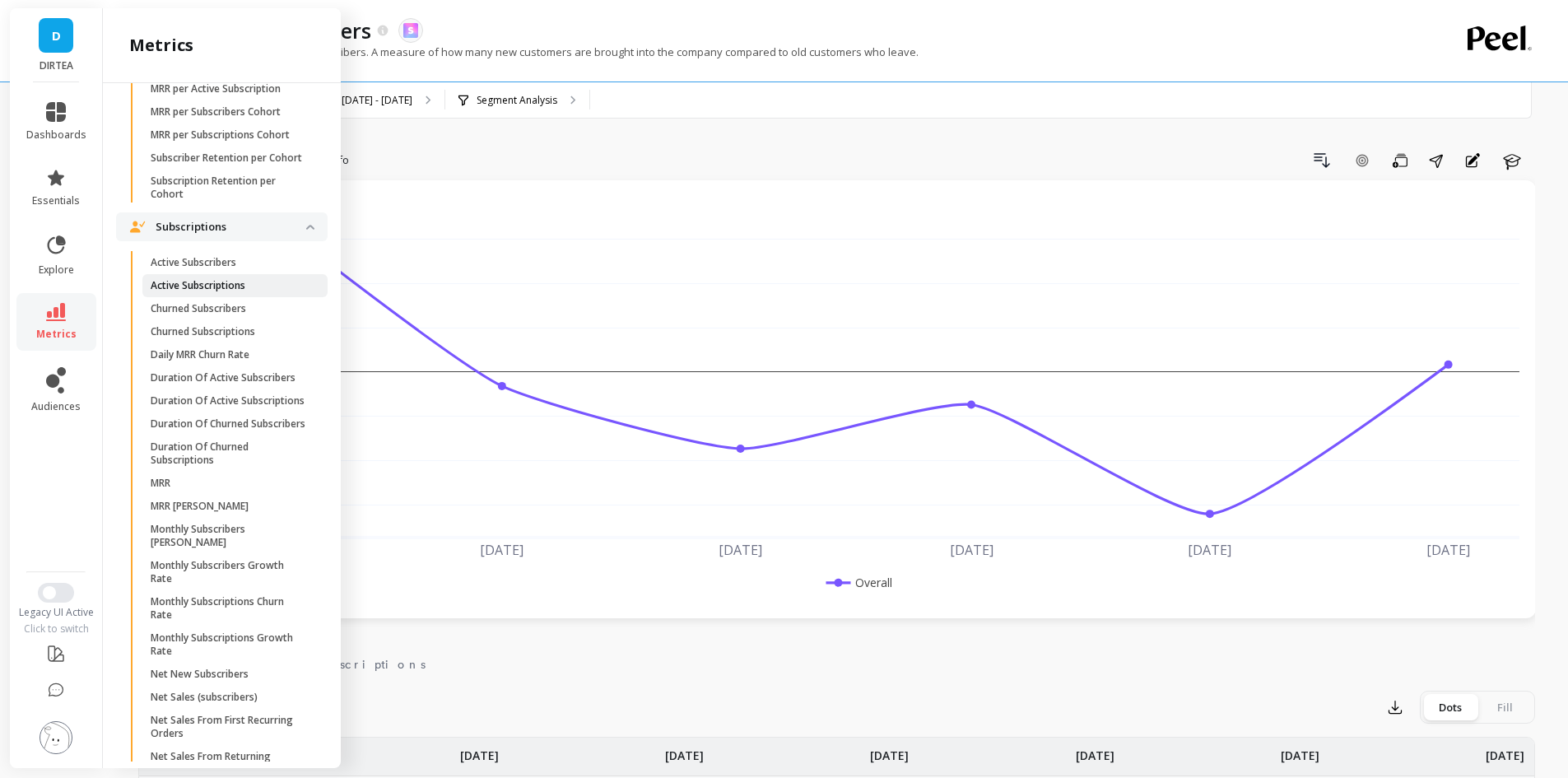
click at [252, 292] on span "Active Subscriptions" at bounding box center [228, 285] width 157 height 13
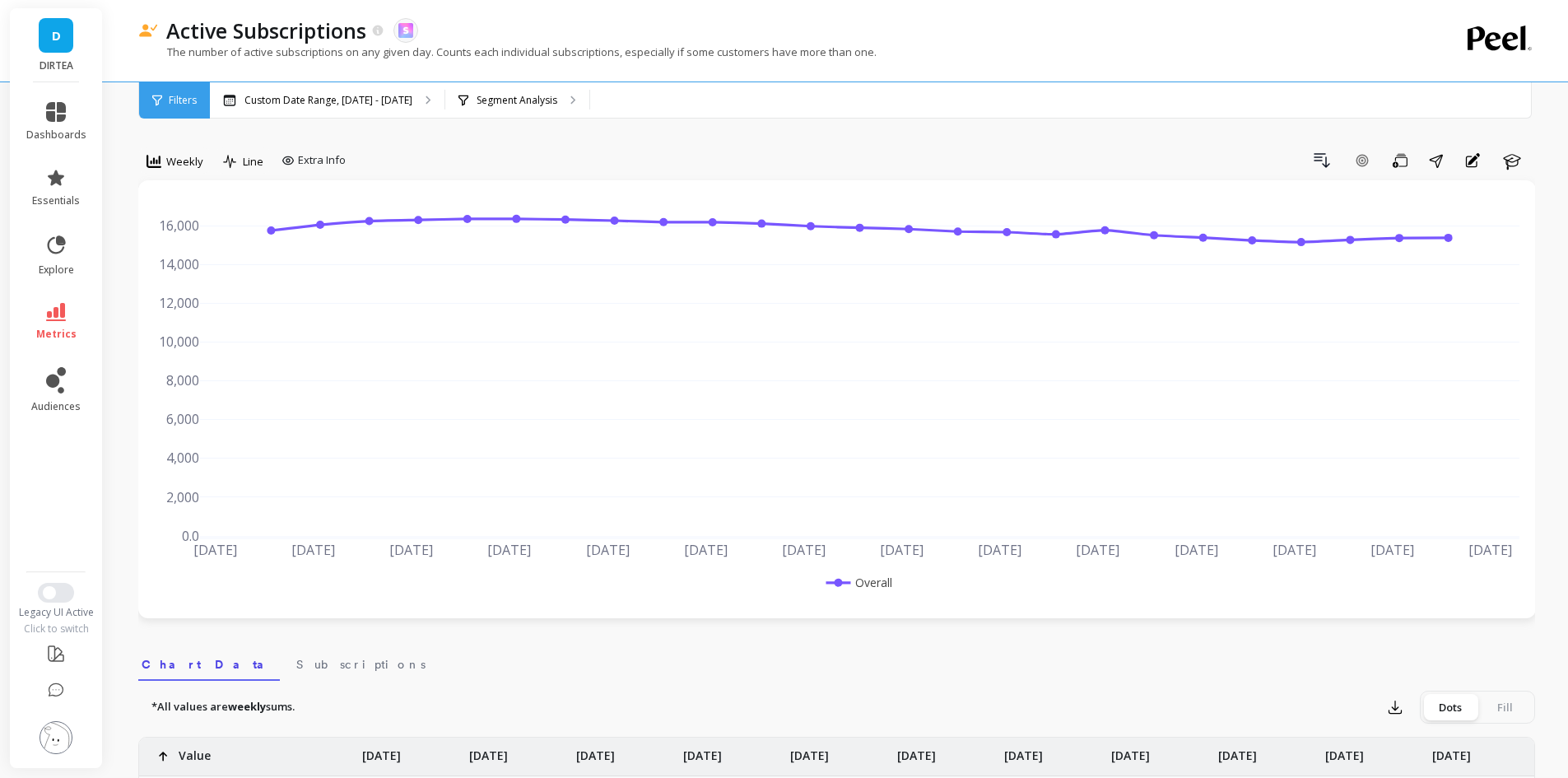
click at [197, 168] on span "Weekly" at bounding box center [184, 162] width 37 height 15
click at [202, 289] on div "Monthly" at bounding box center [199, 292] width 94 height 15
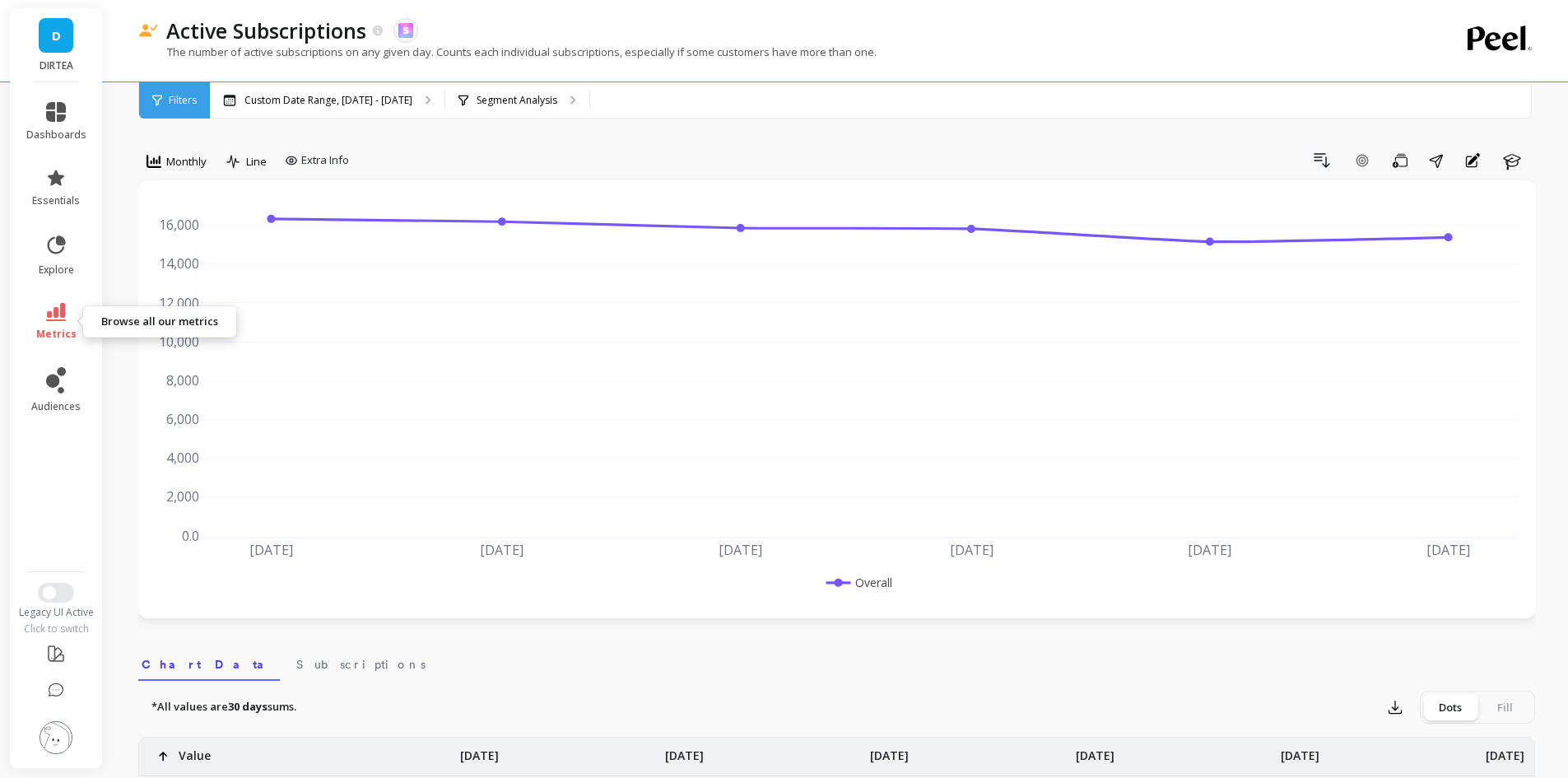
click at [29, 310] on link "metrics" at bounding box center [56, 321] width 60 height 38
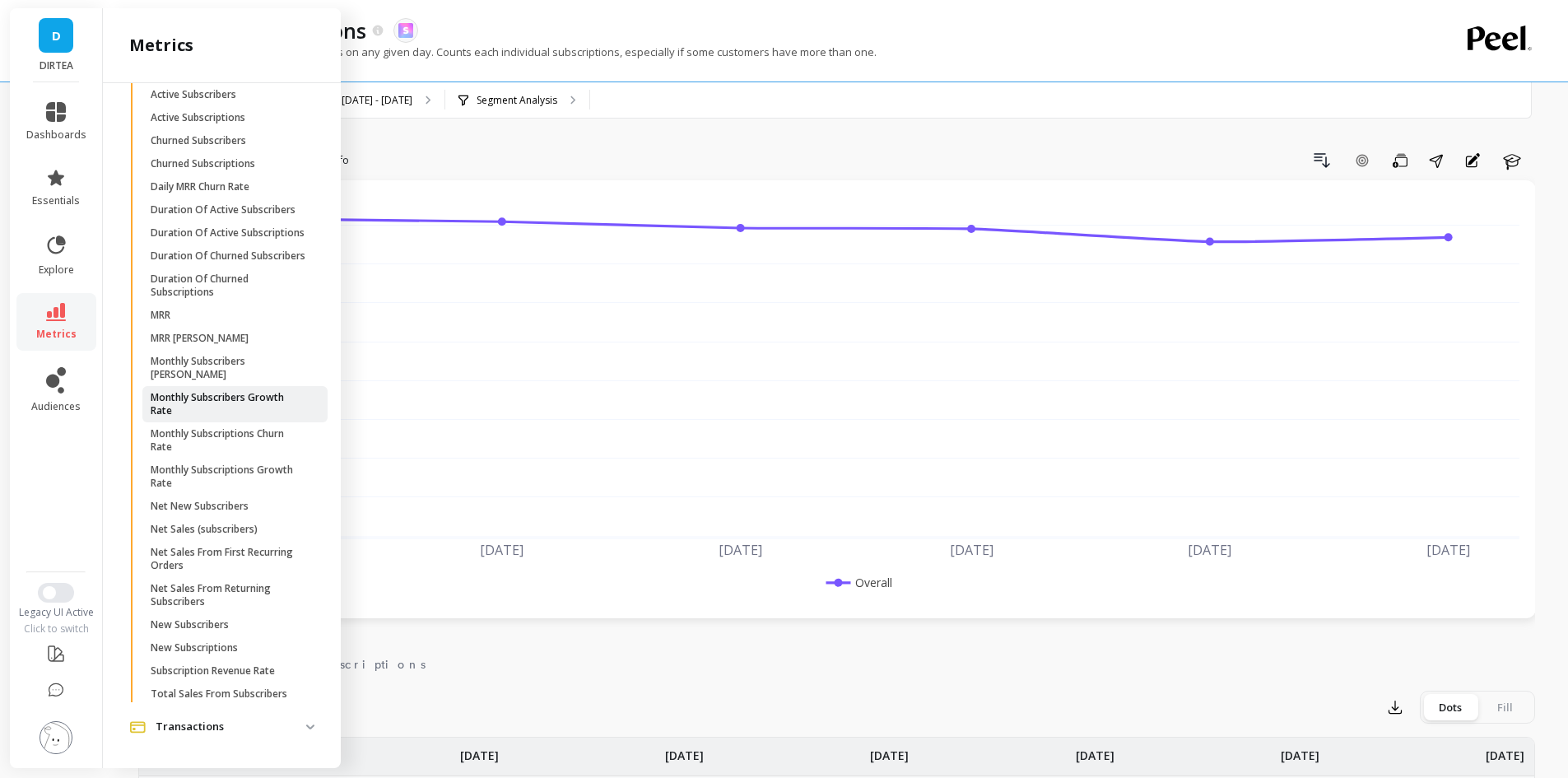
scroll to position [761, 0]
click at [251, 266] on p "Duration Of Churned Subscribers" at bounding box center [227, 260] width 155 height 13
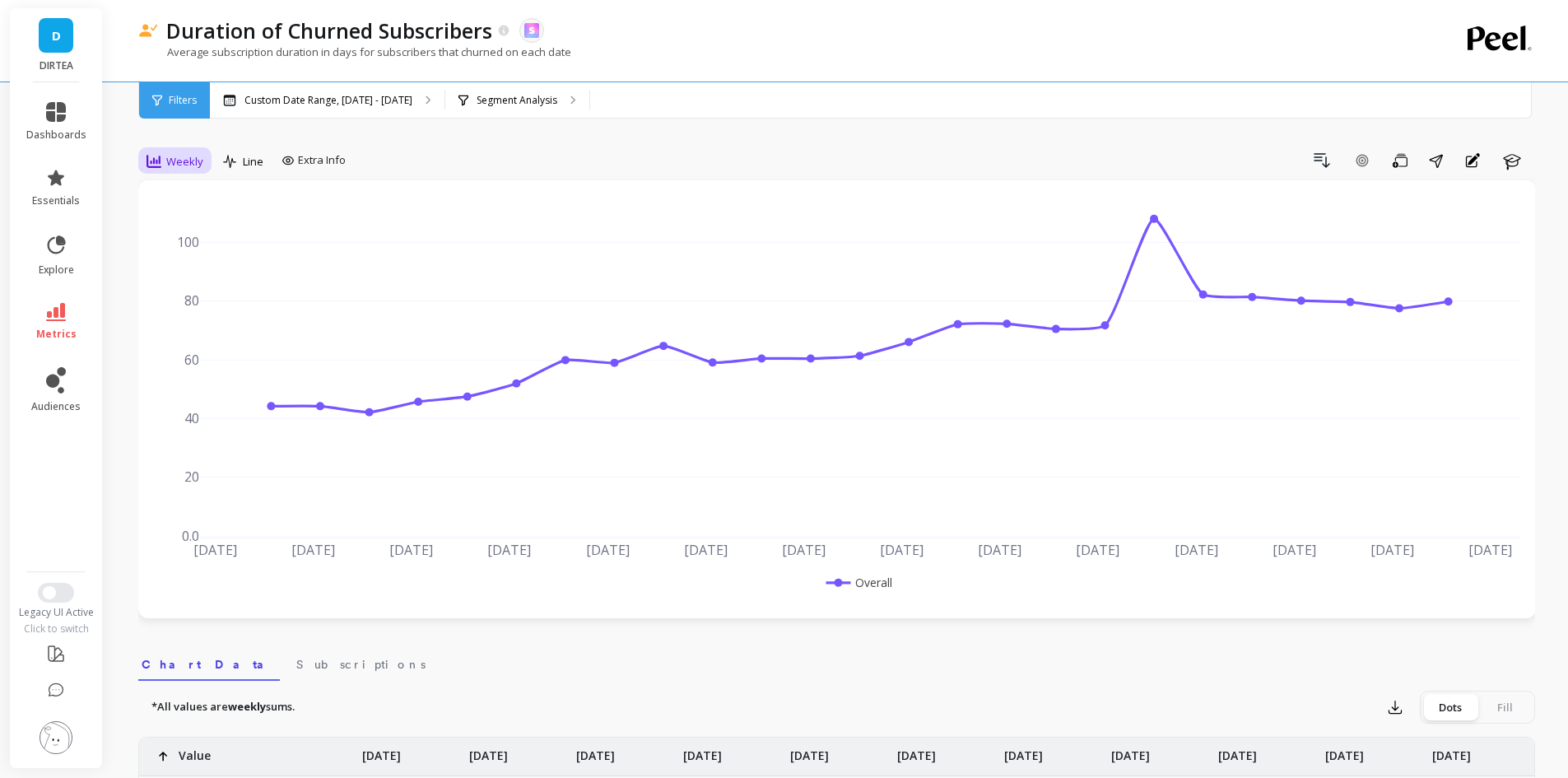
click at [178, 162] on span "Weekly" at bounding box center [184, 162] width 37 height 15
click at [221, 299] on div "Monthly" at bounding box center [199, 292] width 94 height 15
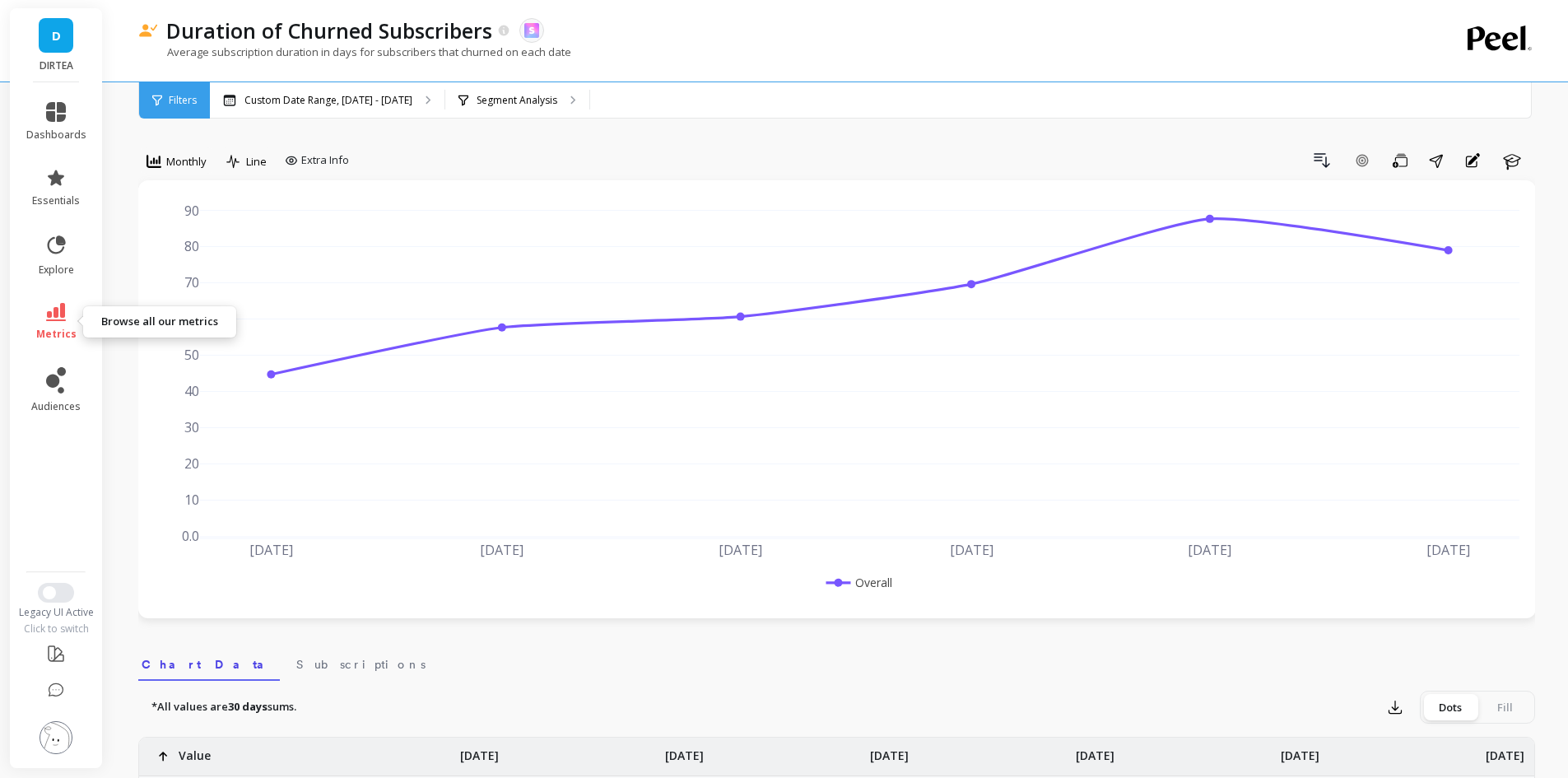
click at [46, 321] on link "metrics" at bounding box center [56, 321] width 60 height 38
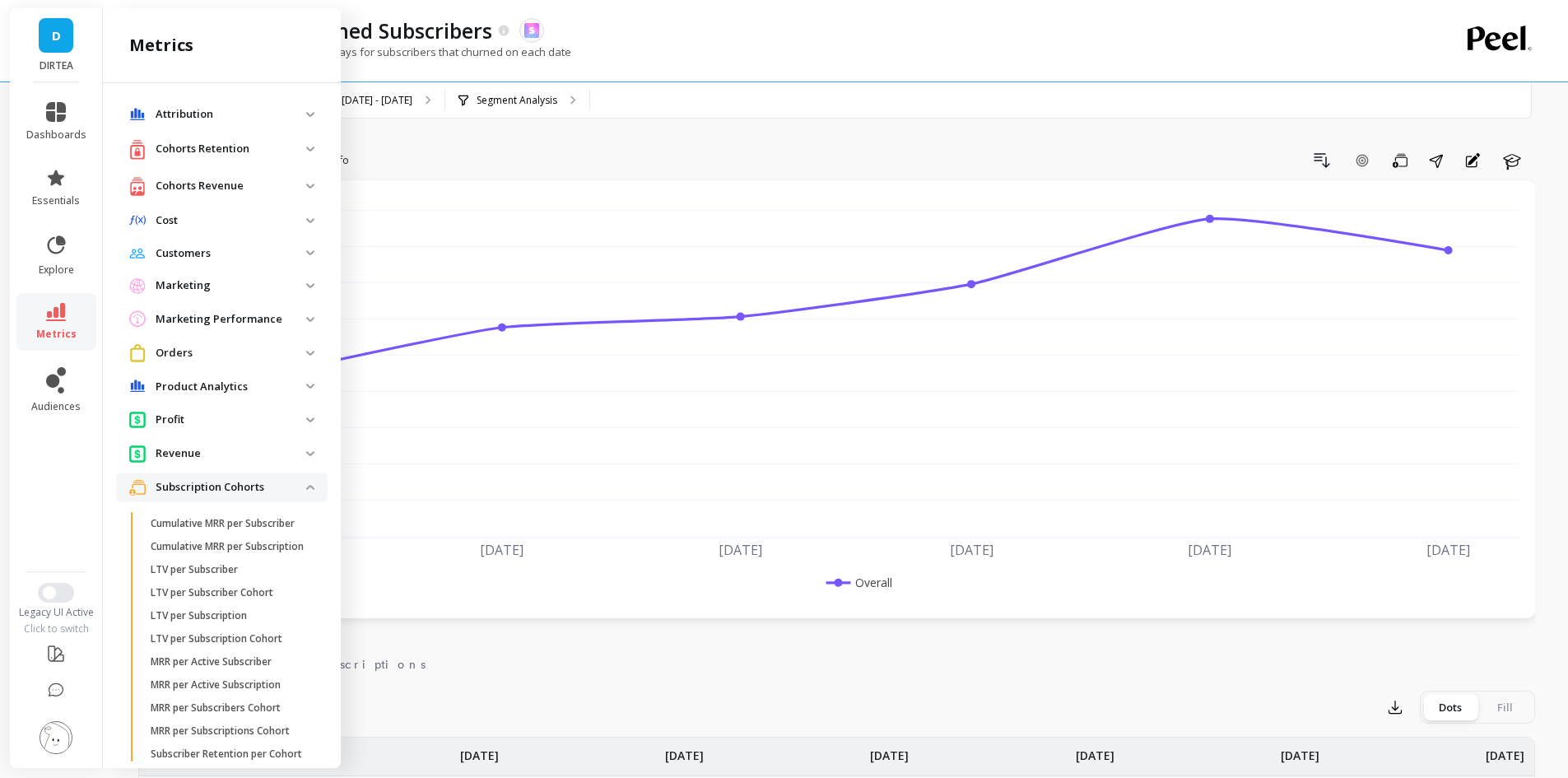
scroll to position [761, 0]
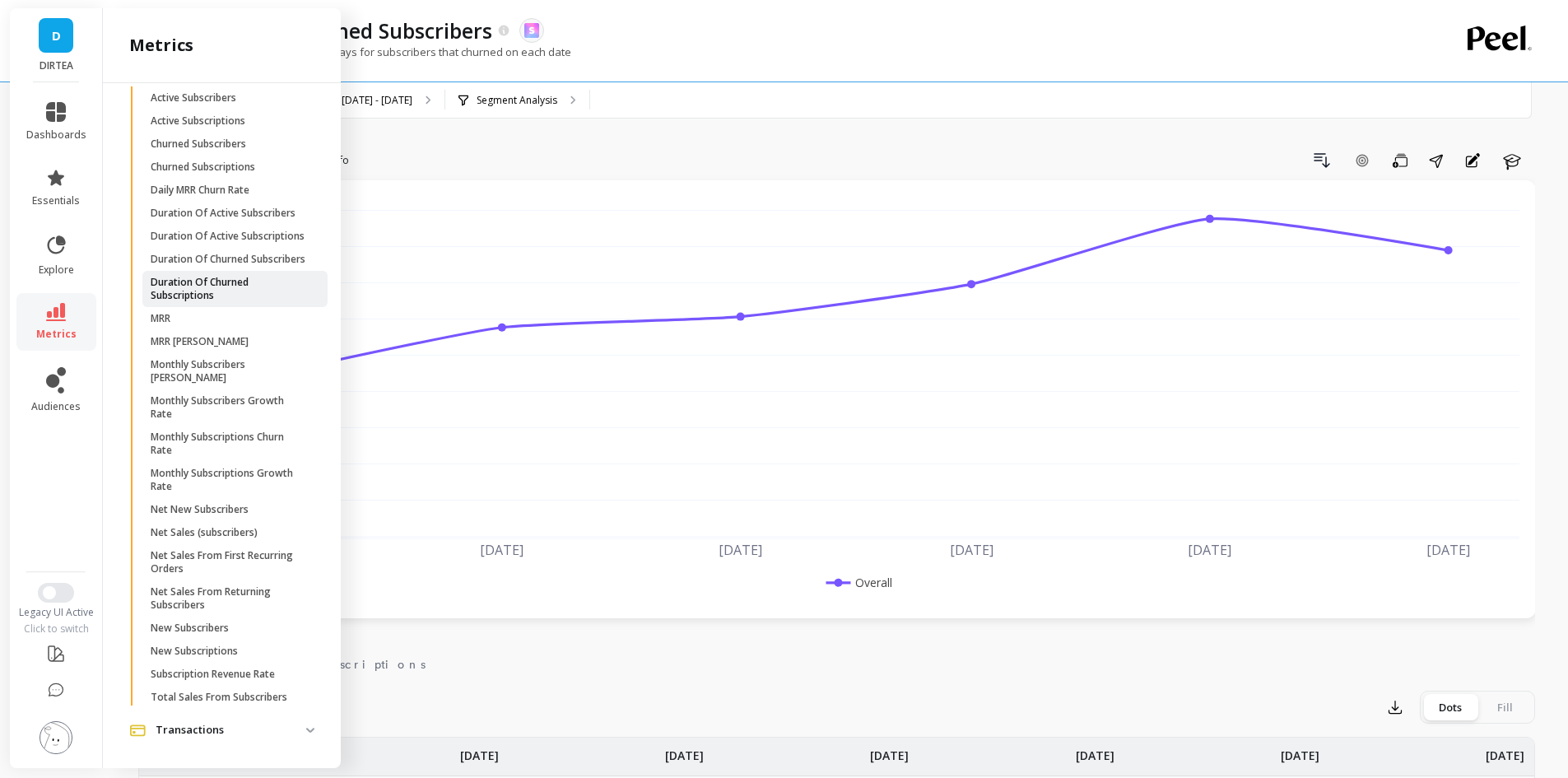
click at [272, 302] on p "Duration Of Churned Subscriptions" at bounding box center [228, 289] width 157 height 27
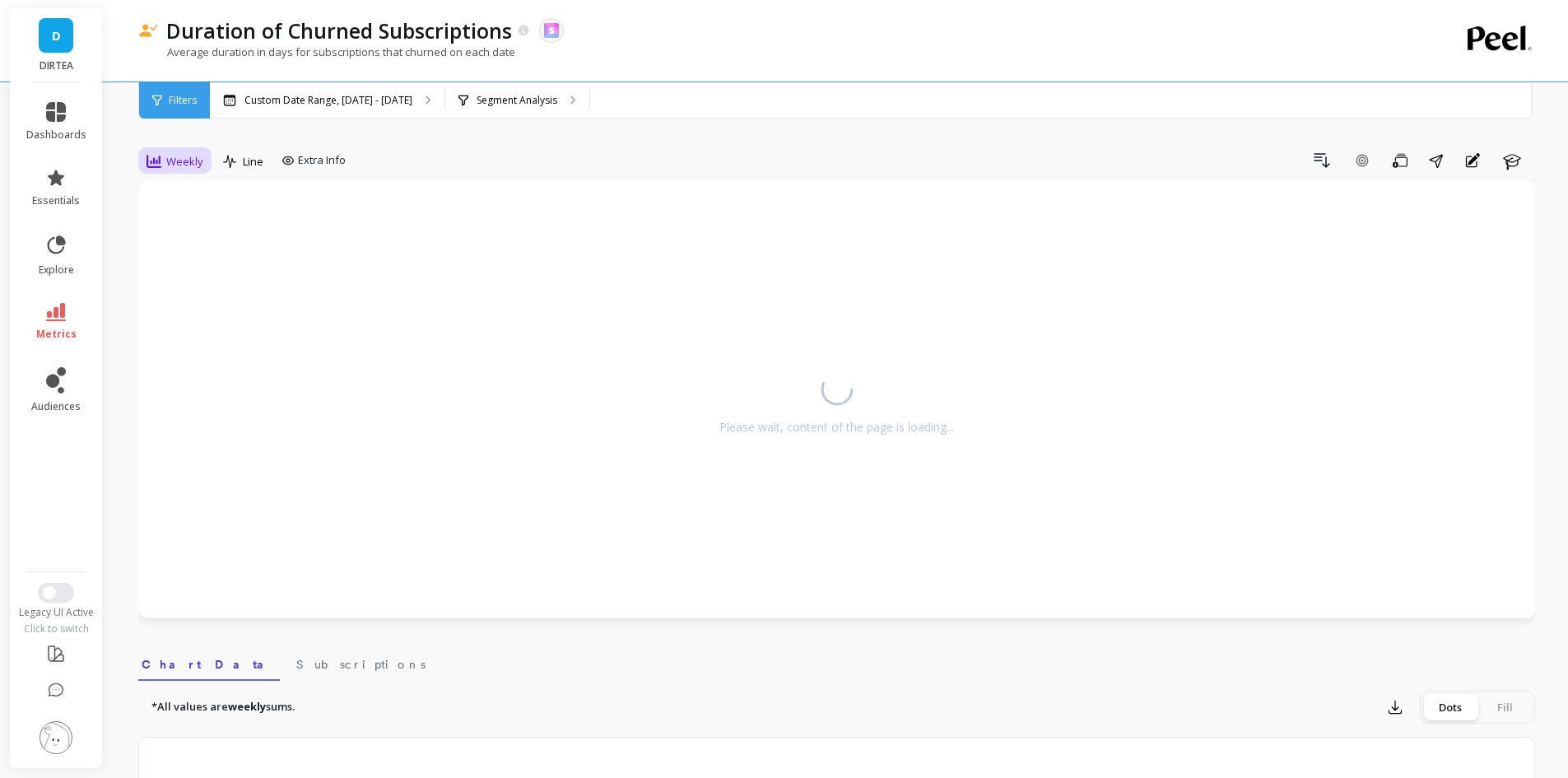
click at [176, 155] on span "Weekly" at bounding box center [184, 162] width 37 height 15
click at [180, 282] on div "Monthly" at bounding box center [199, 292] width 113 height 29
click at [326, 98] on p "Custom Date Range, [DATE] - [DATE]" at bounding box center [328, 101] width 168 height 13
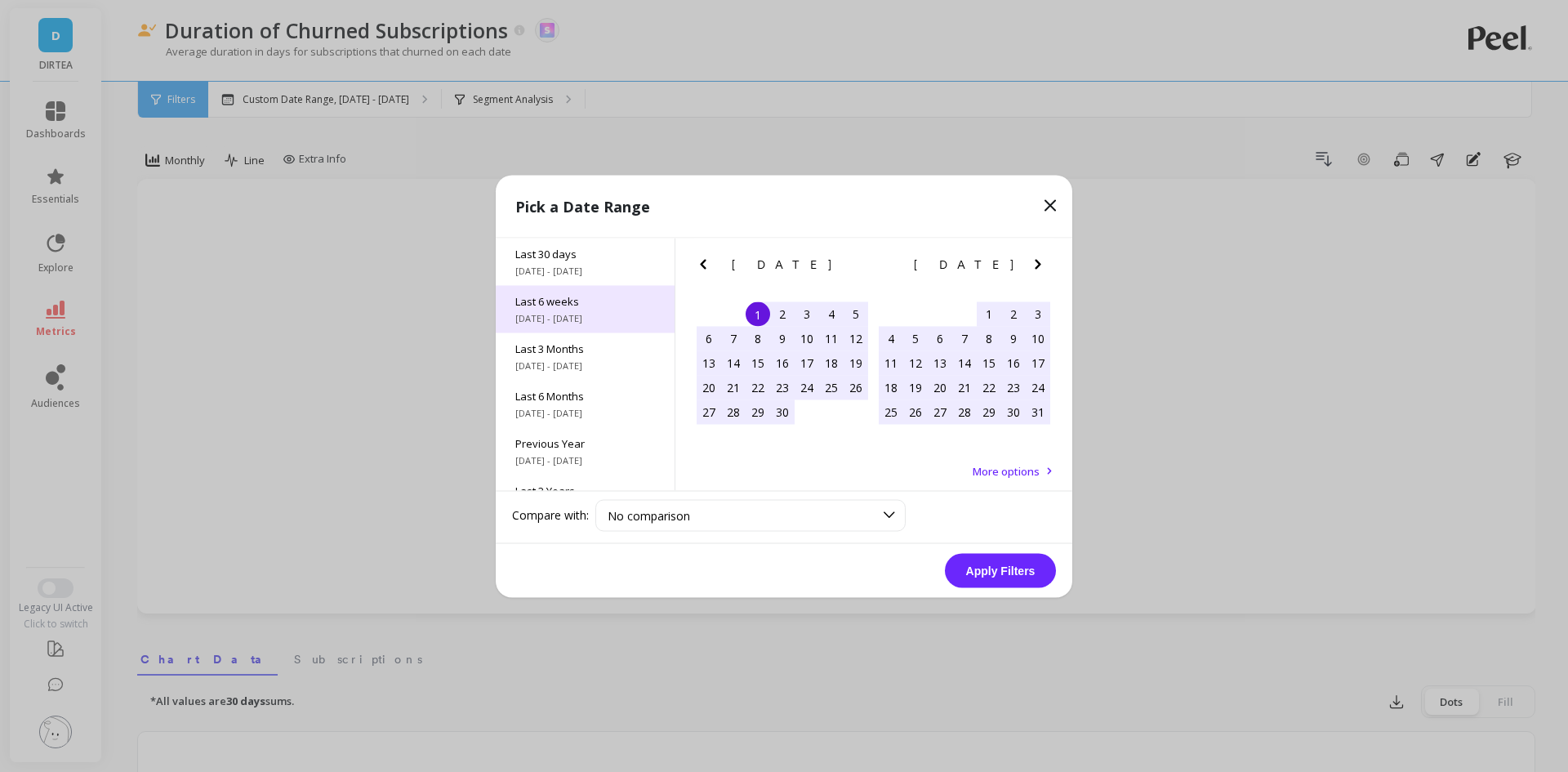
scroll to position [222, 0]
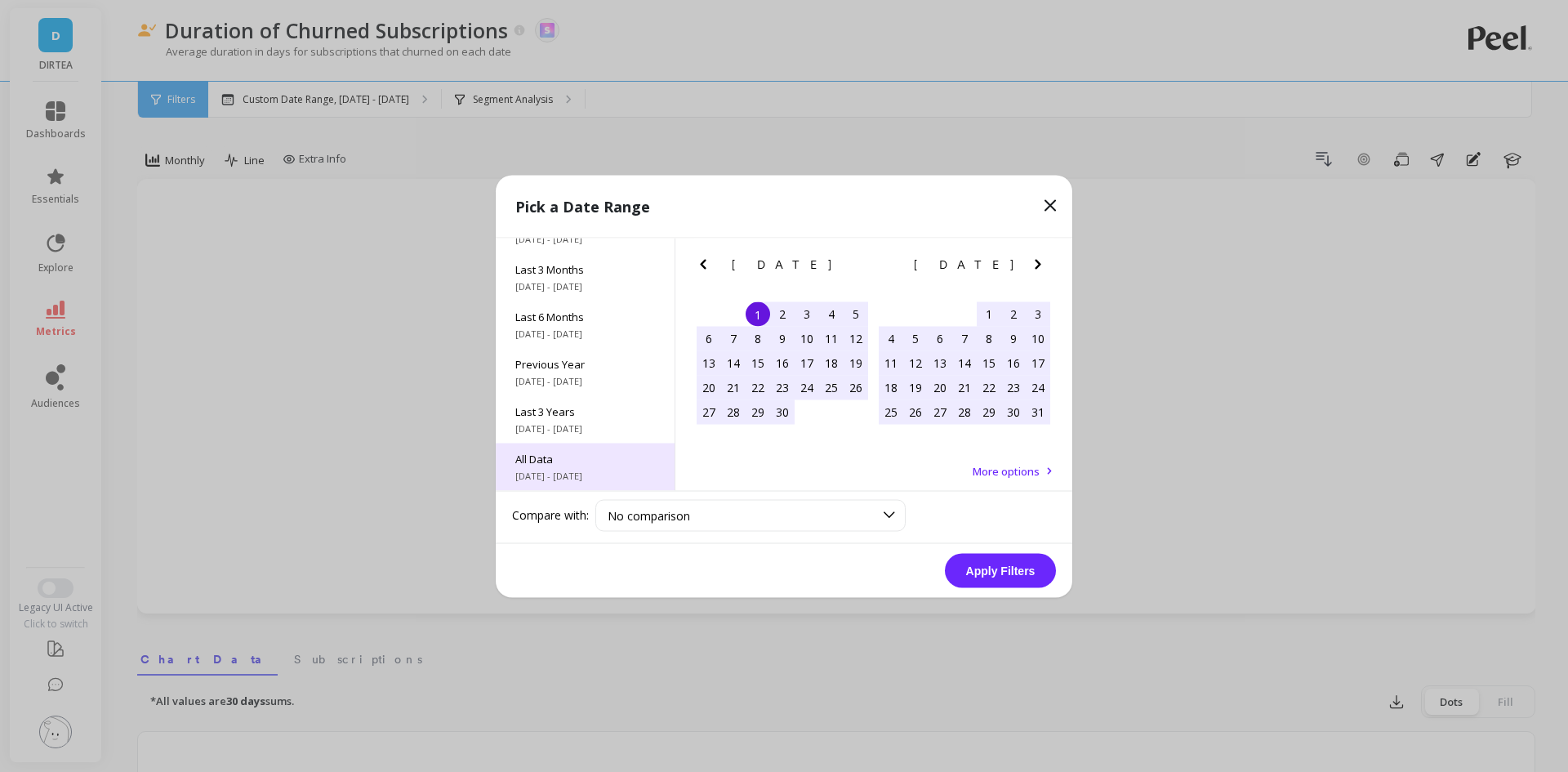
click at [555, 462] on span "All Data" at bounding box center [585, 459] width 140 height 15
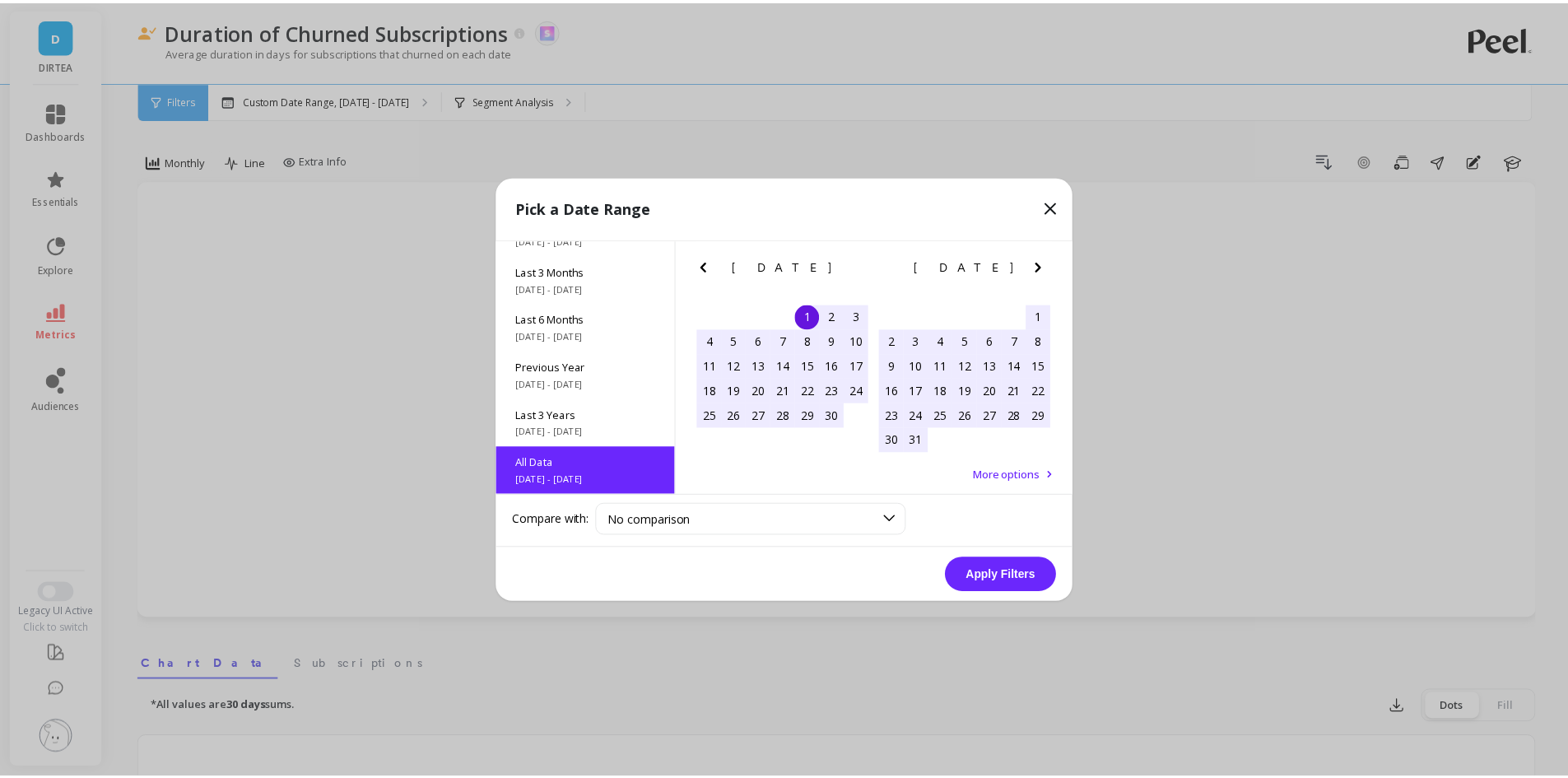
scroll to position [1, 0]
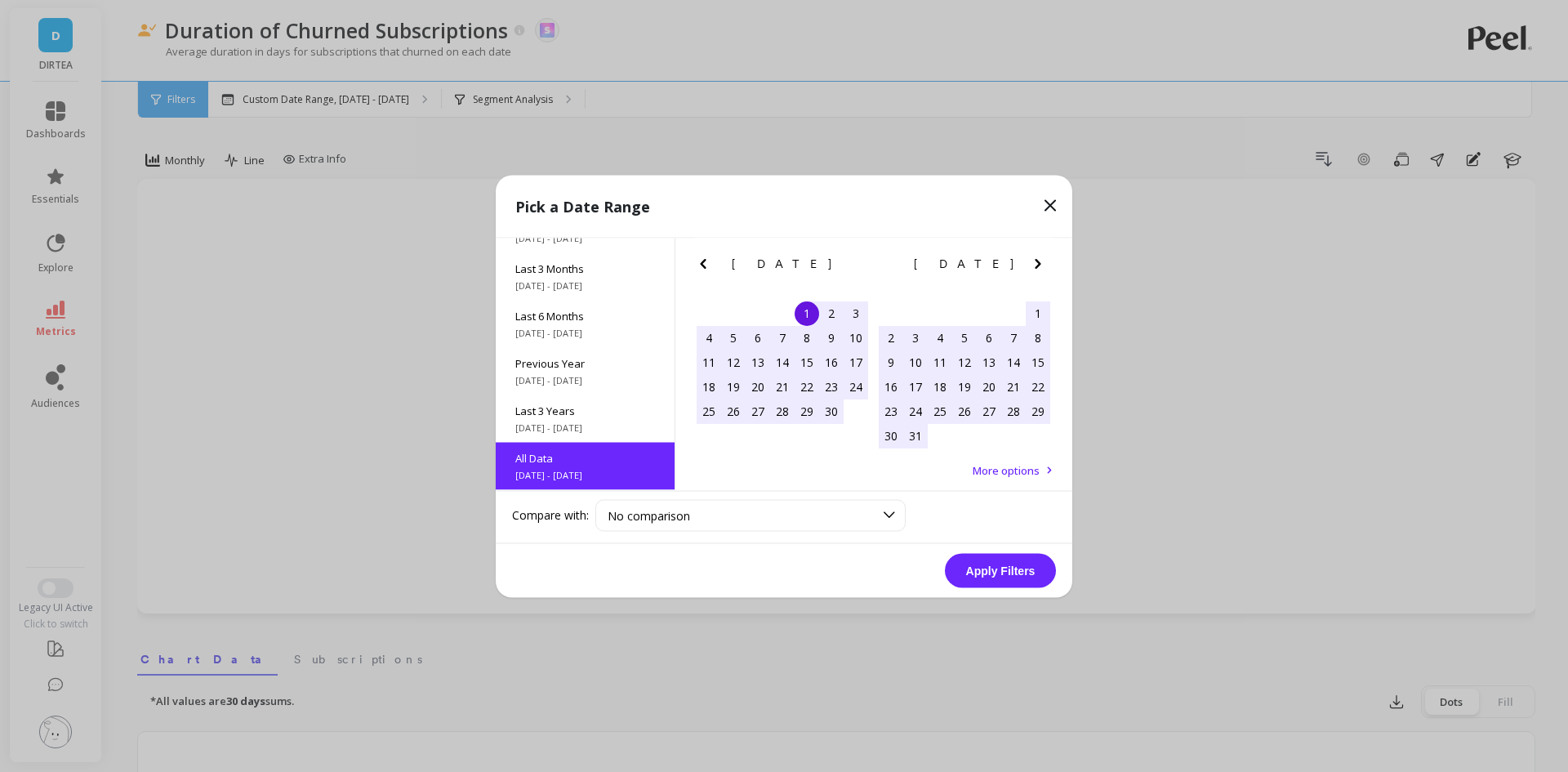
click at [969, 579] on button "Apply Filters" at bounding box center [1000, 570] width 111 height 34
